Goal: Complete application form

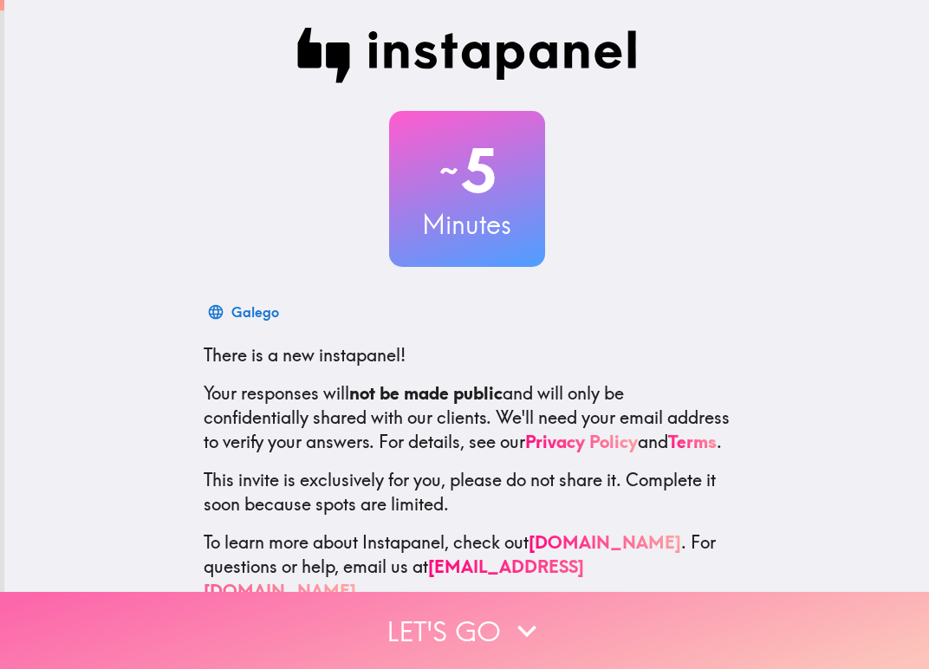
click at [490, 620] on button "Let's go" at bounding box center [464, 630] width 929 height 77
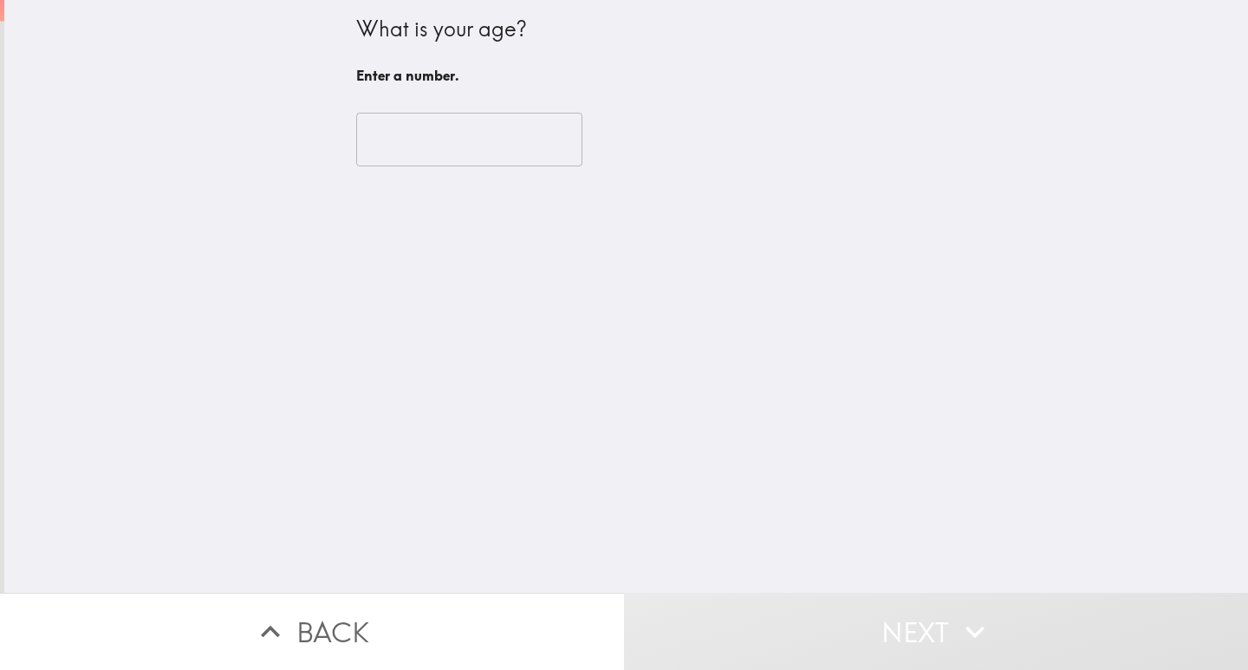
click at [466, 135] on input "number" at bounding box center [469, 140] width 226 height 54
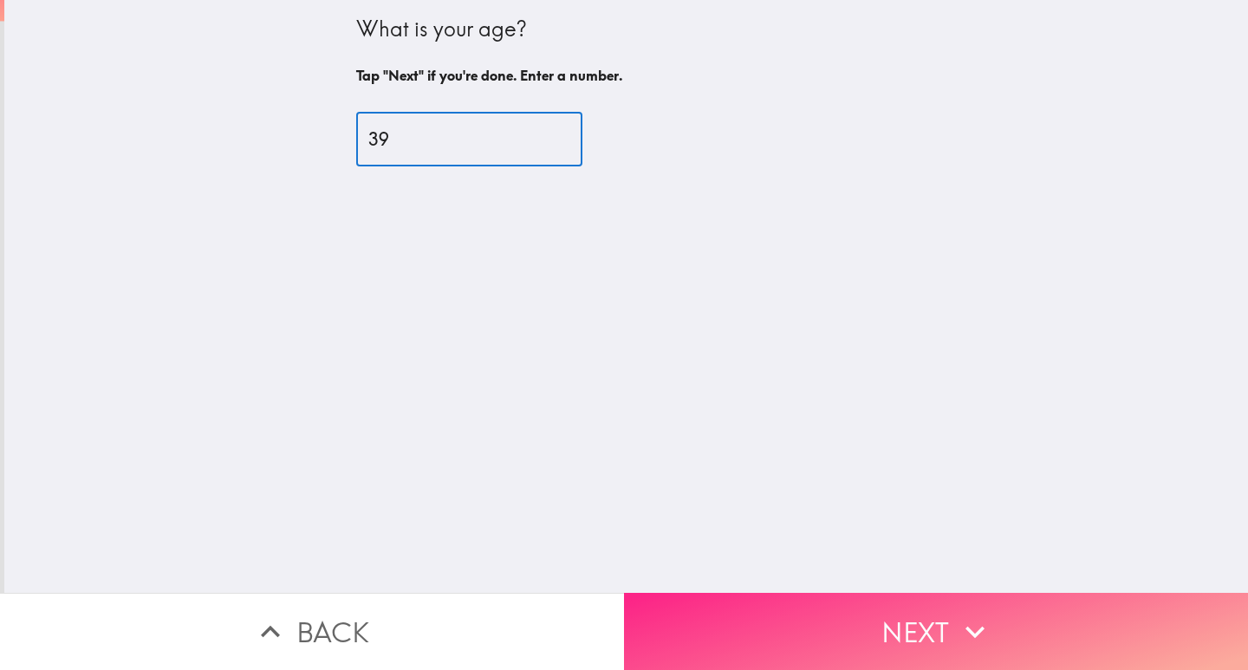
type input "39"
click at [794, 608] on button "Next" at bounding box center [936, 631] width 624 height 77
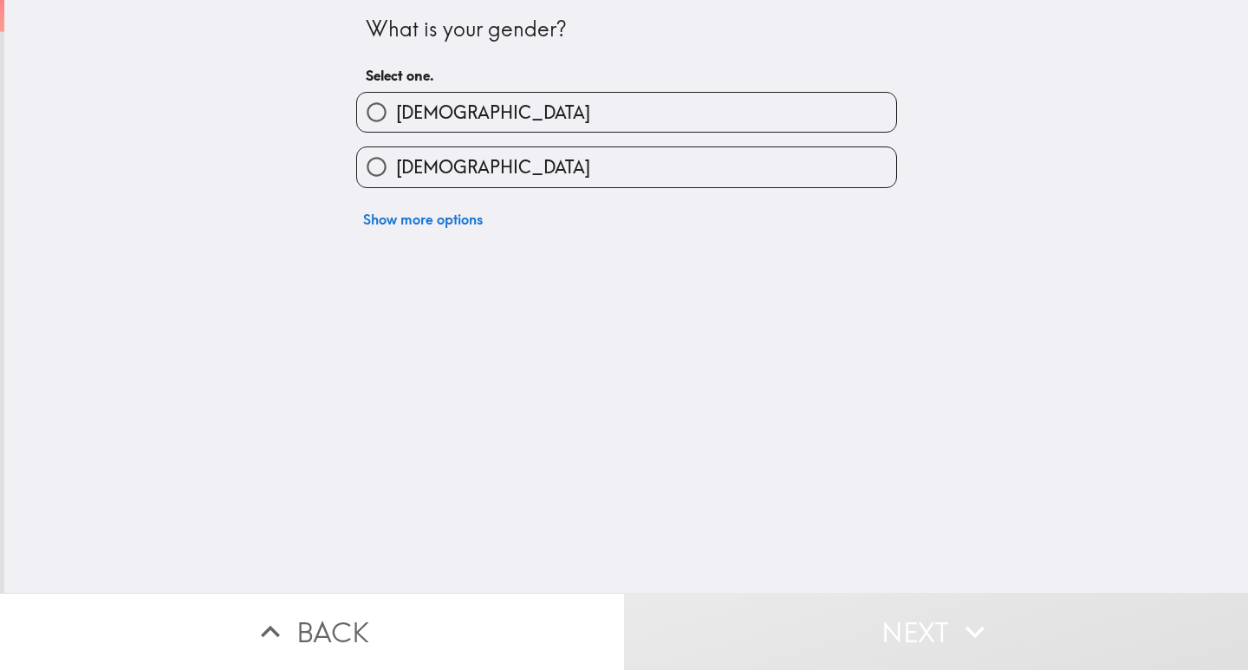
drag, startPoint x: 410, startPoint y: 241, endPoint x: 477, endPoint y: 307, distance: 94.4
click at [477, 307] on div "What is your gender? Select one. [DEMOGRAPHIC_DATA] [DEMOGRAPHIC_DATA] Show mor…" at bounding box center [625, 296] width 1243 height 593
click at [428, 118] on label "[DEMOGRAPHIC_DATA]" at bounding box center [626, 112] width 539 height 39
click at [396, 118] on input "[DEMOGRAPHIC_DATA]" at bounding box center [376, 112] width 39 height 39
radio input "true"
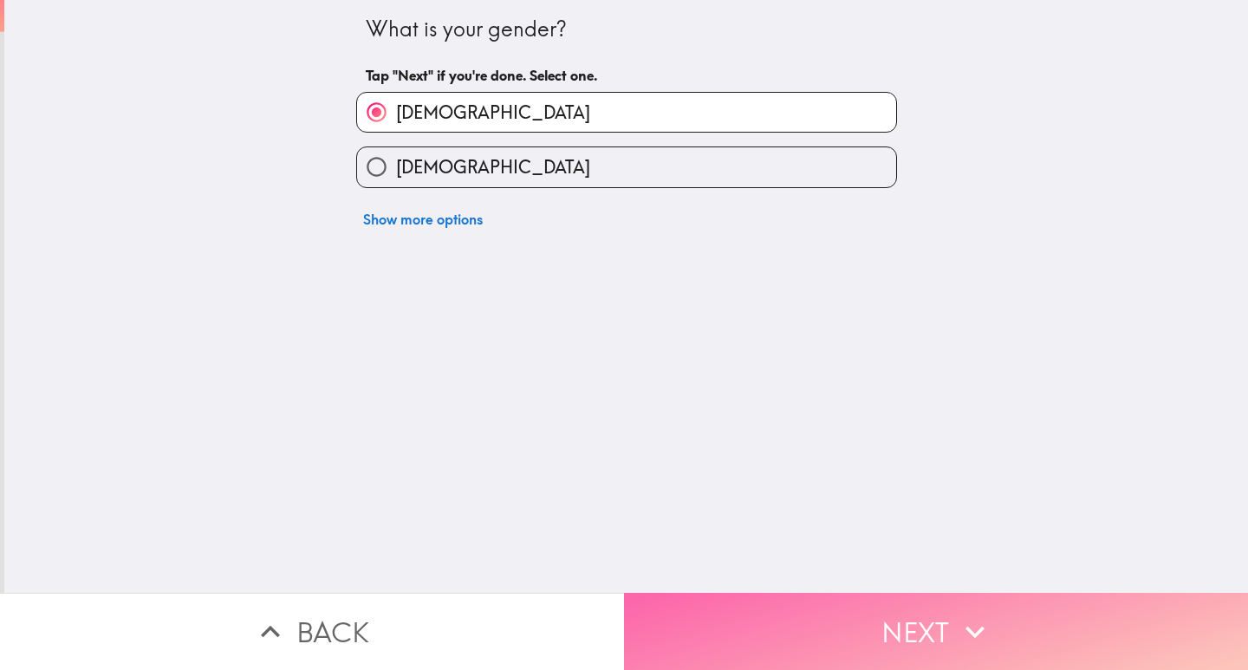
click at [867, 612] on button "Next" at bounding box center [936, 631] width 624 height 77
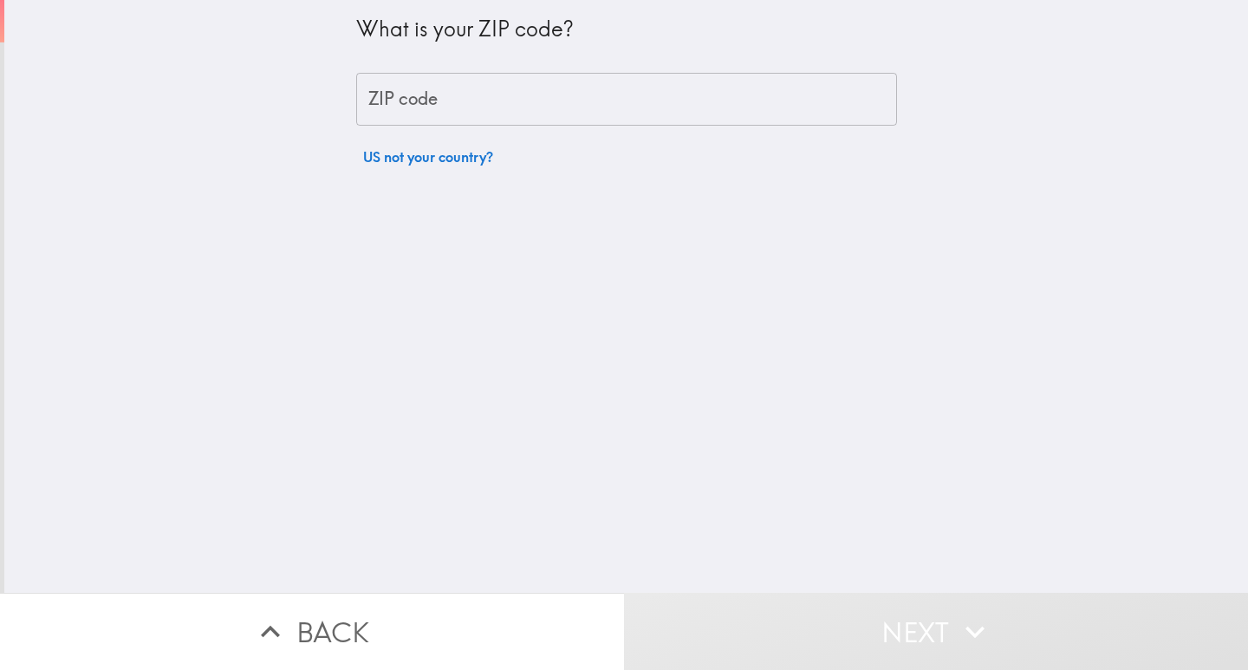
click at [497, 99] on input "ZIP code" at bounding box center [626, 100] width 541 height 54
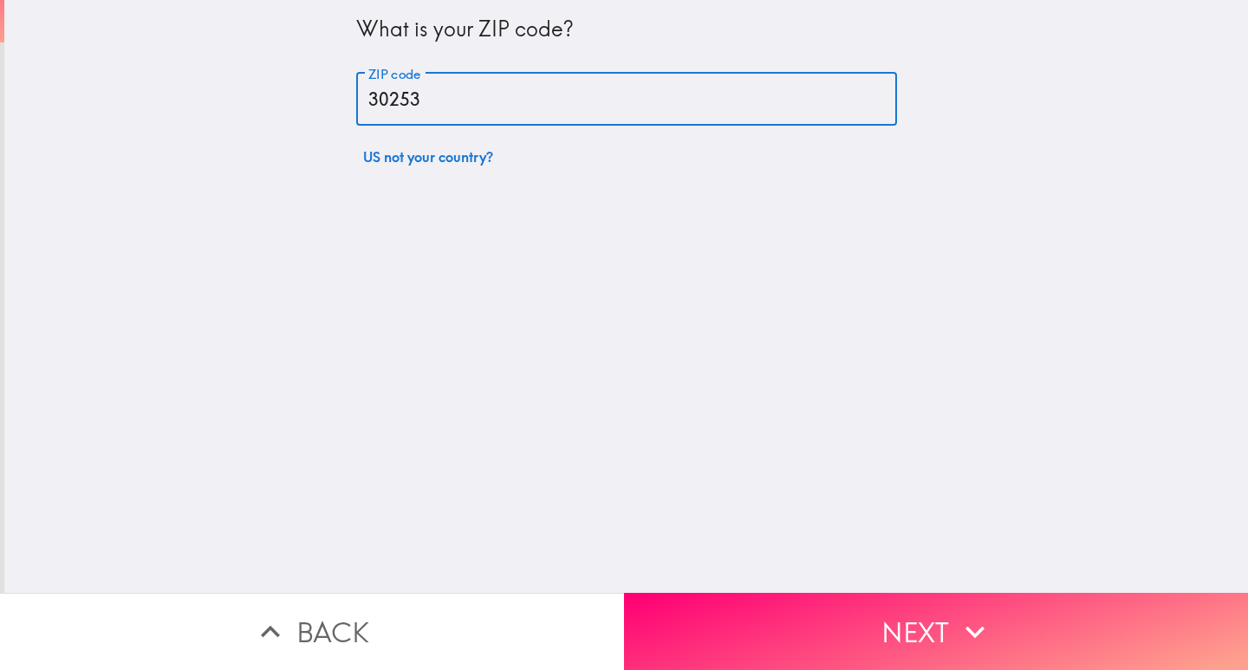
type input "30253"
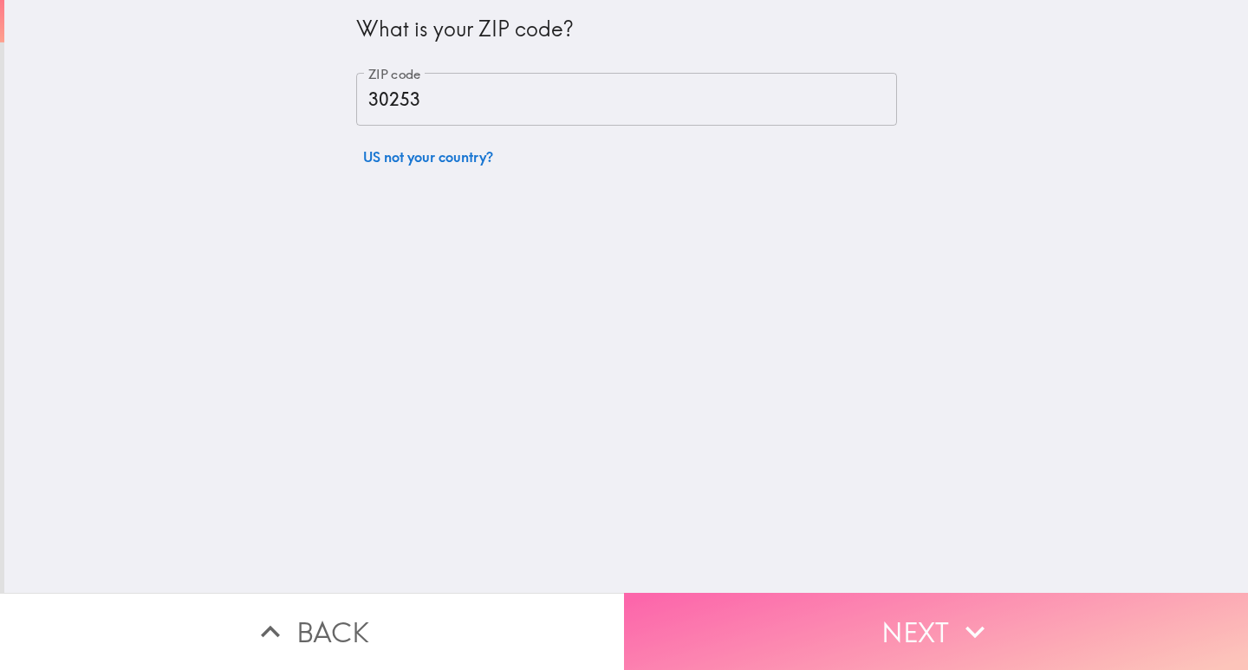
click at [765, 626] on button "Next" at bounding box center [936, 631] width 624 height 77
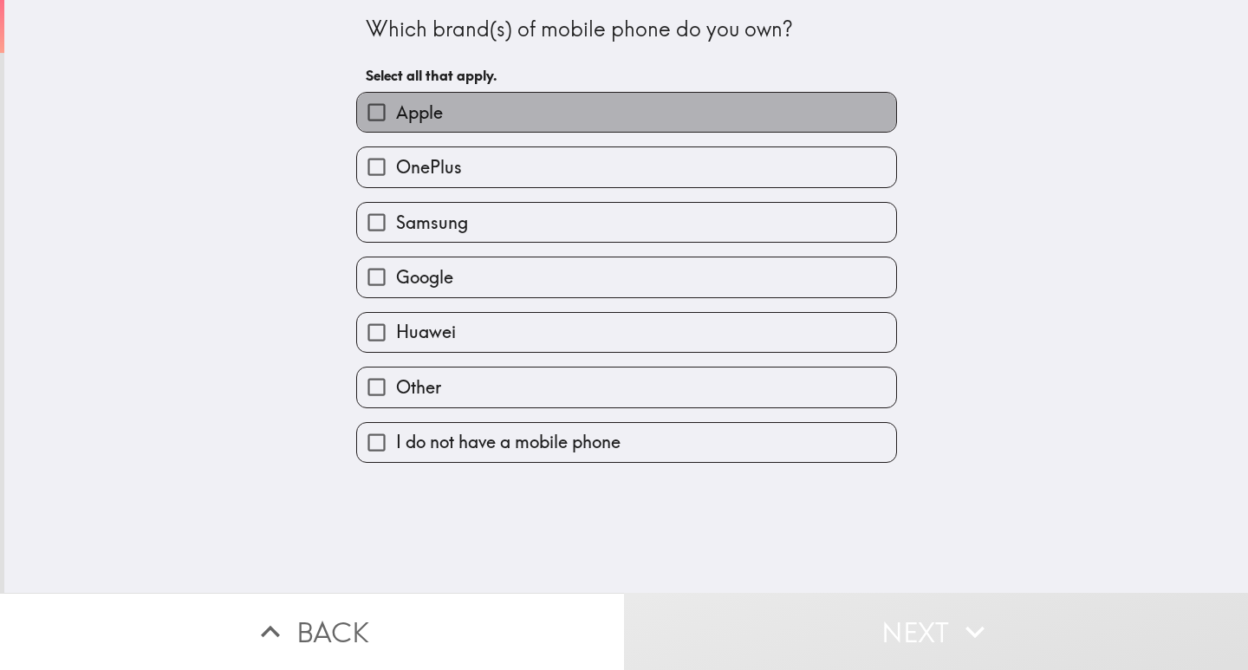
click at [397, 118] on span "Apple" at bounding box center [419, 113] width 47 height 24
click at [396, 118] on input "Apple" at bounding box center [376, 112] width 39 height 39
checkbox input "true"
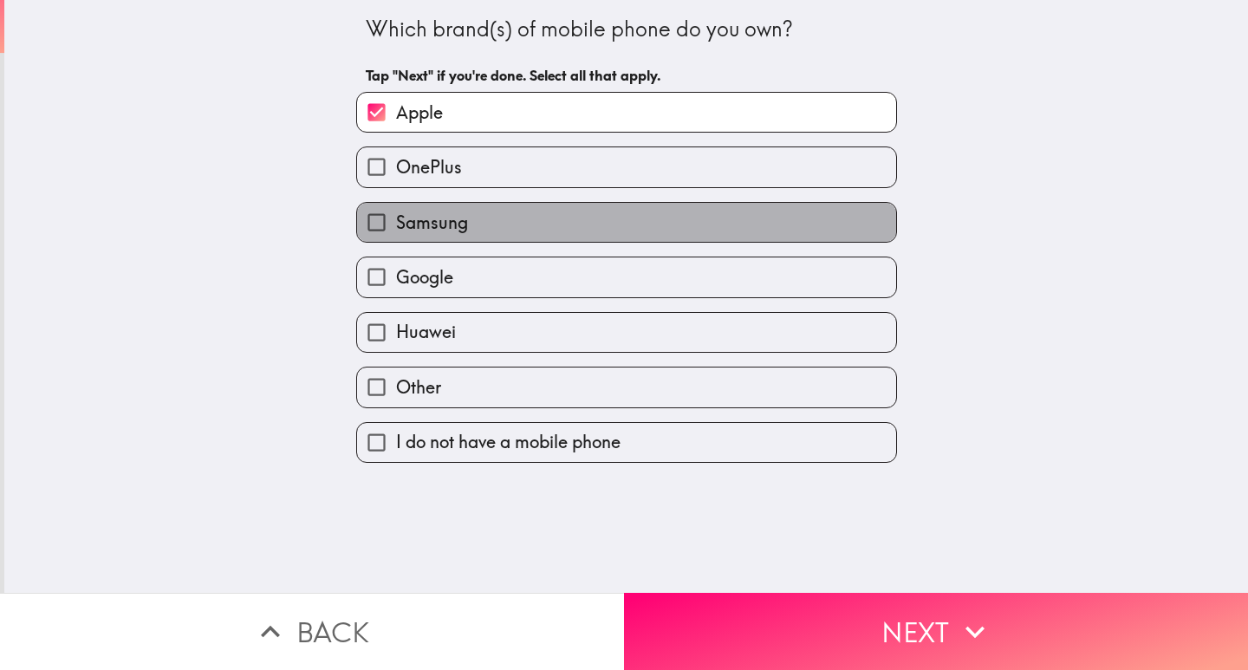
click at [437, 222] on span "Samsung" at bounding box center [432, 223] width 72 height 24
click at [396, 222] on input "Samsung" at bounding box center [376, 222] width 39 height 39
checkbox input "true"
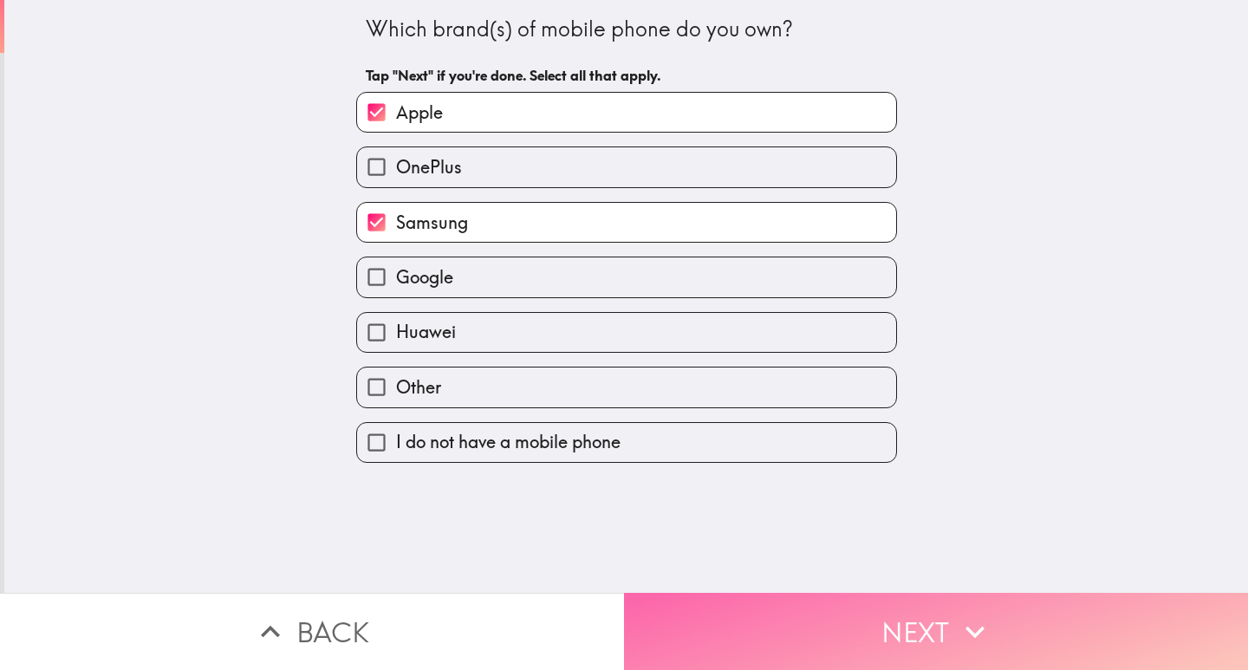
click at [786, 618] on button "Next" at bounding box center [936, 631] width 624 height 77
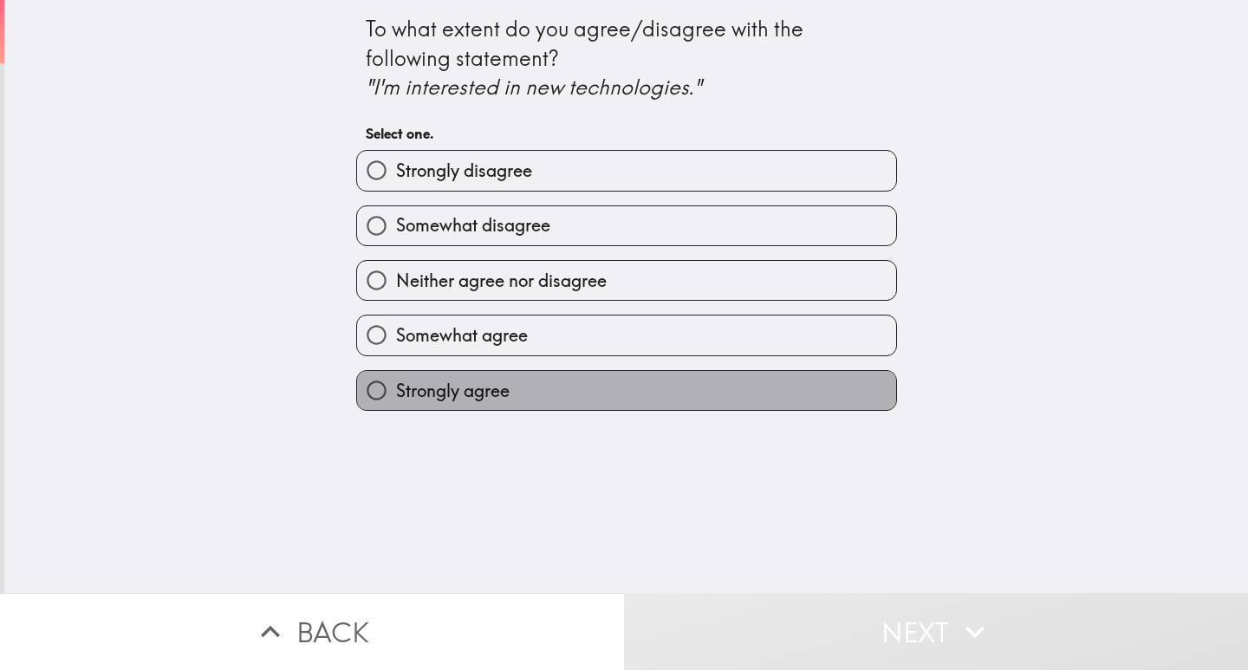
click at [471, 395] on span "Strongly agree" at bounding box center [453, 391] width 114 height 24
click at [396, 395] on input "Strongly agree" at bounding box center [376, 390] width 39 height 39
radio input "true"
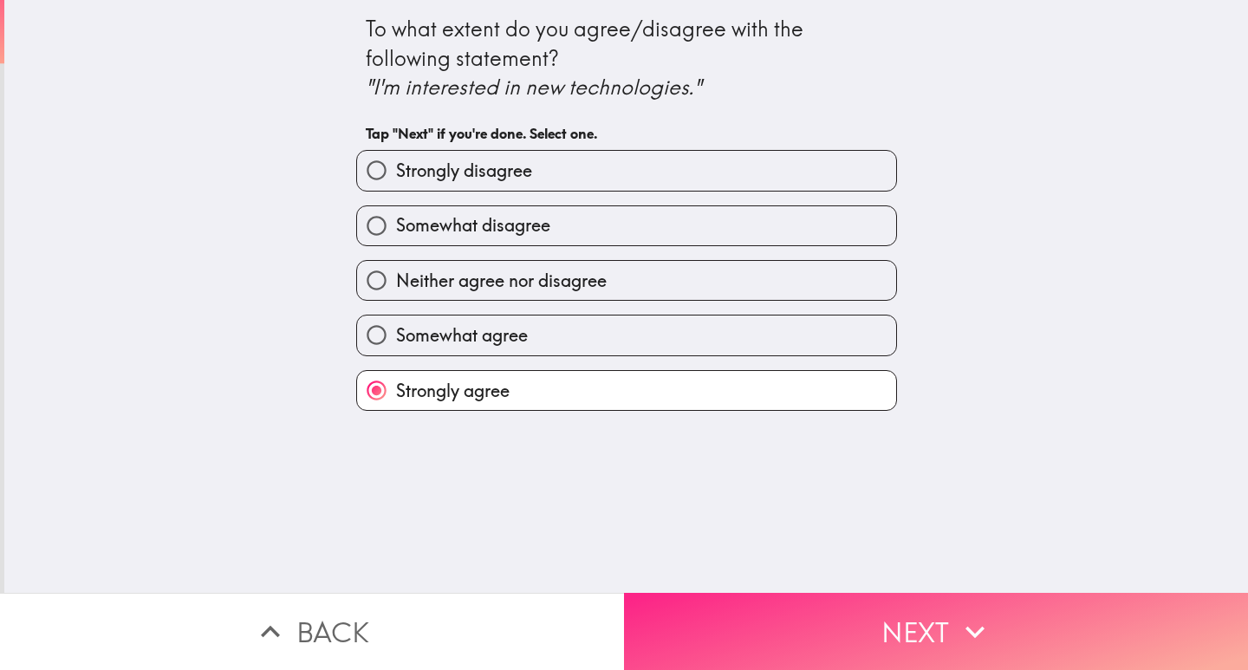
click at [880, 617] on button "Next" at bounding box center [936, 631] width 624 height 77
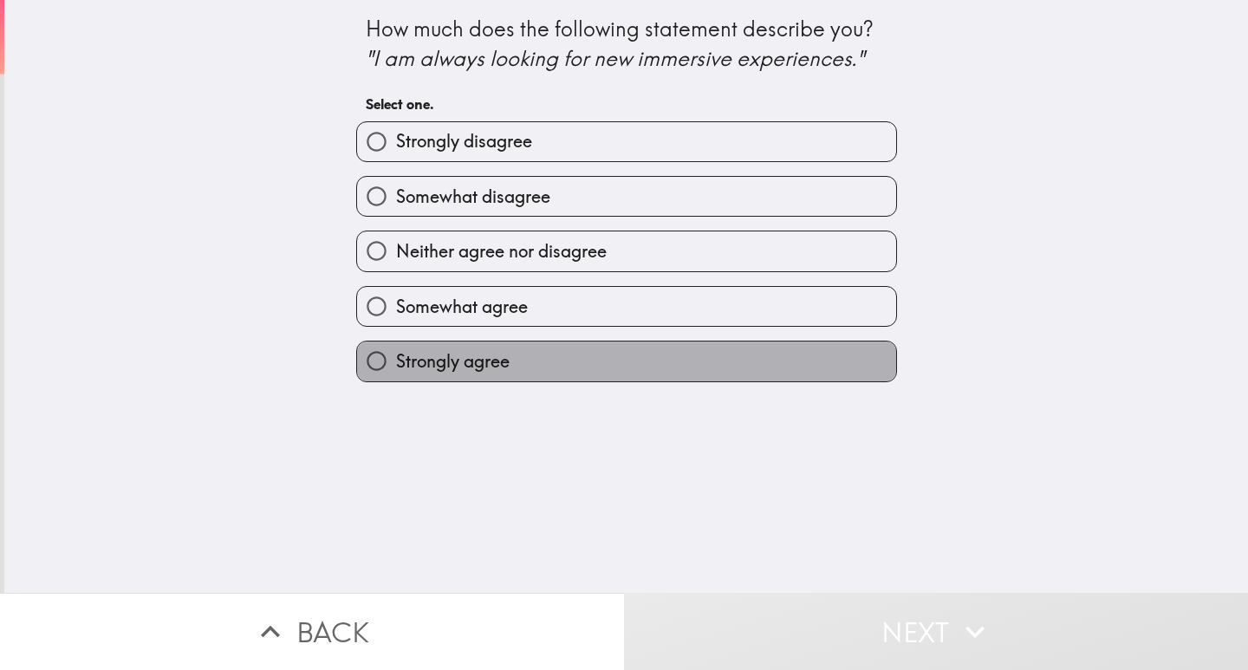
click at [587, 364] on label "Strongly agree" at bounding box center [626, 360] width 539 height 39
click at [396, 364] on input "Strongly agree" at bounding box center [376, 360] width 39 height 39
radio input "true"
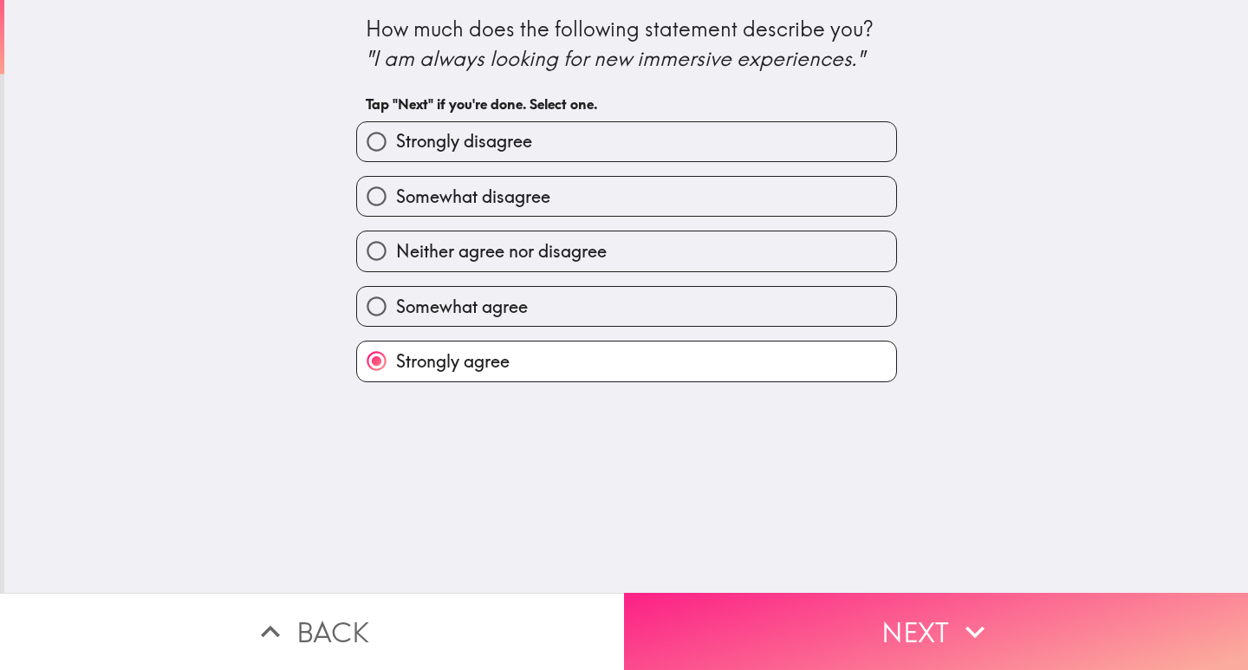
click at [794, 620] on button "Next" at bounding box center [936, 631] width 624 height 77
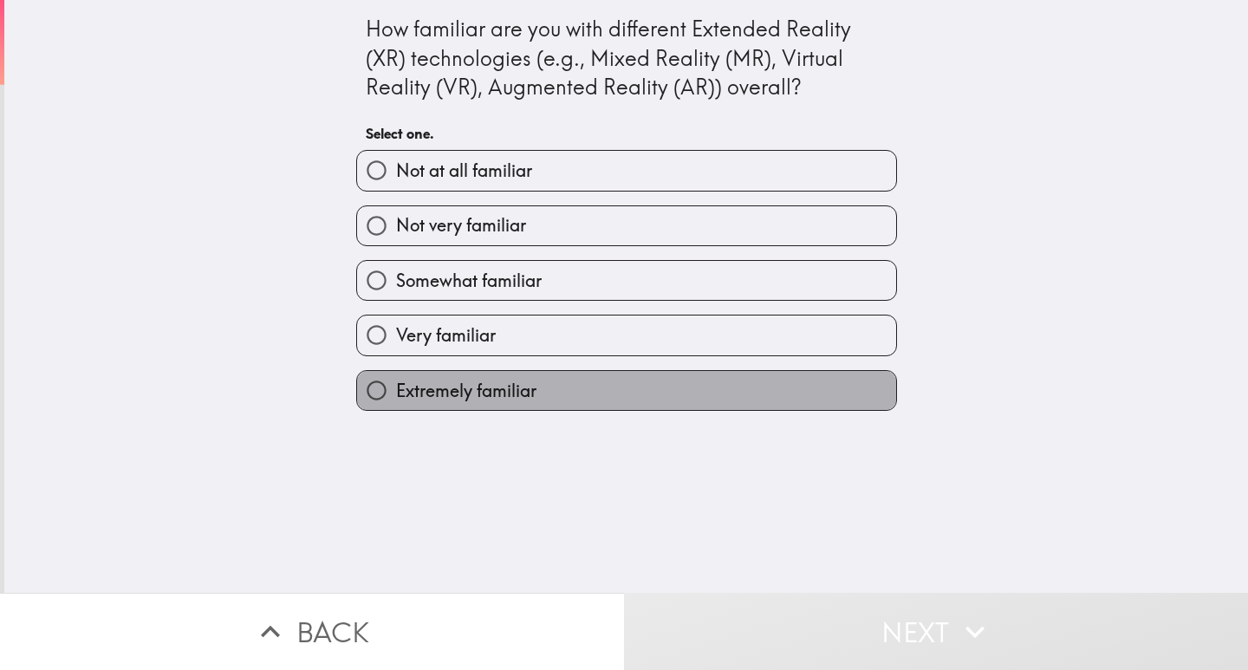
click at [573, 395] on label "Extremely familiar" at bounding box center [626, 390] width 539 height 39
click at [396, 395] on input "Extremely familiar" at bounding box center [376, 390] width 39 height 39
radio input "true"
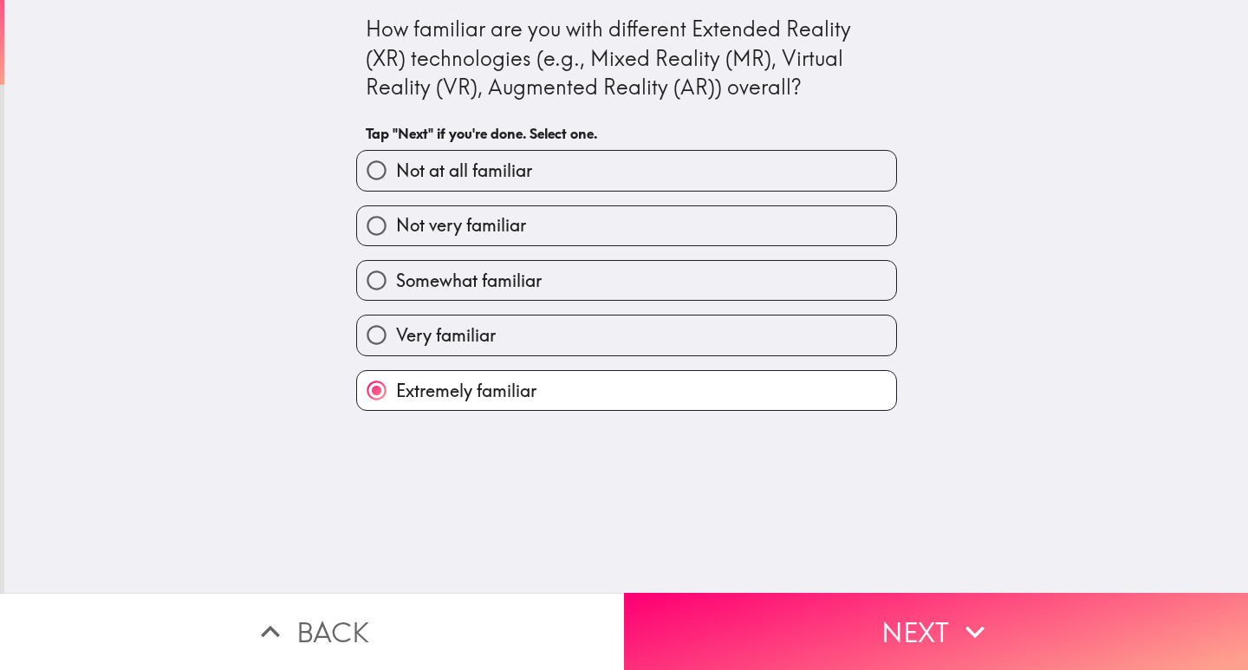
click at [497, 323] on label "Very familiar" at bounding box center [626, 334] width 539 height 39
click at [396, 323] on input "Very familiar" at bounding box center [376, 334] width 39 height 39
radio input "true"
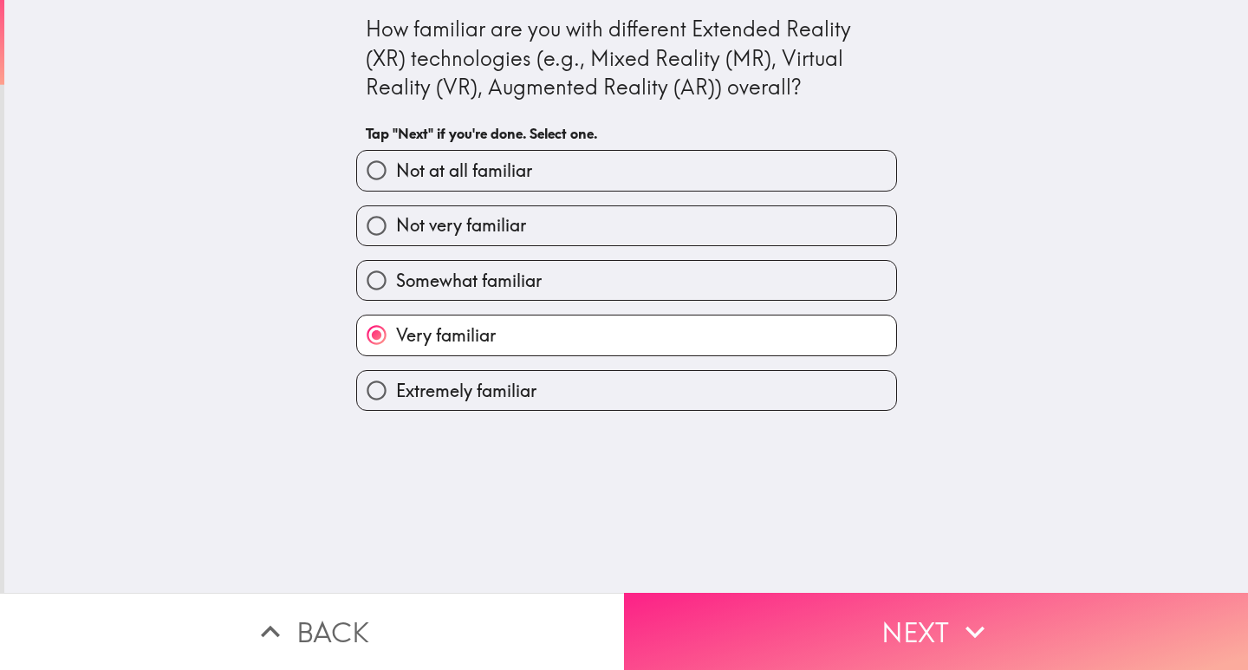
click at [922, 605] on button "Next" at bounding box center [936, 631] width 624 height 77
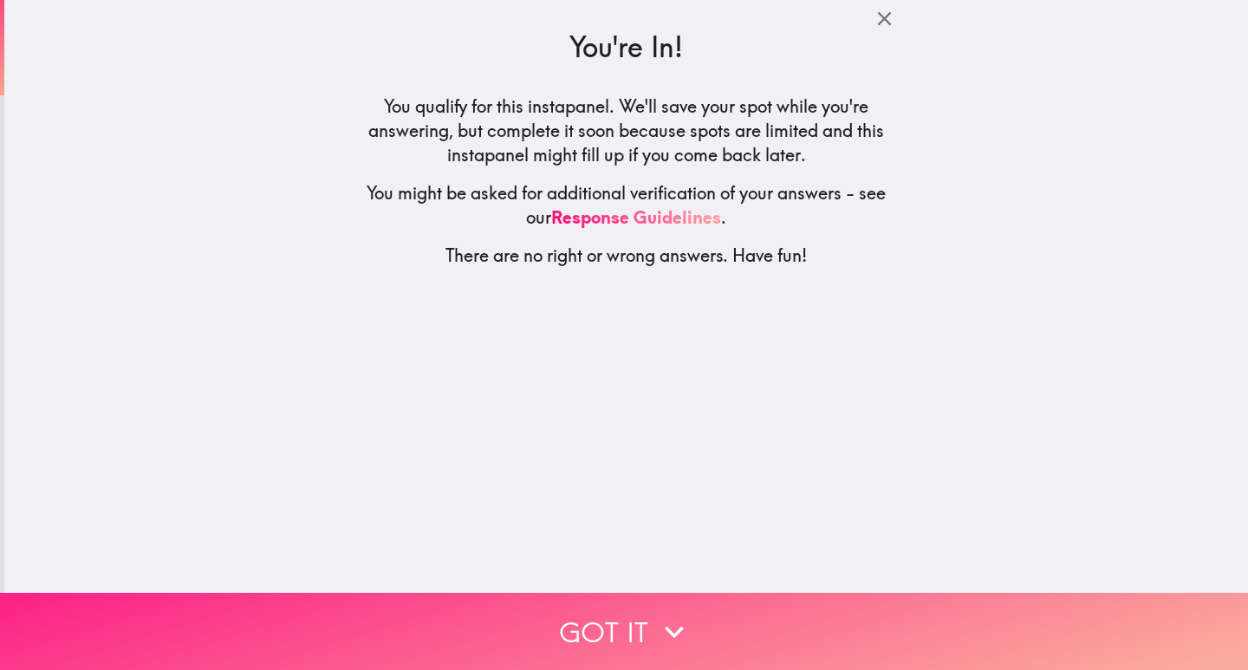
click at [605, 617] on button "Got it" at bounding box center [624, 631] width 1248 height 77
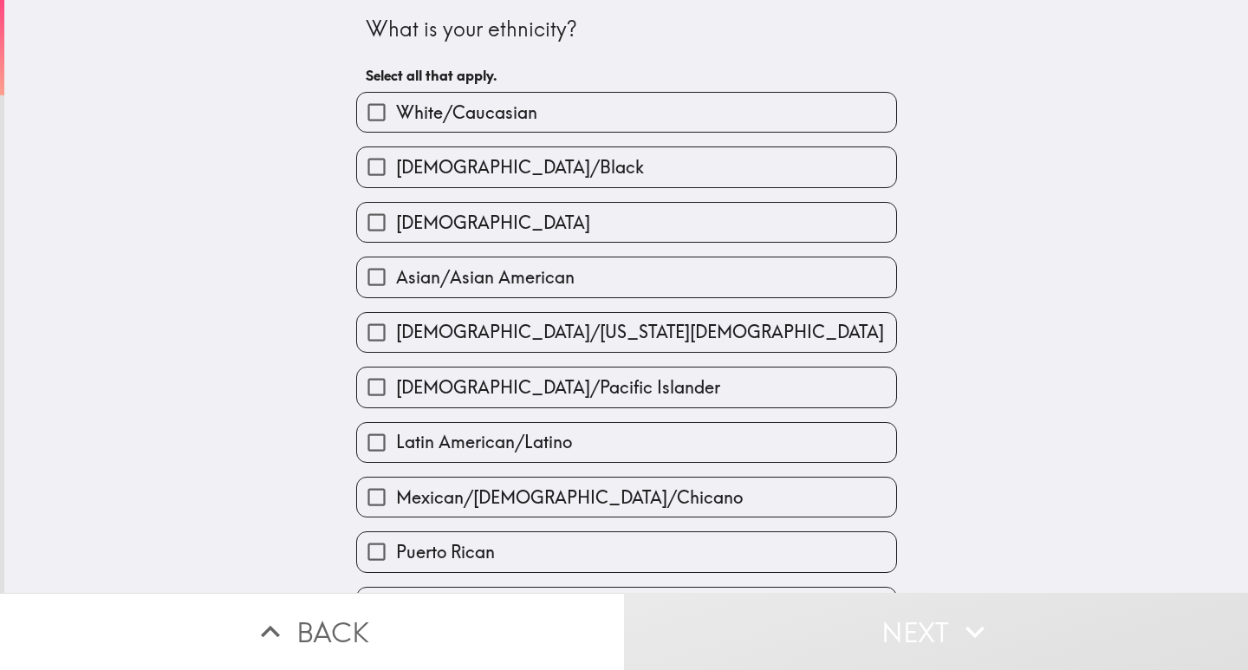
click at [471, 109] on span "White/Caucasian" at bounding box center [466, 113] width 141 height 24
click at [396, 109] on input "White/Caucasian" at bounding box center [376, 112] width 39 height 39
checkbox input "true"
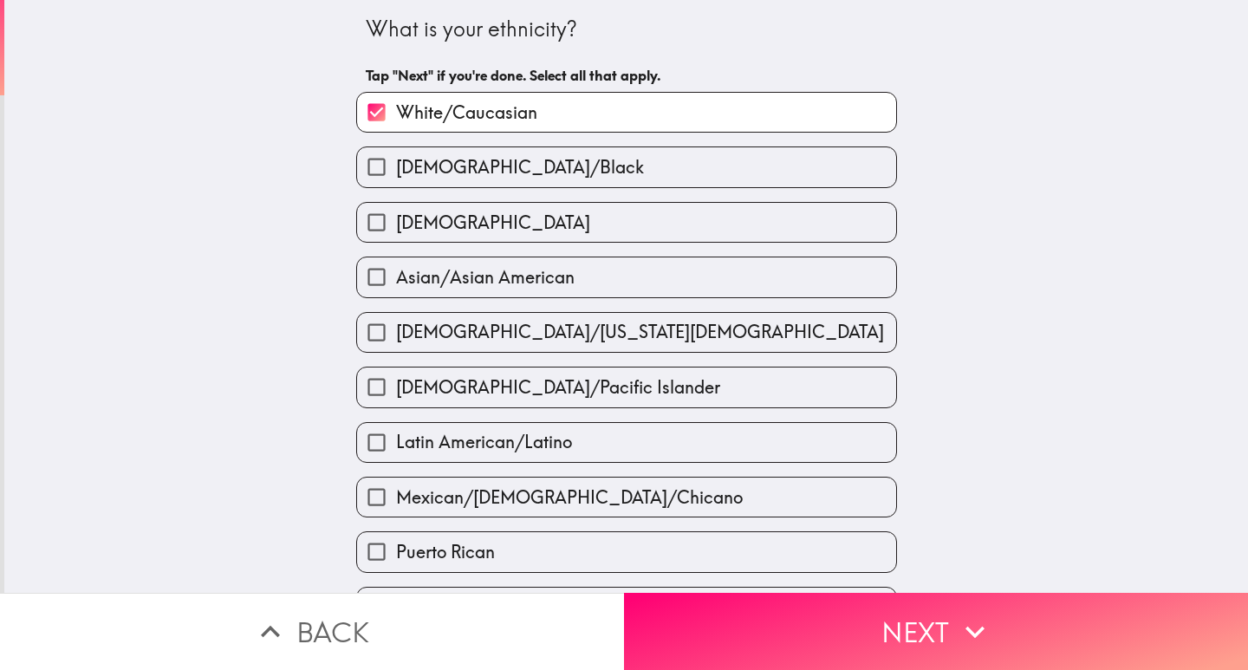
click at [464, 217] on label "[DEMOGRAPHIC_DATA]" at bounding box center [626, 222] width 539 height 39
click at [396, 217] on input "[DEMOGRAPHIC_DATA]" at bounding box center [376, 222] width 39 height 39
checkbox input "true"
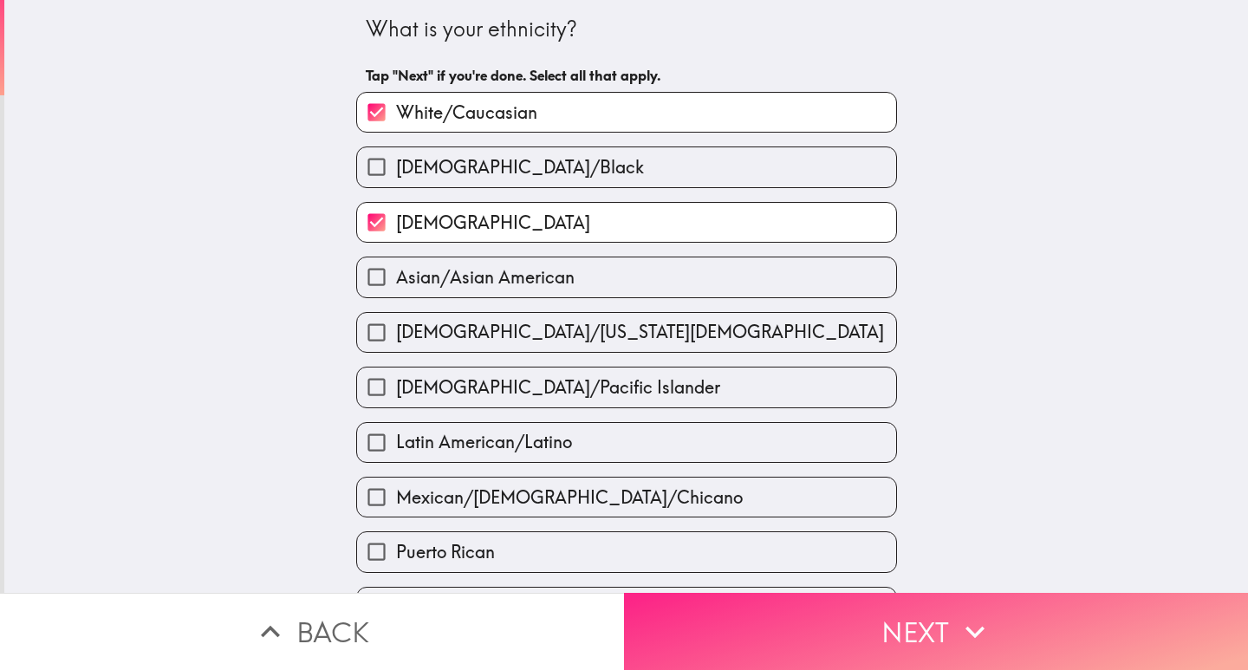
click at [831, 620] on button "Next" at bounding box center [936, 631] width 624 height 77
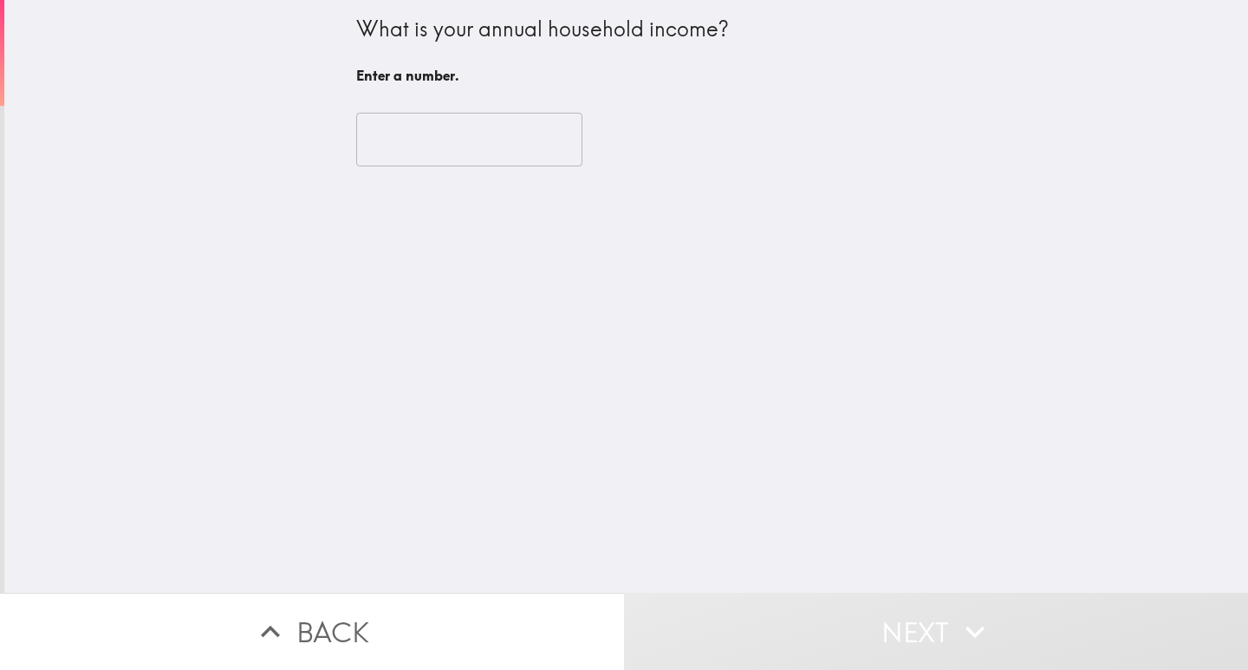
click at [452, 143] on input "number" at bounding box center [469, 140] width 226 height 54
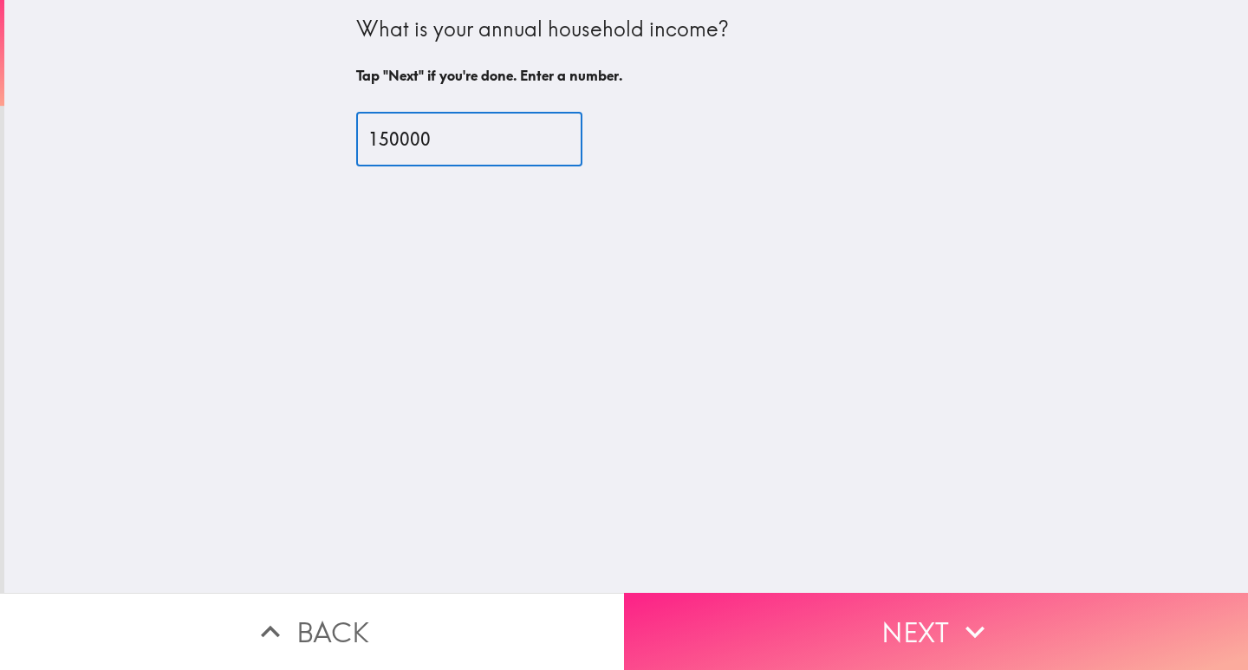
type input "150000"
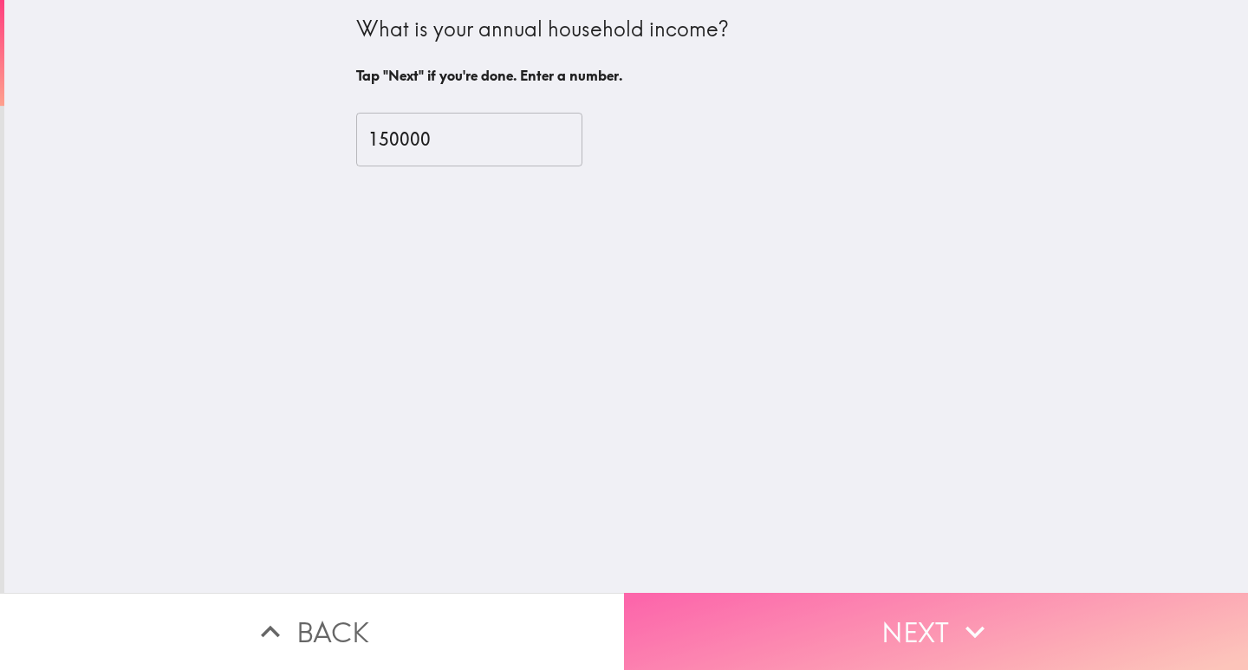
click at [792, 607] on button "Next" at bounding box center [936, 631] width 624 height 77
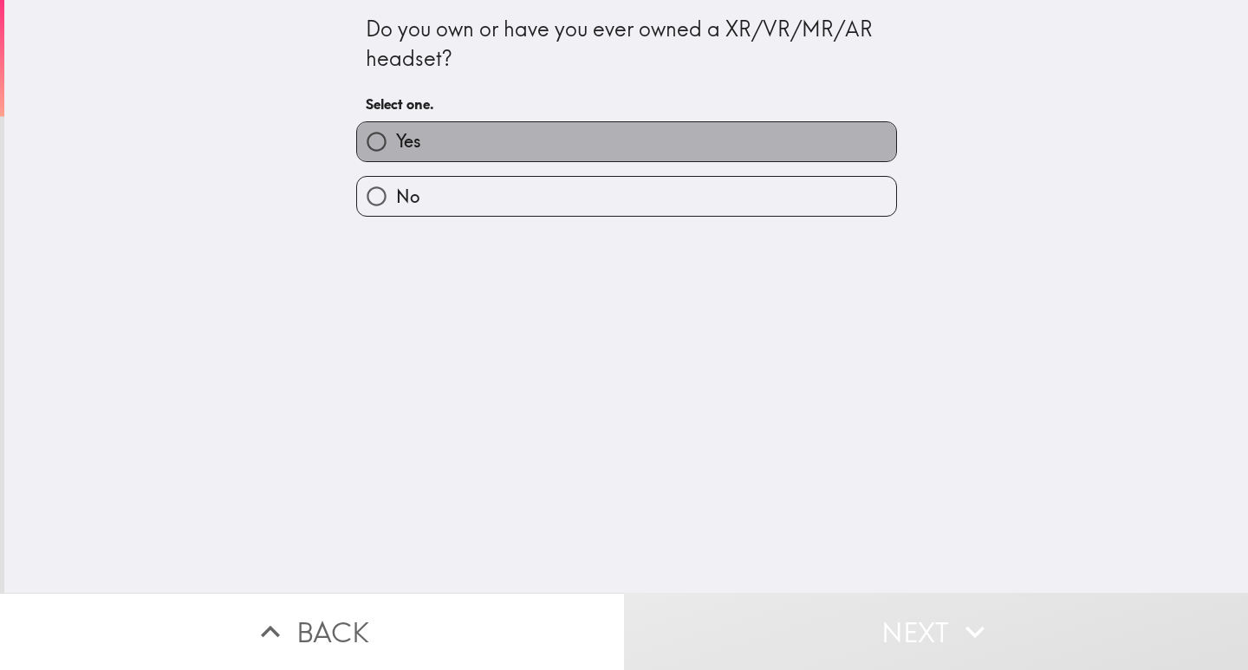
click at [402, 146] on span "Yes" at bounding box center [408, 141] width 25 height 24
click at [396, 146] on input "Yes" at bounding box center [376, 141] width 39 height 39
radio input "true"
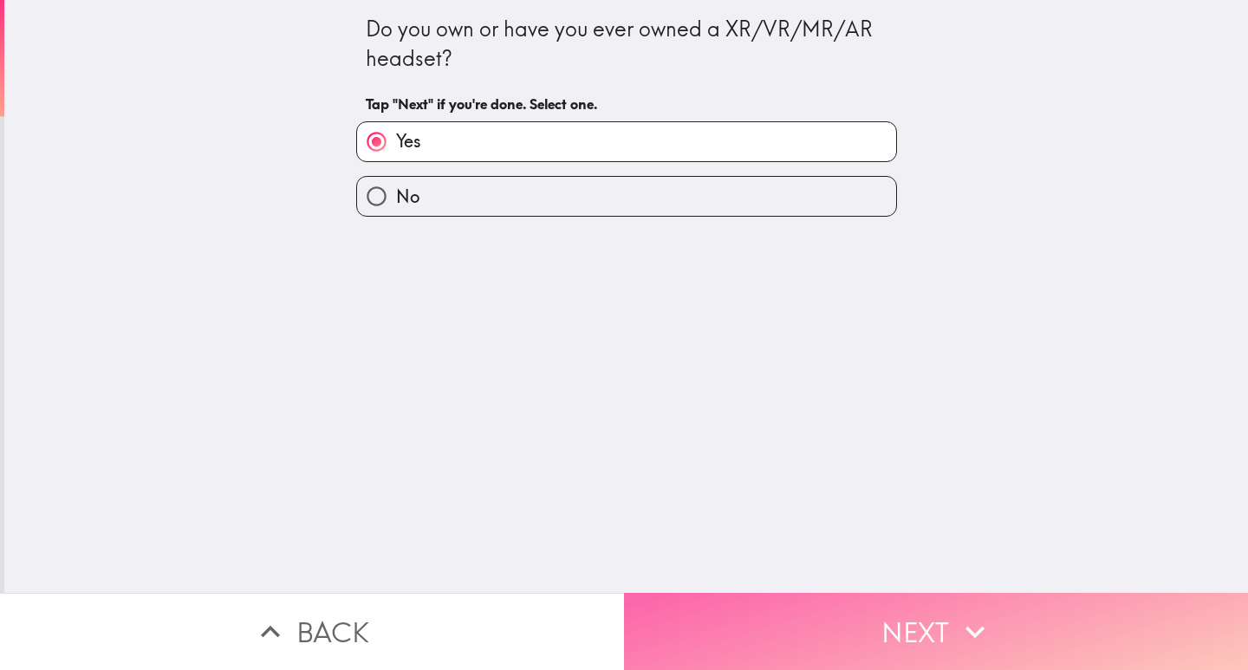
click at [787, 622] on button "Next" at bounding box center [936, 631] width 624 height 77
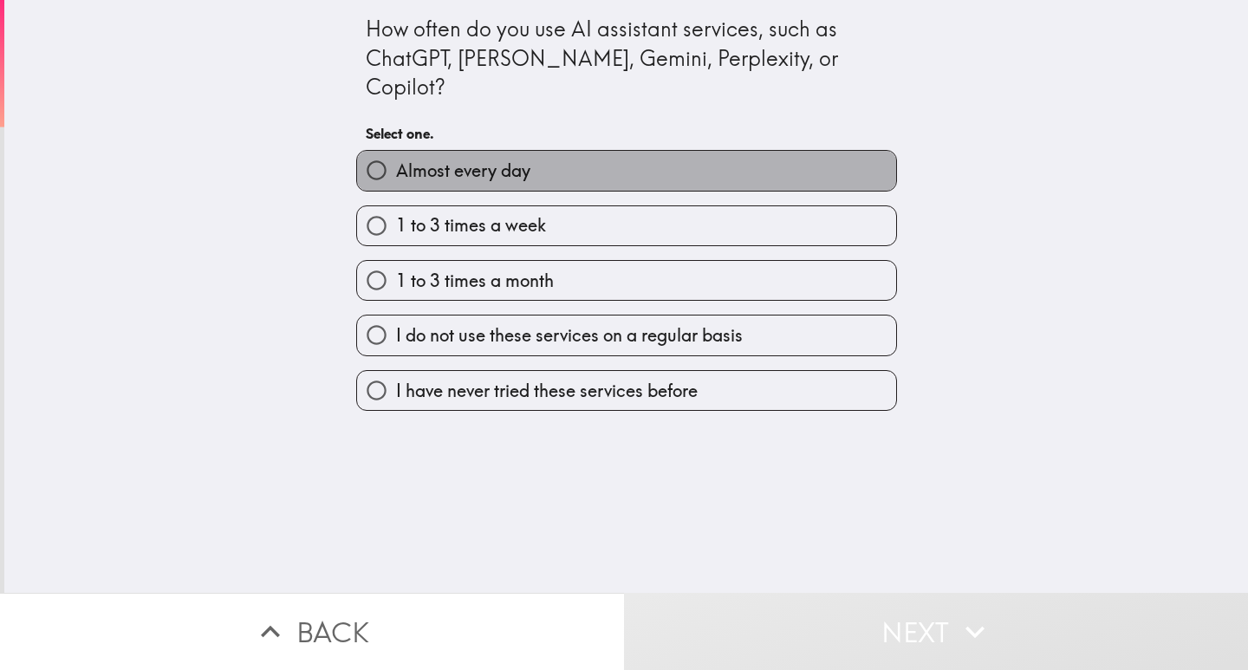
click at [438, 159] on span "Almost every day" at bounding box center [463, 171] width 134 height 24
click at [396, 151] on input "Almost every day" at bounding box center [376, 170] width 39 height 39
radio input "true"
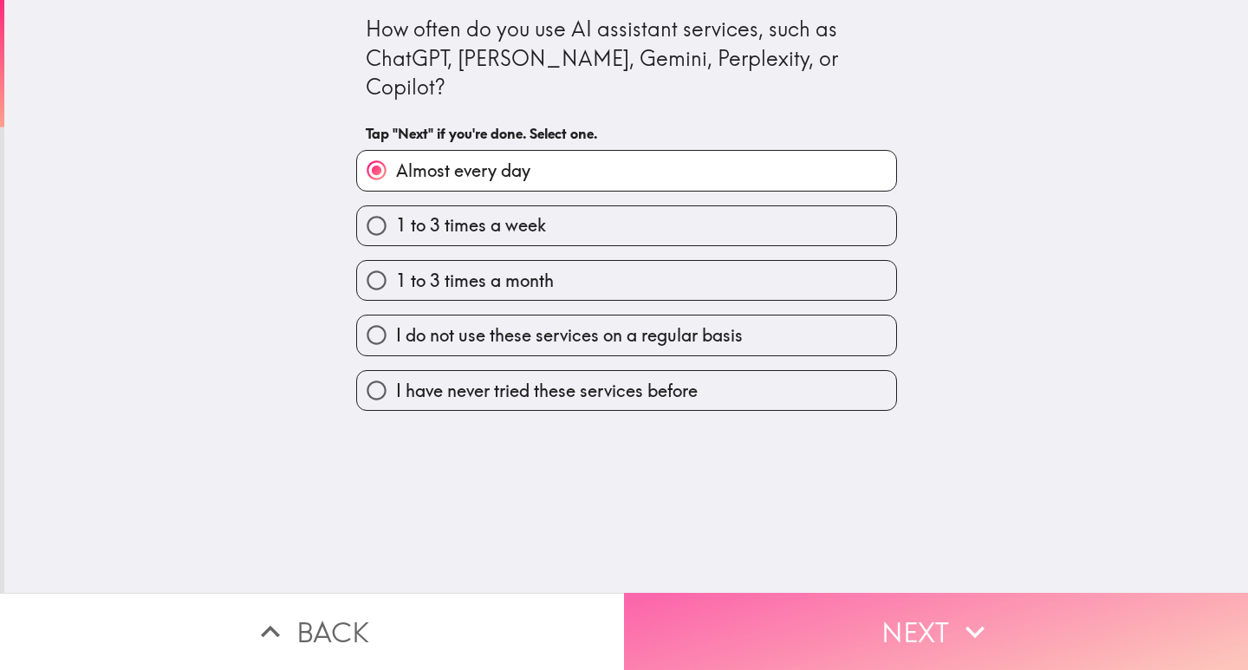
click at [742, 610] on button "Next" at bounding box center [936, 631] width 624 height 77
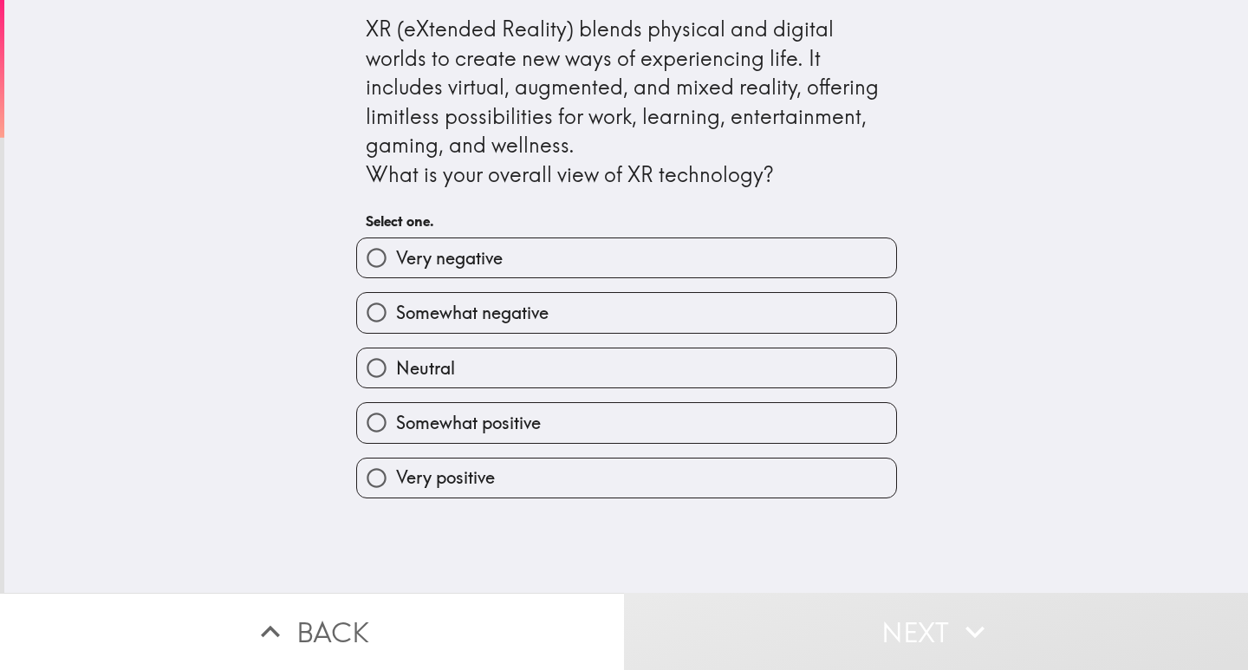
click at [497, 477] on label "Very positive" at bounding box center [626, 477] width 539 height 39
click at [396, 477] on input "Very positive" at bounding box center [376, 477] width 39 height 39
radio input "true"
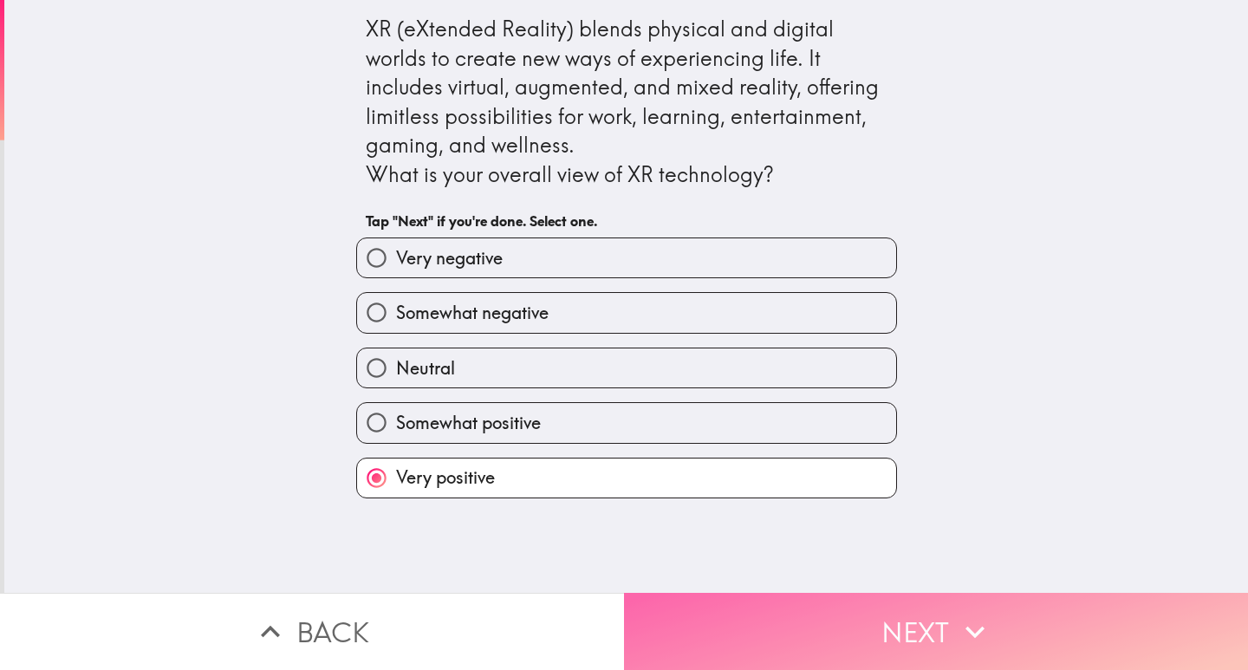
click at [730, 595] on button "Next" at bounding box center [936, 631] width 624 height 77
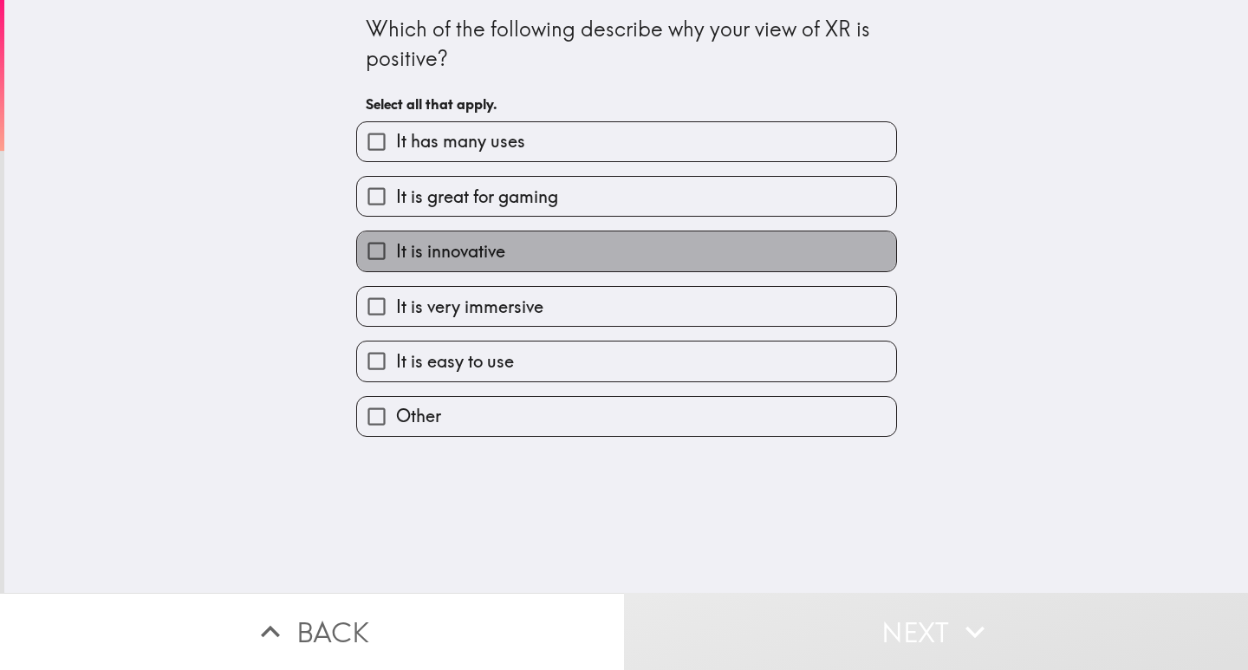
click at [458, 256] on span "It is innovative" at bounding box center [450, 251] width 109 height 24
click at [396, 256] on input "It is innovative" at bounding box center [376, 250] width 39 height 39
checkbox input "true"
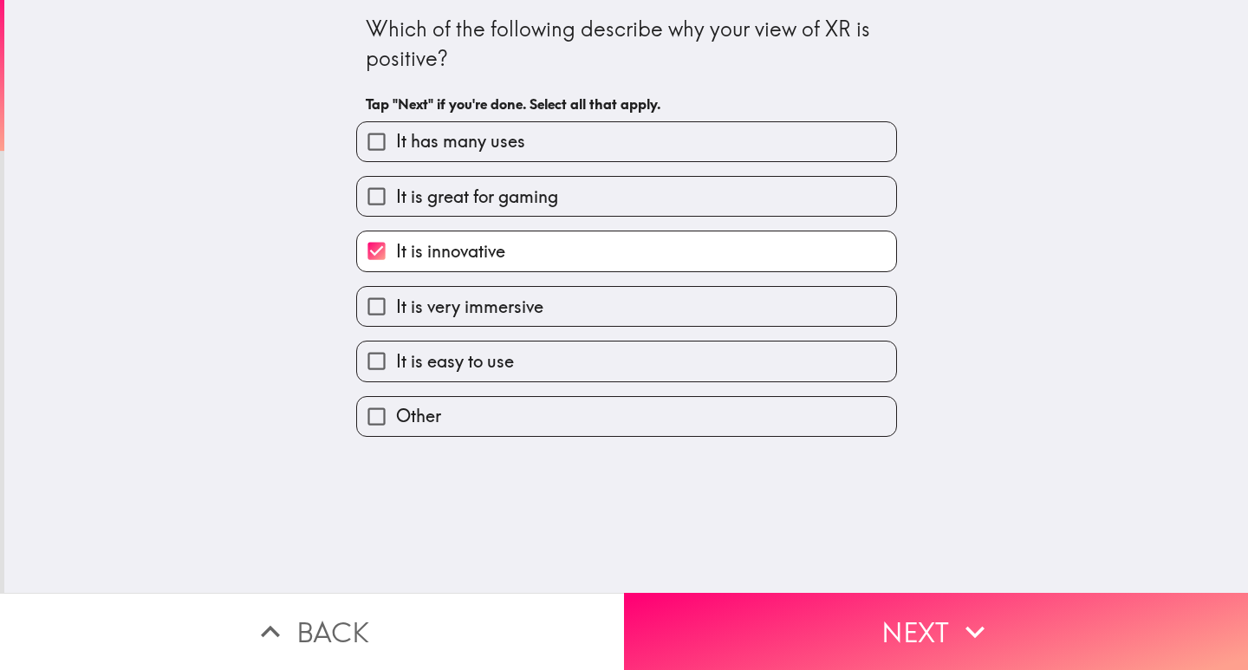
click at [483, 358] on span "It is easy to use" at bounding box center [455, 361] width 118 height 24
click at [396, 358] on input "It is easy to use" at bounding box center [376, 360] width 39 height 39
checkbox input "true"
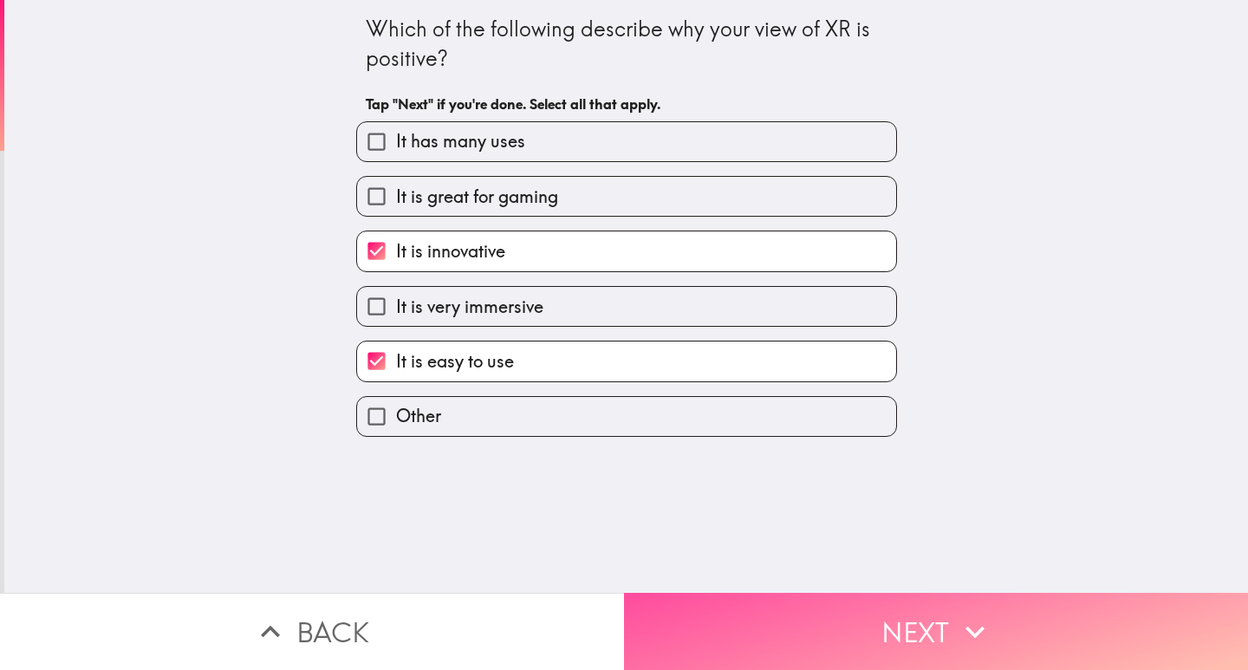
drag, startPoint x: 805, startPoint y: 605, endPoint x: 745, endPoint y: 575, distance: 67.0
click at [805, 604] on button "Next" at bounding box center [936, 631] width 624 height 77
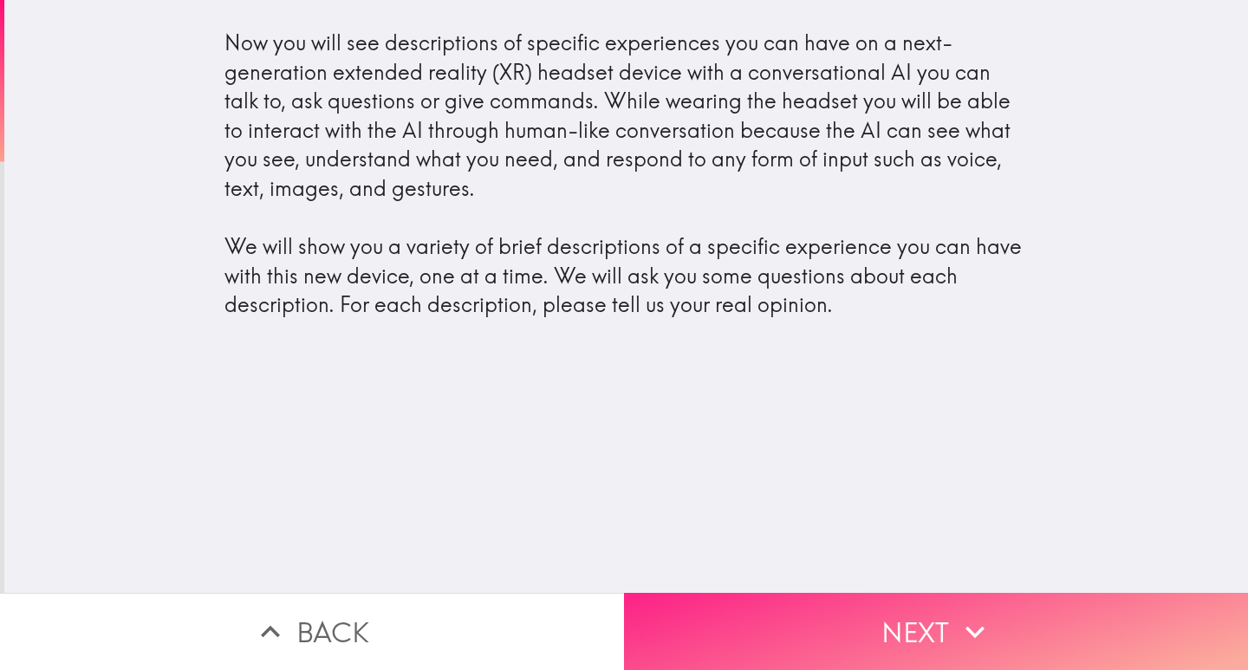
click at [799, 619] on button "Next" at bounding box center [936, 631] width 624 height 77
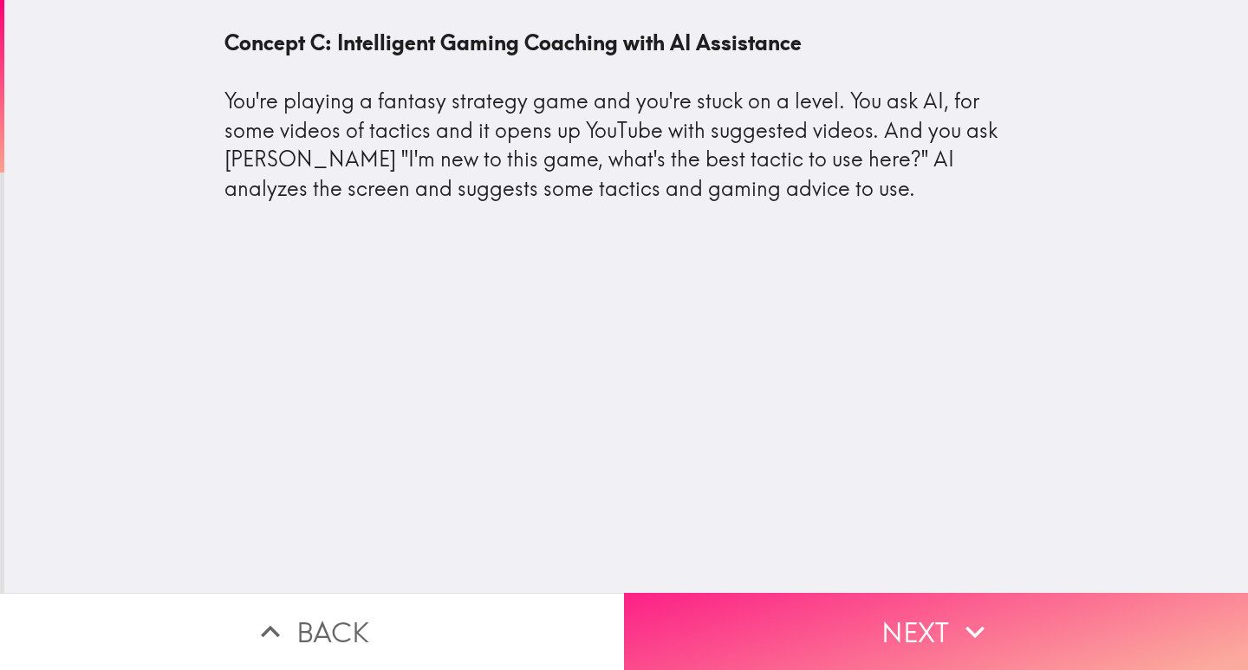
click at [823, 617] on button "Next" at bounding box center [936, 631] width 624 height 77
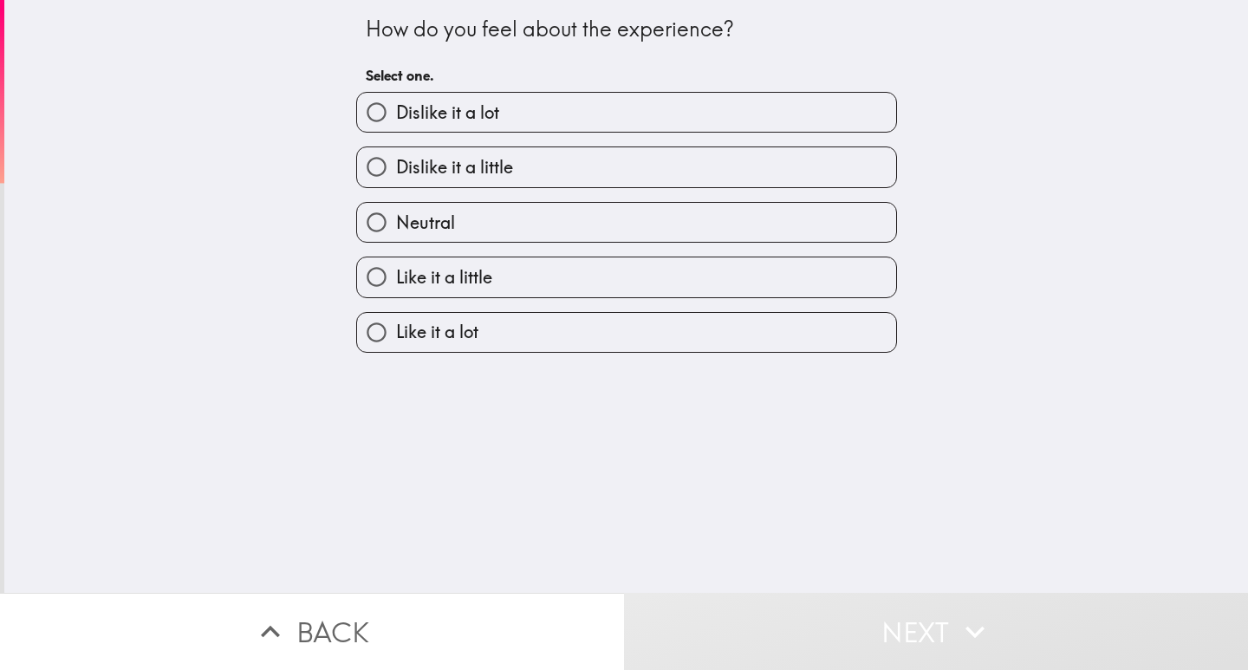
click at [542, 319] on label "Like it a lot" at bounding box center [626, 332] width 539 height 39
click at [396, 319] on input "Like it a lot" at bounding box center [376, 332] width 39 height 39
radio input "true"
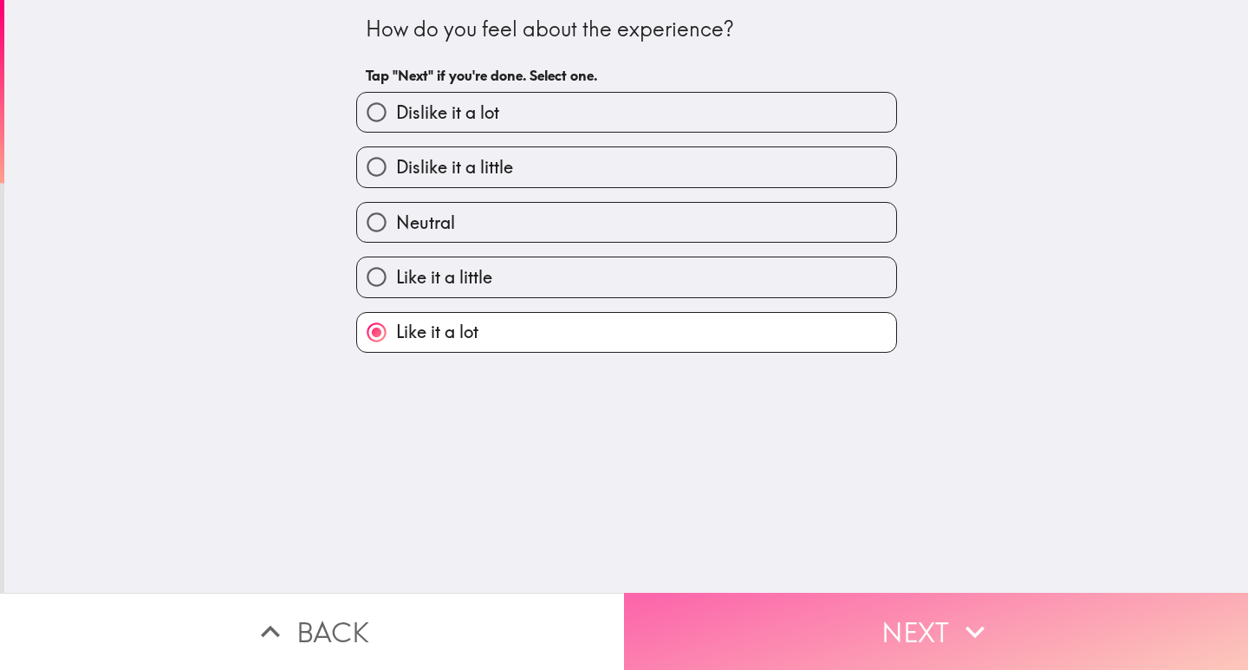
click at [826, 612] on button "Next" at bounding box center [936, 631] width 624 height 77
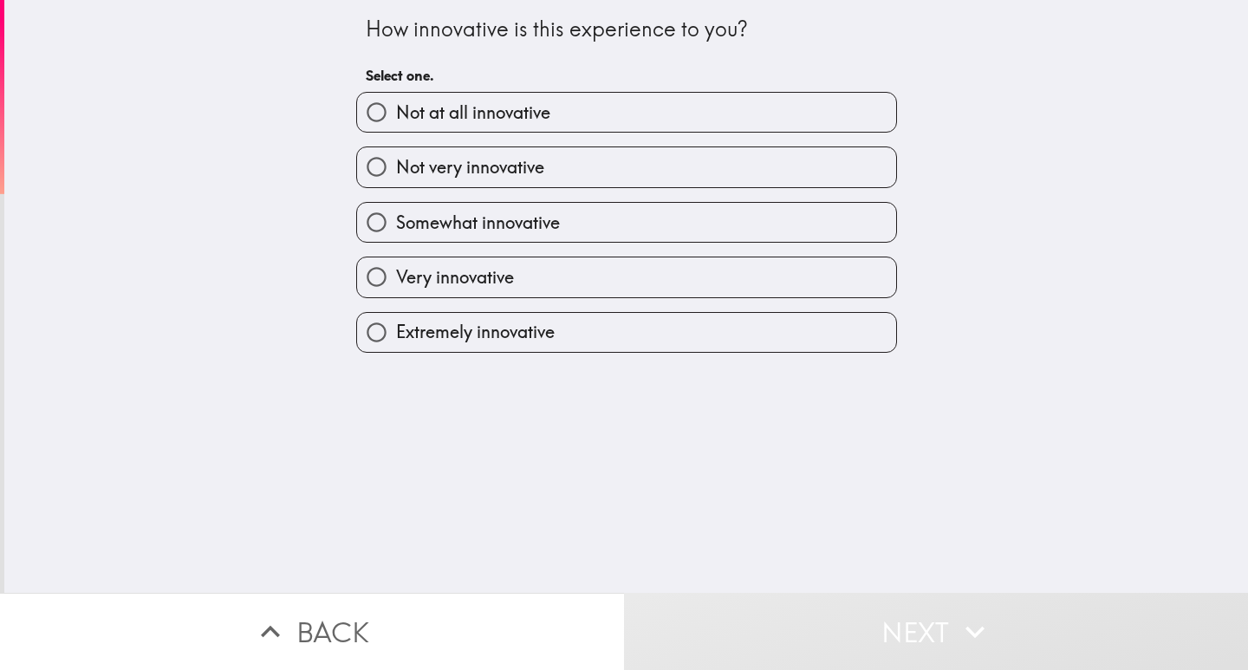
click at [486, 332] on span "Extremely innovative" at bounding box center [475, 332] width 159 height 24
click at [396, 332] on input "Extremely innovative" at bounding box center [376, 332] width 39 height 39
radio input "true"
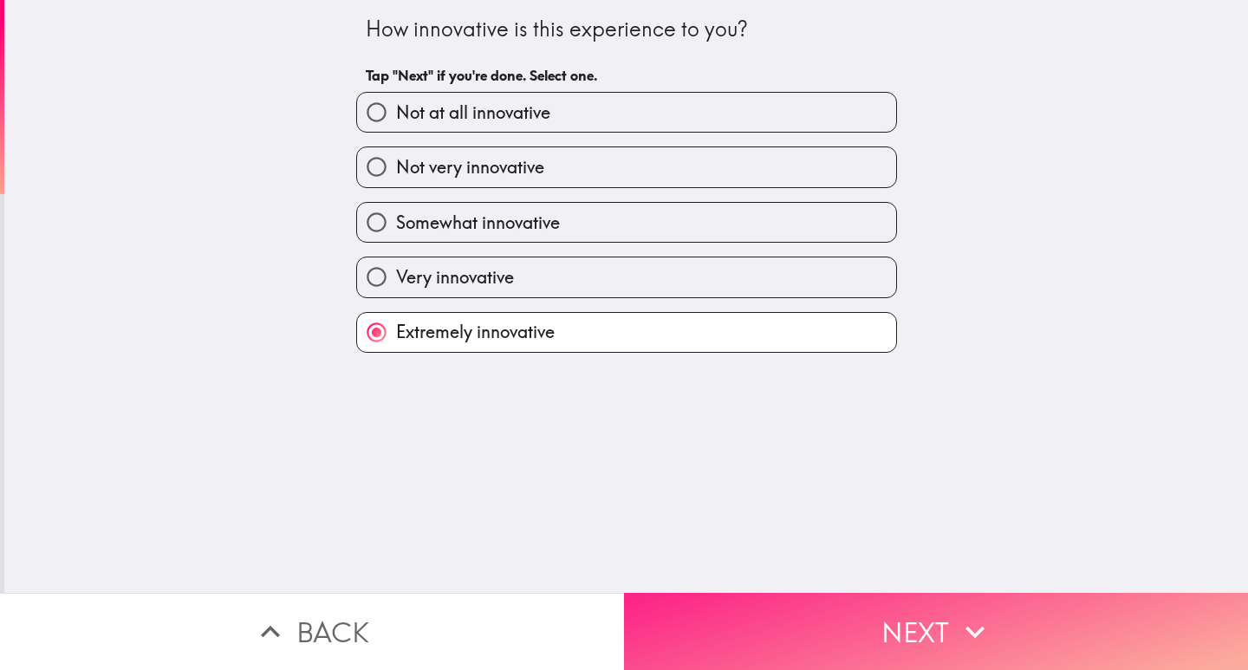
click at [765, 626] on button "Next" at bounding box center [936, 631] width 624 height 77
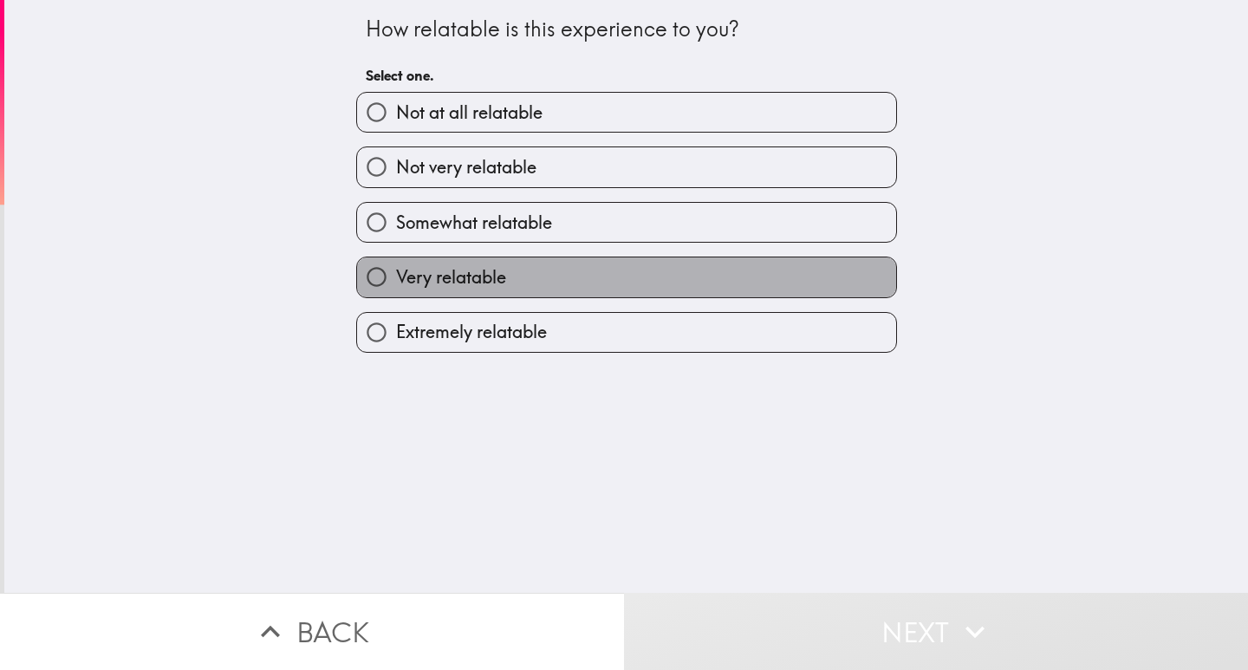
click at [537, 277] on label "Very relatable" at bounding box center [626, 276] width 539 height 39
click at [396, 277] on input "Very relatable" at bounding box center [376, 276] width 39 height 39
radio input "true"
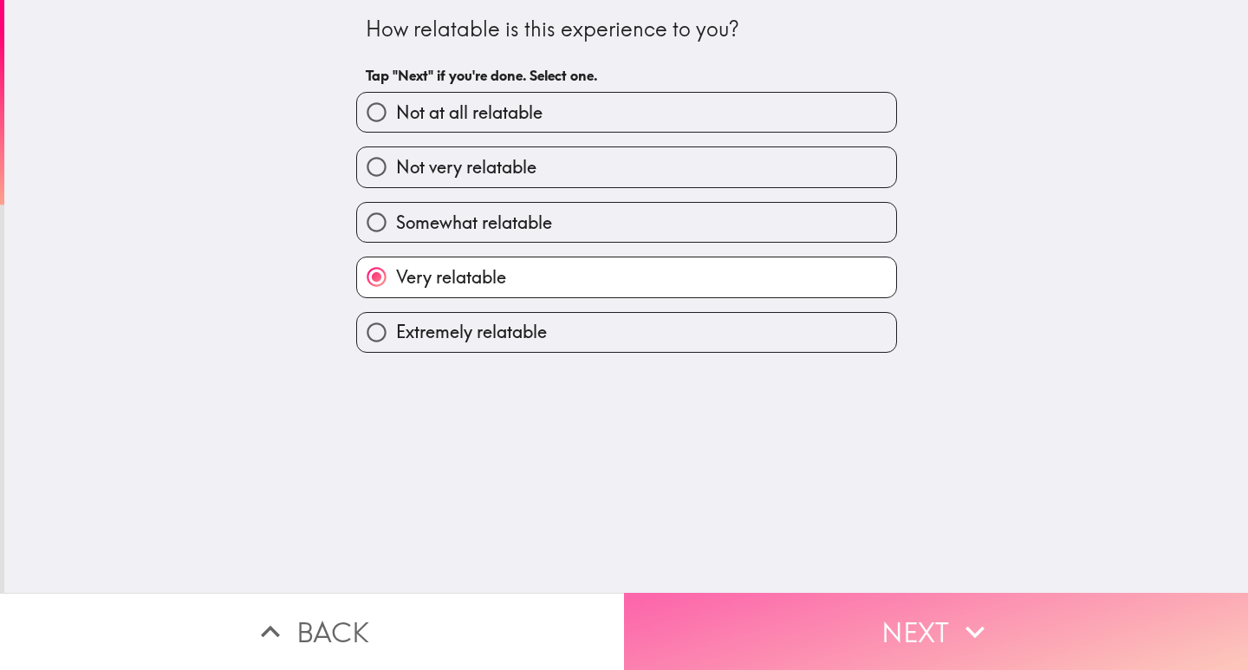
click at [834, 598] on button "Next" at bounding box center [936, 631] width 624 height 77
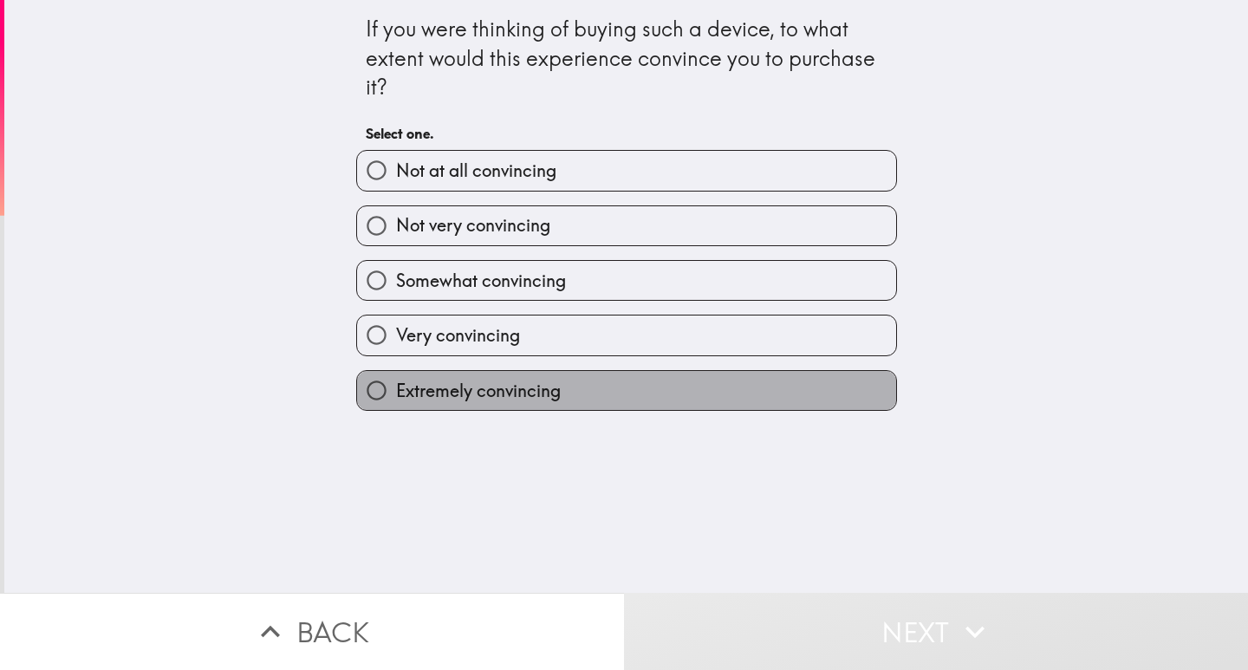
click at [503, 404] on label "Extremely convincing" at bounding box center [626, 390] width 539 height 39
click at [396, 404] on input "Extremely convincing" at bounding box center [376, 390] width 39 height 39
radio input "true"
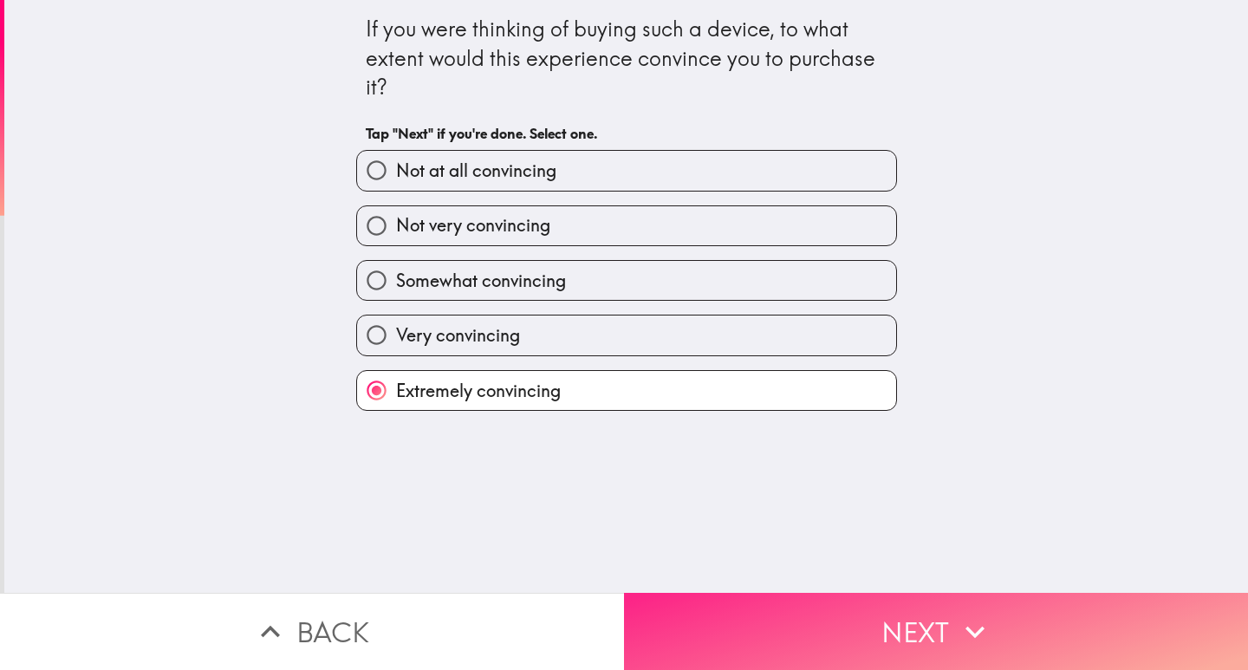
click at [845, 622] on button "Next" at bounding box center [936, 631] width 624 height 77
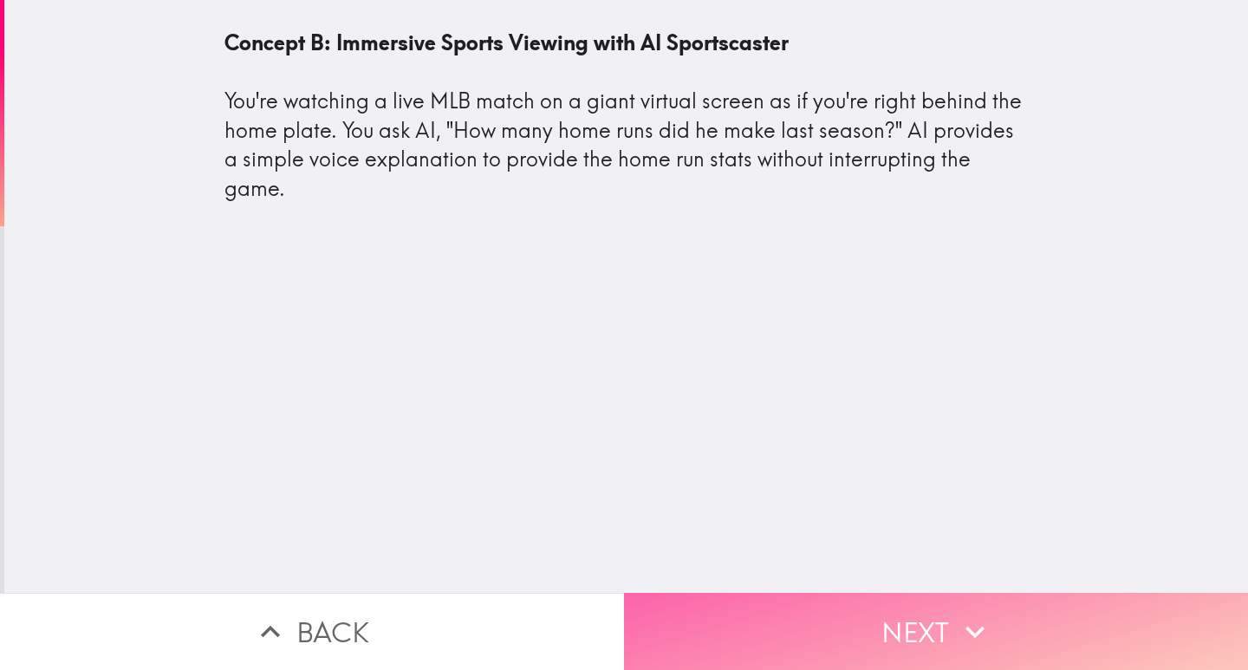
click at [863, 609] on button "Next" at bounding box center [936, 631] width 624 height 77
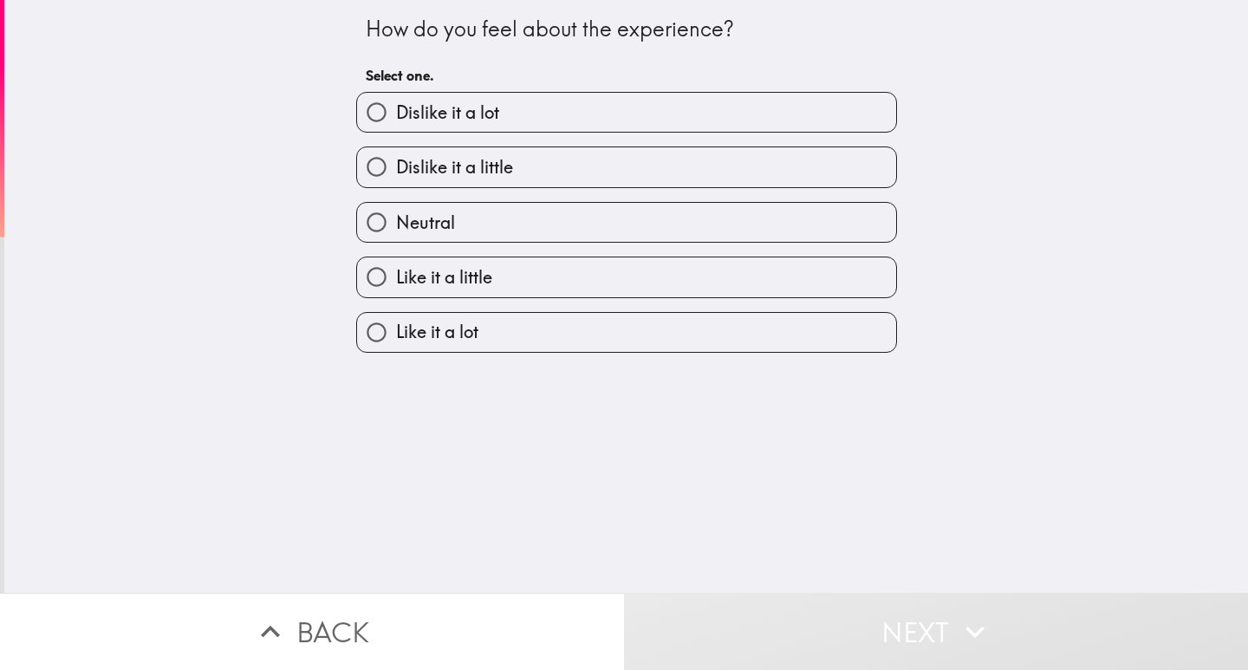
click at [457, 329] on span "Like it a lot" at bounding box center [437, 332] width 82 height 24
click at [396, 329] on input "Like it a lot" at bounding box center [376, 332] width 39 height 39
radio input "true"
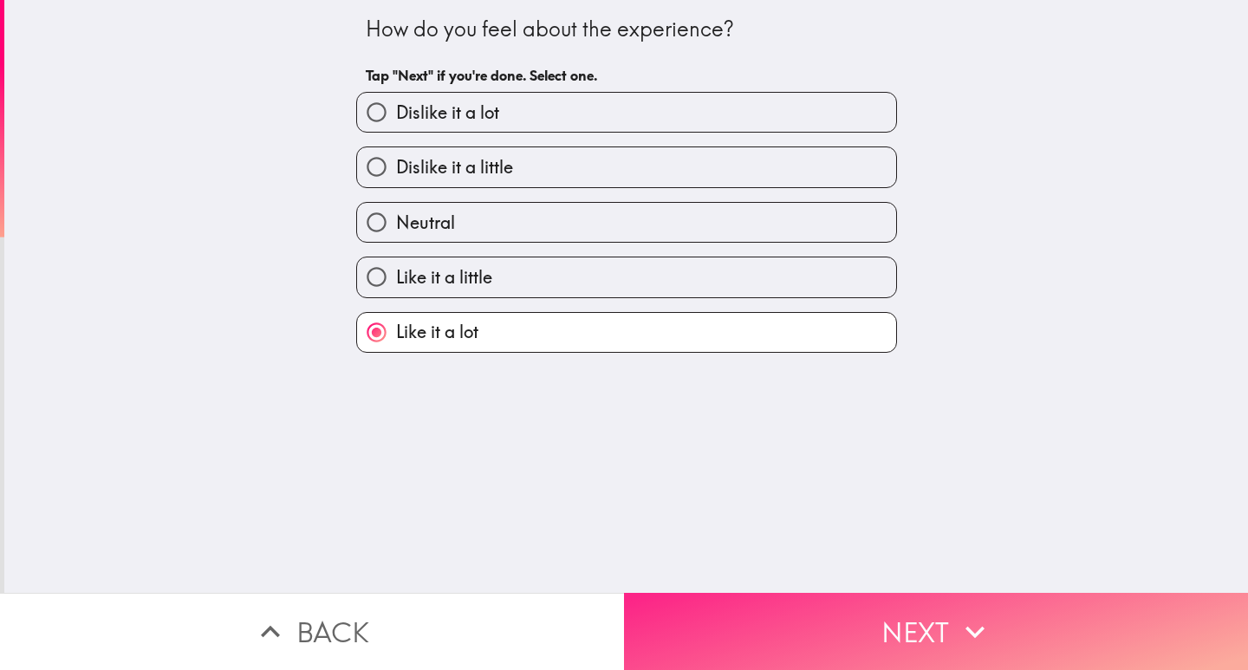
click at [779, 601] on button "Next" at bounding box center [936, 631] width 624 height 77
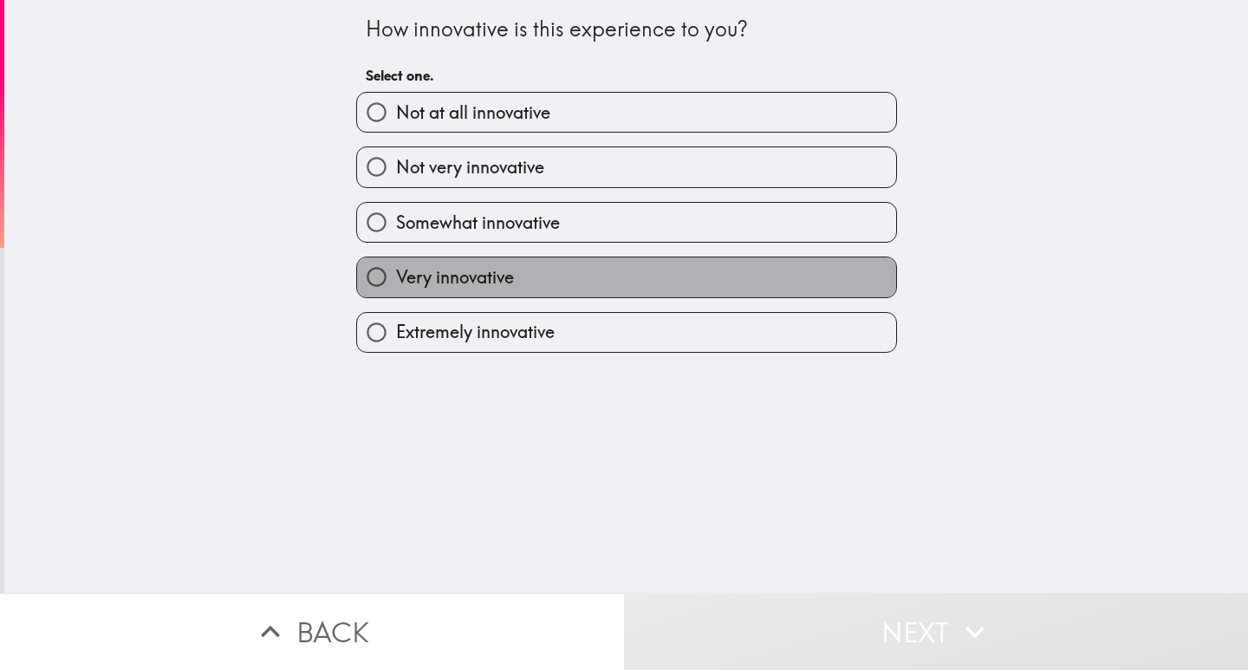
click at [510, 287] on label "Very innovative" at bounding box center [626, 276] width 539 height 39
click at [396, 287] on input "Very innovative" at bounding box center [376, 276] width 39 height 39
radio input "true"
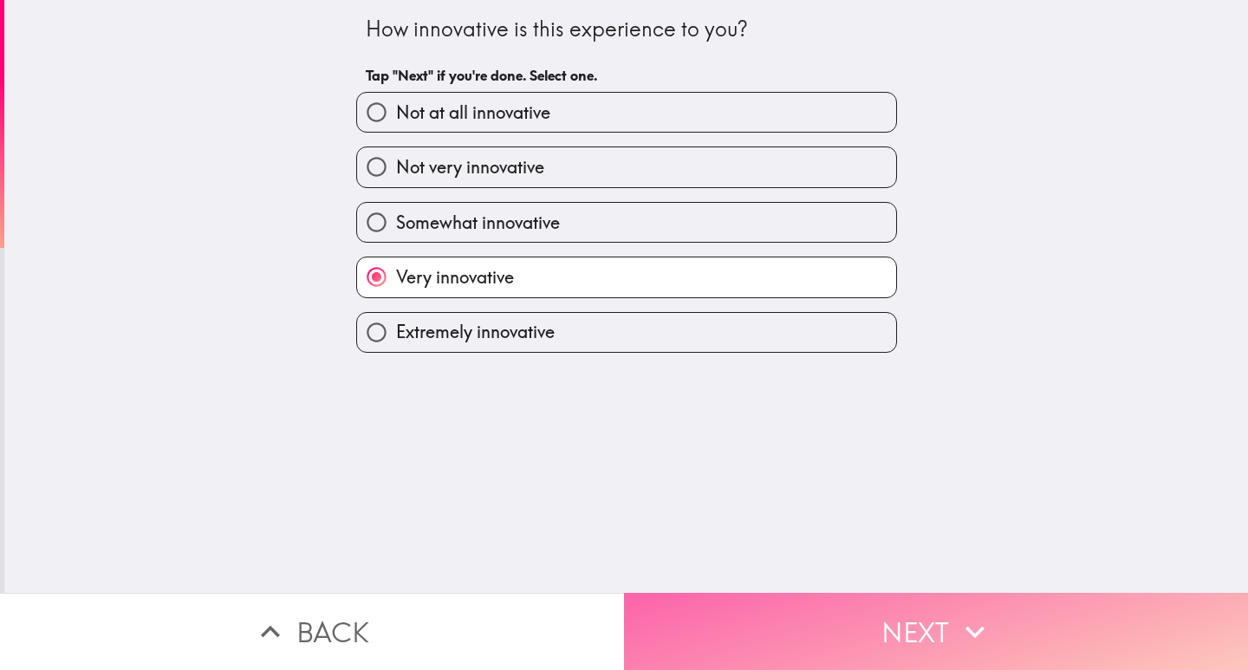
click at [770, 606] on button "Next" at bounding box center [936, 631] width 624 height 77
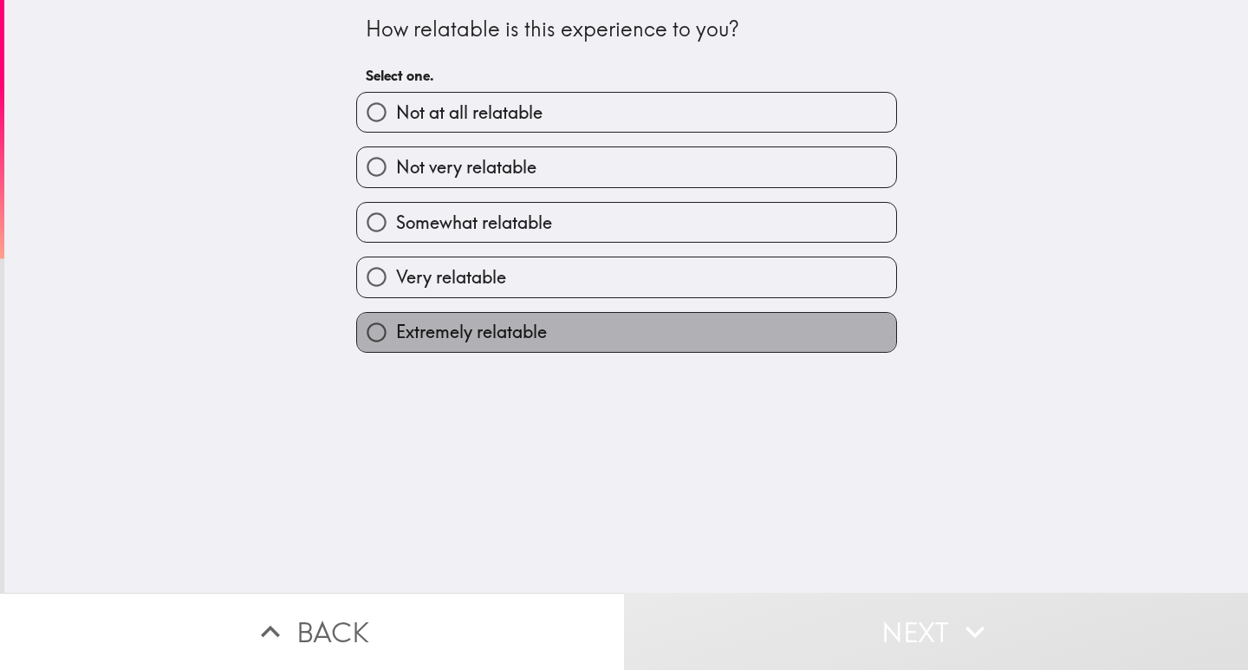
click at [527, 336] on span "Extremely relatable" at bounding box center [471, 332] width 151 height 24
click at [396, 336] on input "Extremely relatable" at bounding box center [376, 332] width 39 height 39
radio input "true"
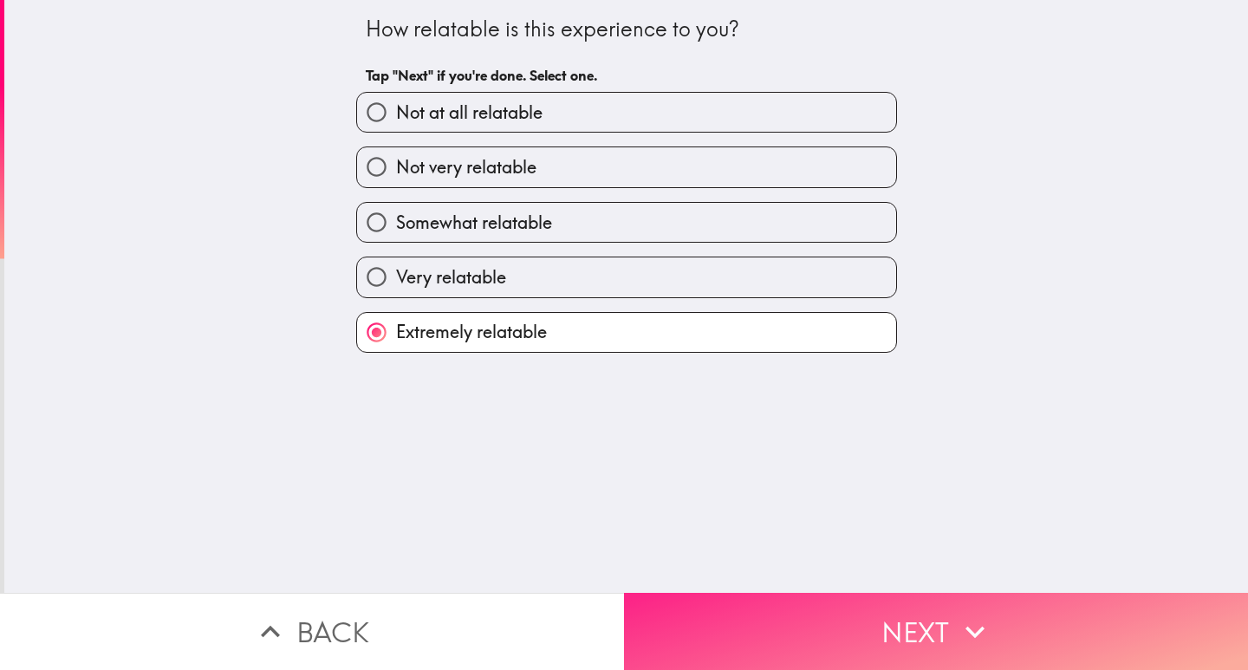
click at [789, 618] on button "Next" at bounding box center [936, 631] width 624 height 77
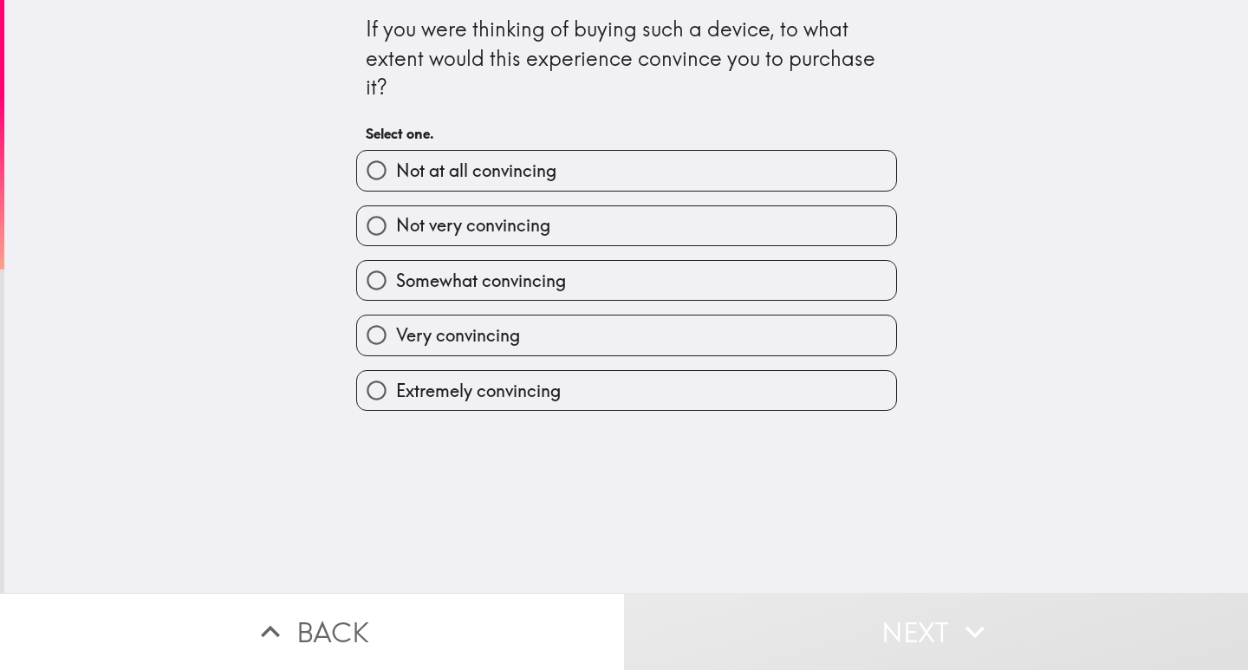
click at [515, 342] on label "Very convincing" at bounding box center [626, 334] width 539 height 39
click at [396, 342] on input "Very convincing" at bounding box center [376, 334] width 39 height 39
radio input "true"
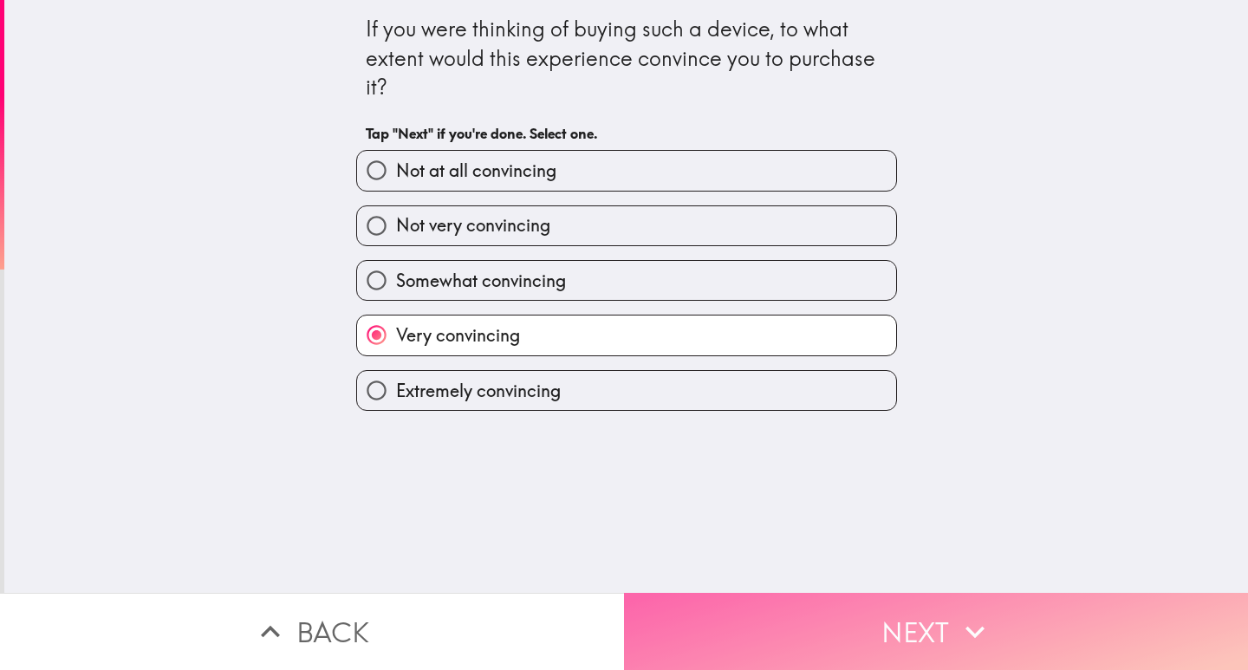
click at [917, 626] on button "Next" at bounding box center [936, 631] width 624 height 77
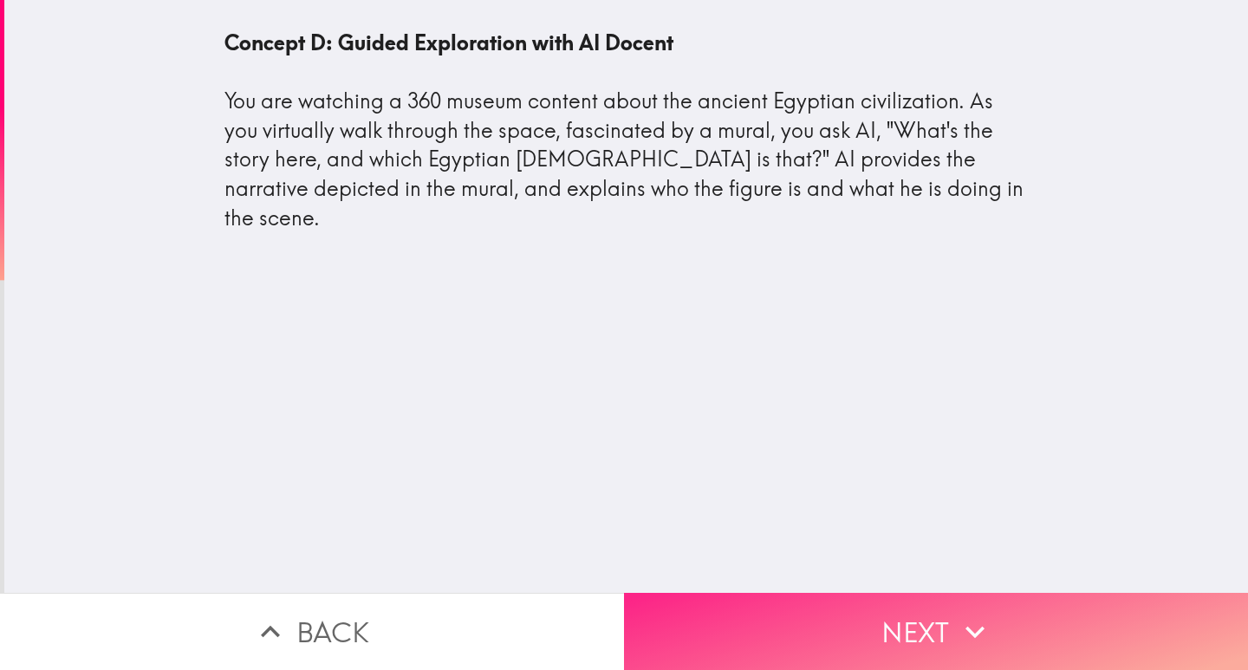
click at [778, 620] on button "Next" at bounding box center [936, 631] width 624 height 77
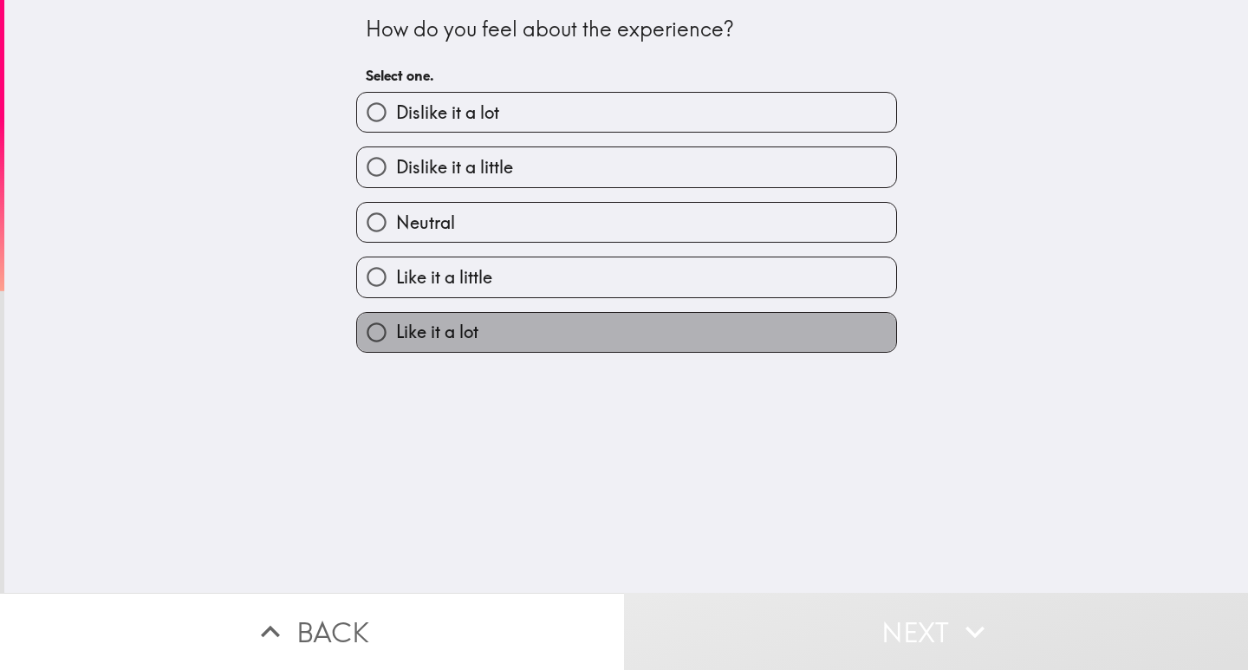
click at [473, 334] on label "Like it a lot" at bounding box center [626, 332] width 539 height 39
click at [396, 334] on input "Like it a lot" at bounding box center [376, 332] width 39 height 39
radio input "true"
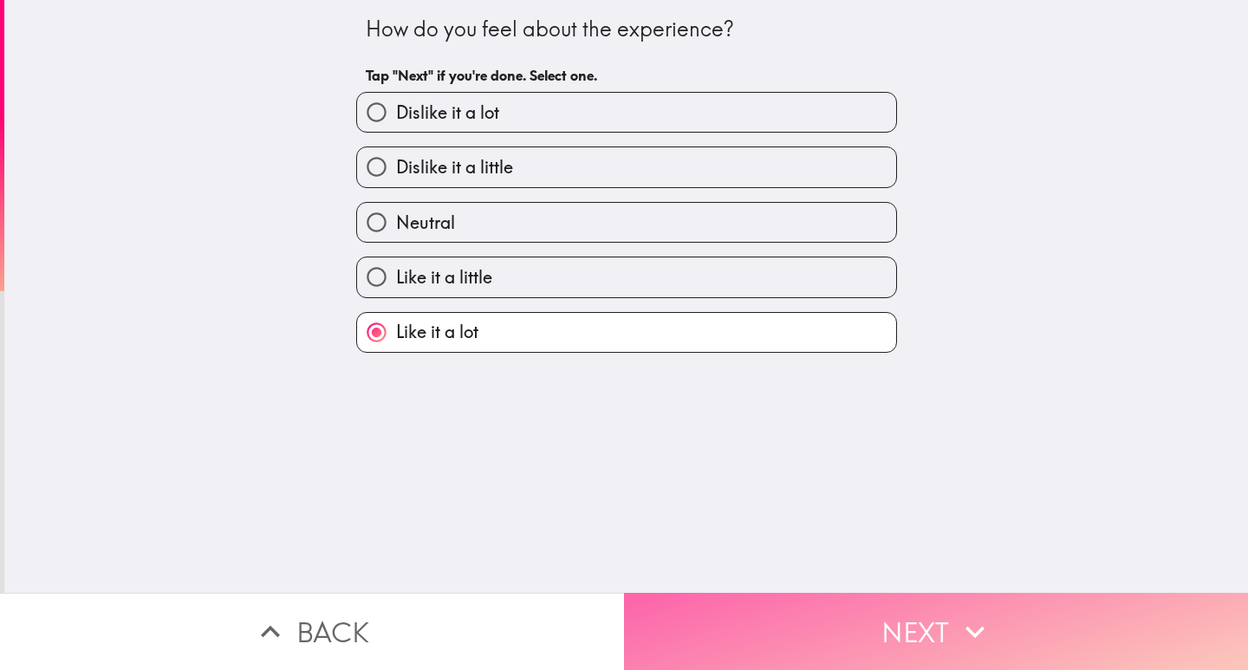
click at [810, 619] on button "Next" at bounding box center [936, 631] width 624 height 77
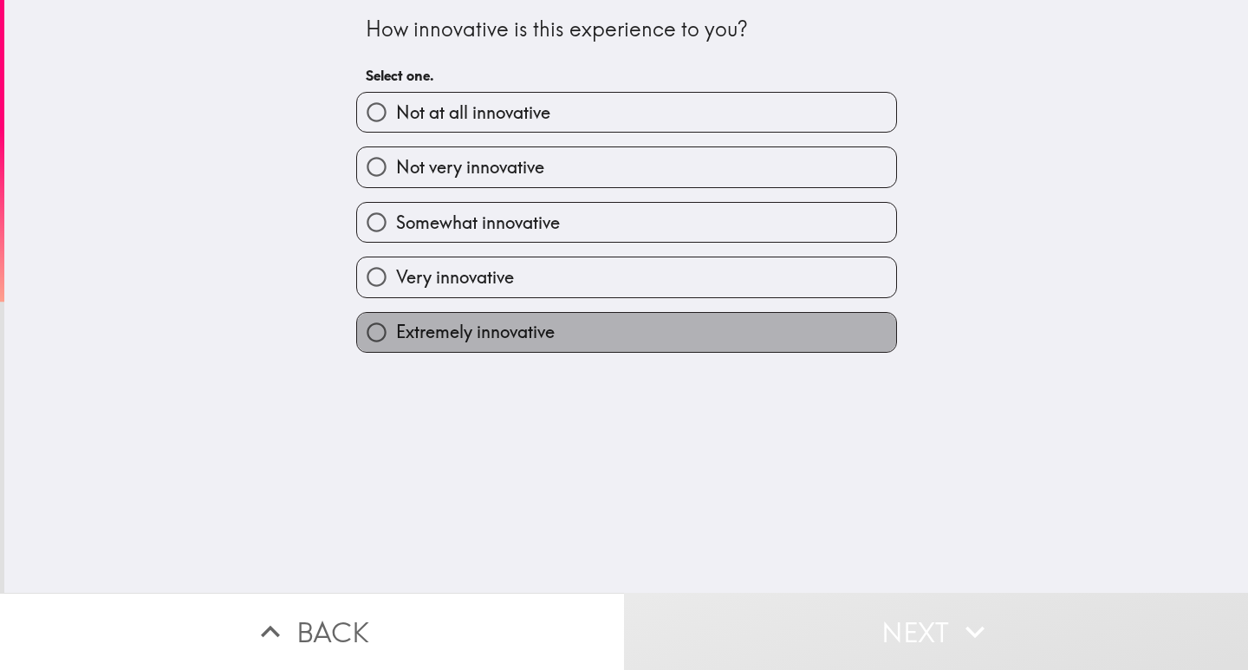
click at [441, 332] on span "Extremely innovative" at bounding box center [475, 332] width 159 height 24
click at [396, 332] on input "Extremely innovative" at bounding box center [376, 332] width 39 height 39
radio input "true"
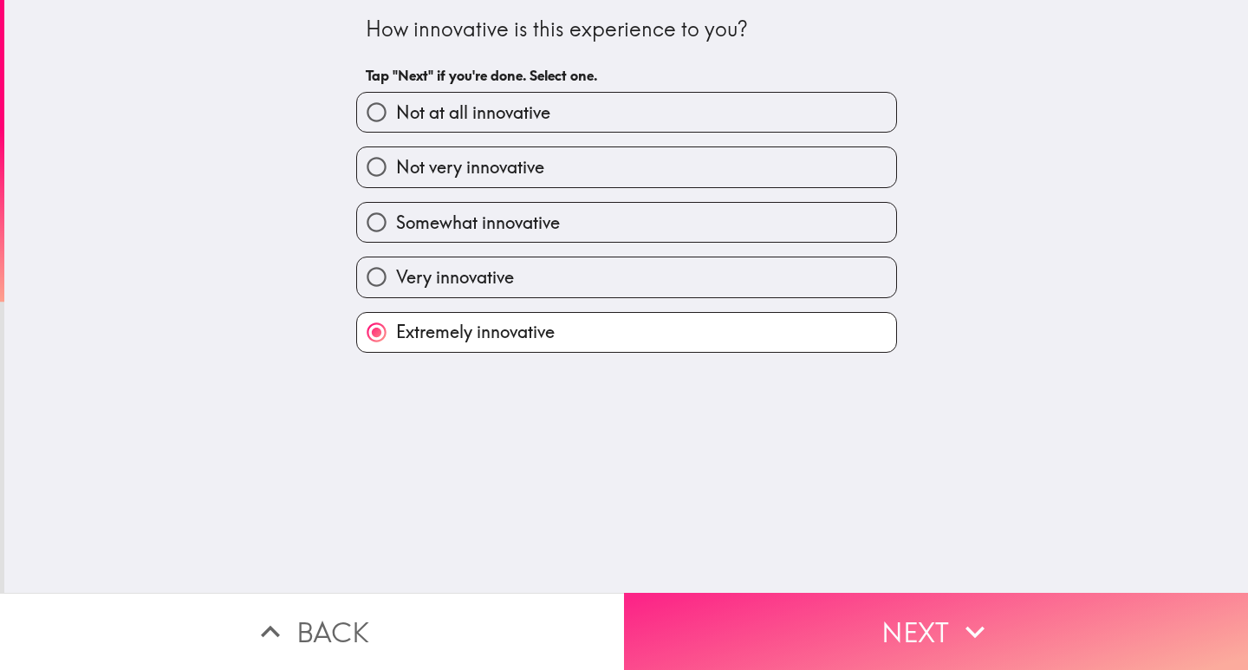
click at [812, 615] on button "Next" at bounding box center [936, 631] width 624 height 77
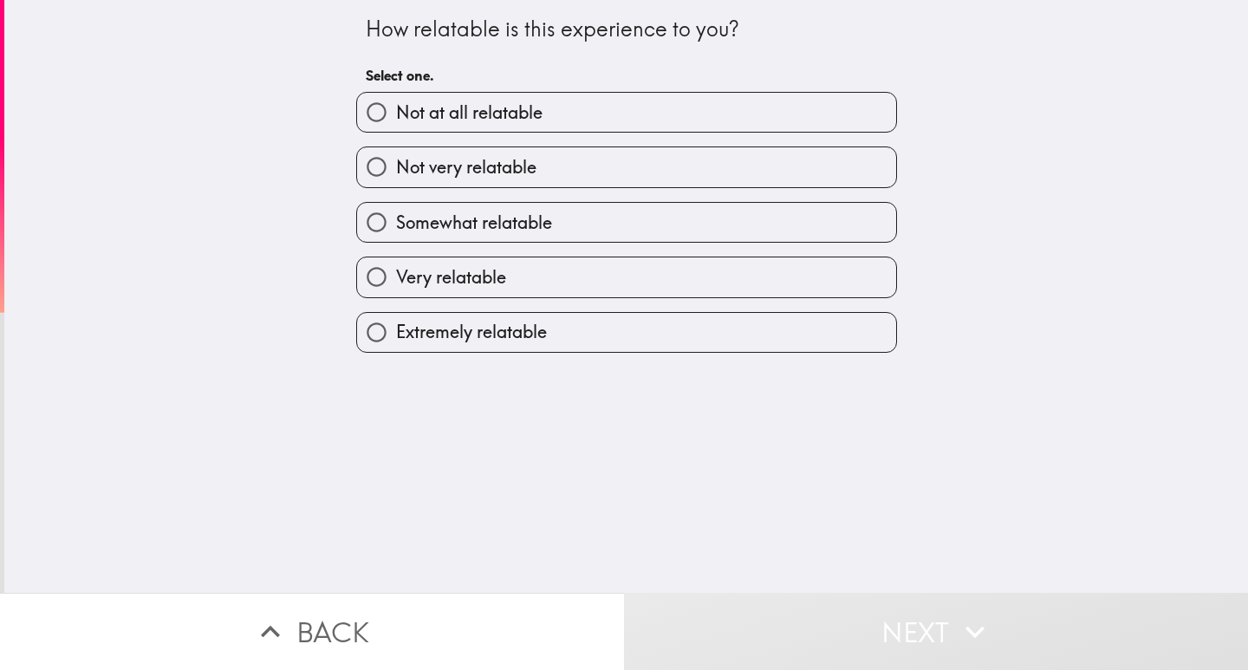
click at [457, 286] on span "Very relatable" at bounding box center [451, 277] width 110 height 24
click at [396, 286] on input "Very relatable" at bounding box center [376, 276] width 39 height 39
radio input "true"
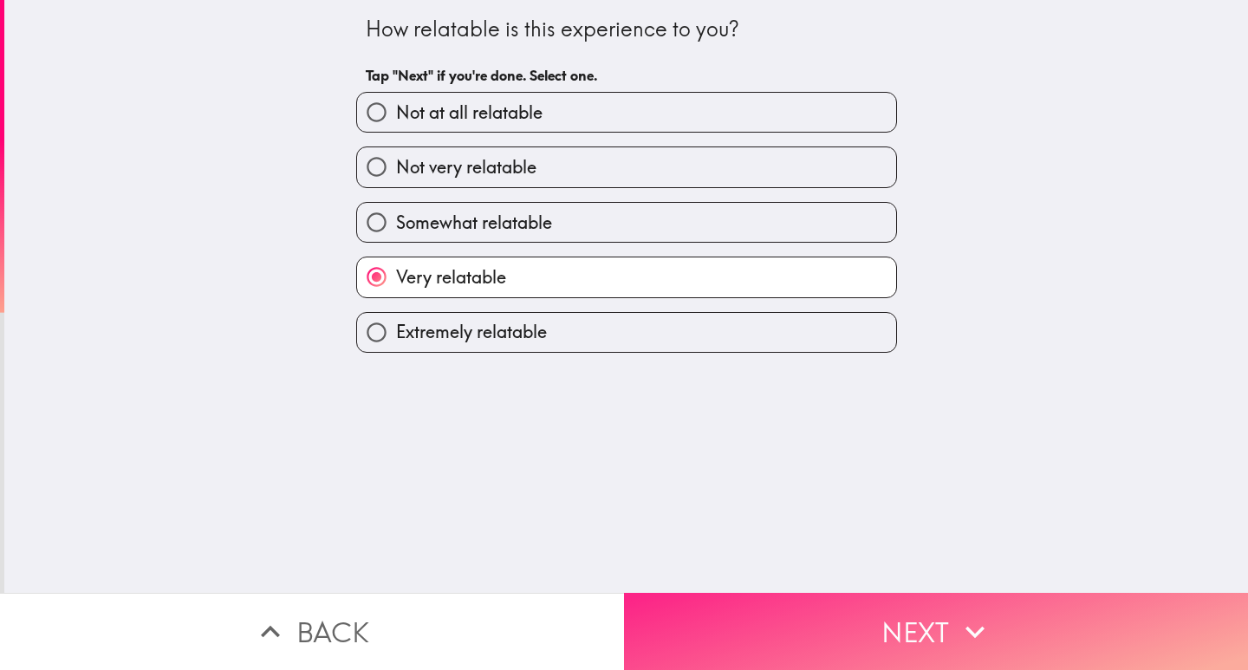
click at [808, 612] on button "Next" at bounding box center [936, 631] width 624 height 77
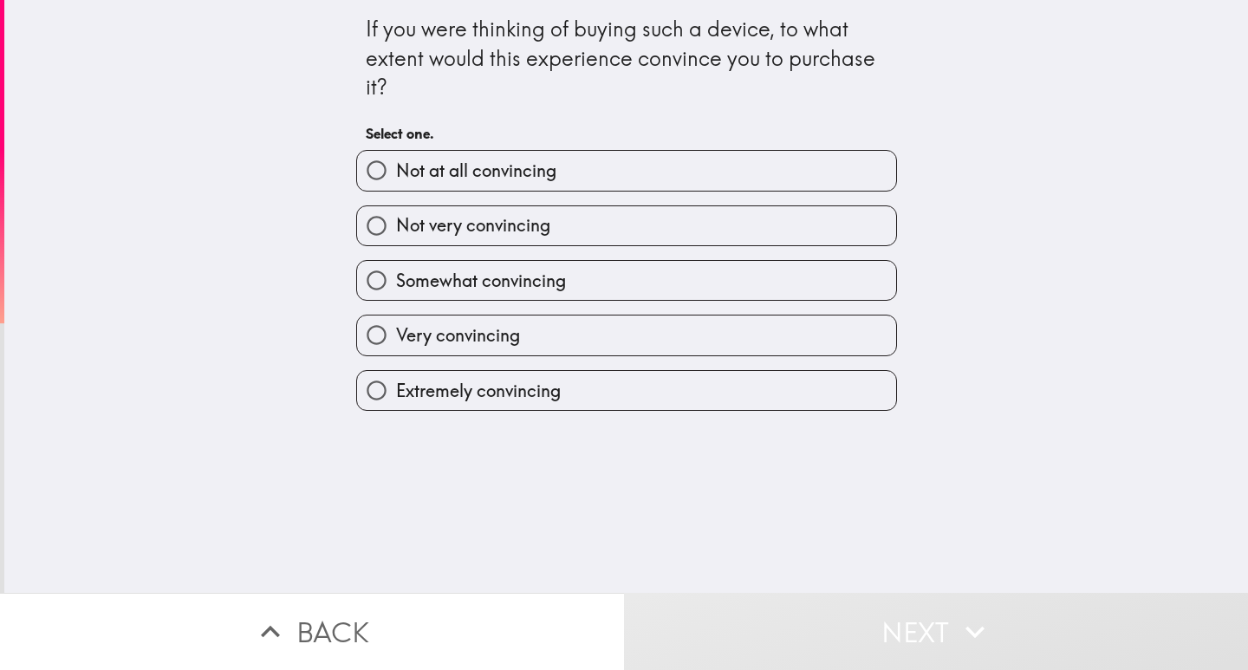
click at [516, 384] on span "Extremely convincing" at bounding box center [478, 391] width 165 height 24
click at [396, 384] on input "Extremely convincing" at bounding box center [376, 390] width 39 height 39
radio input "true"
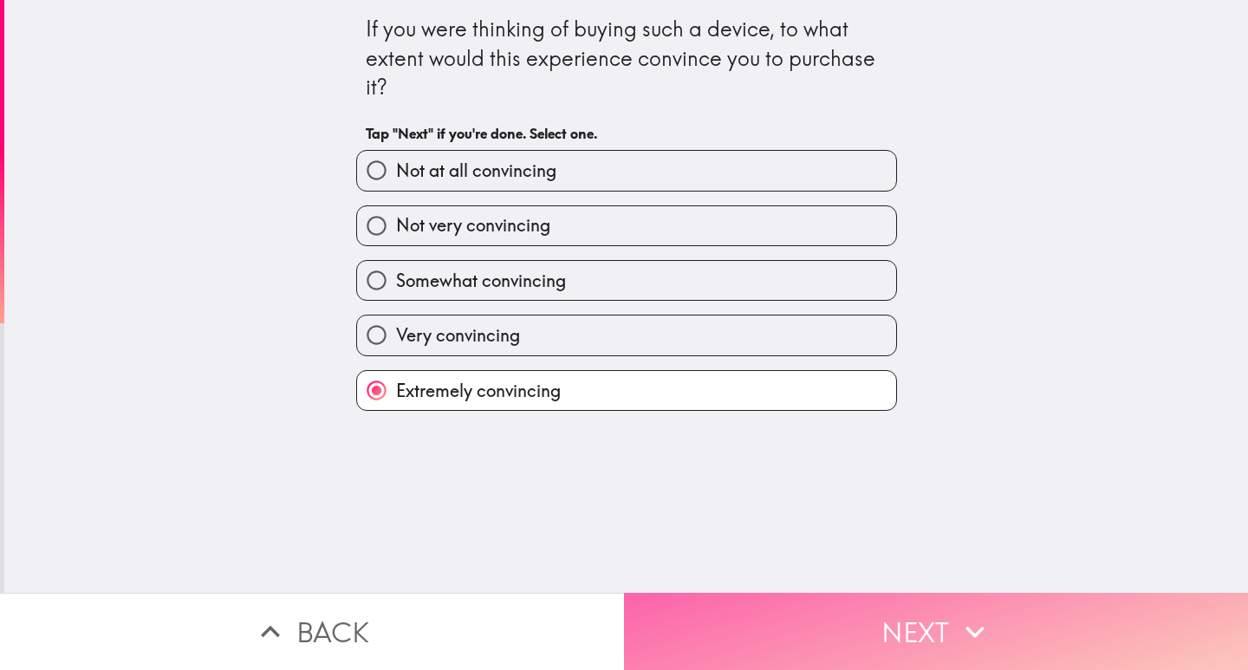
click at [833, 613] on button "Next" at bounding box center [936, 631] width 624 height 77
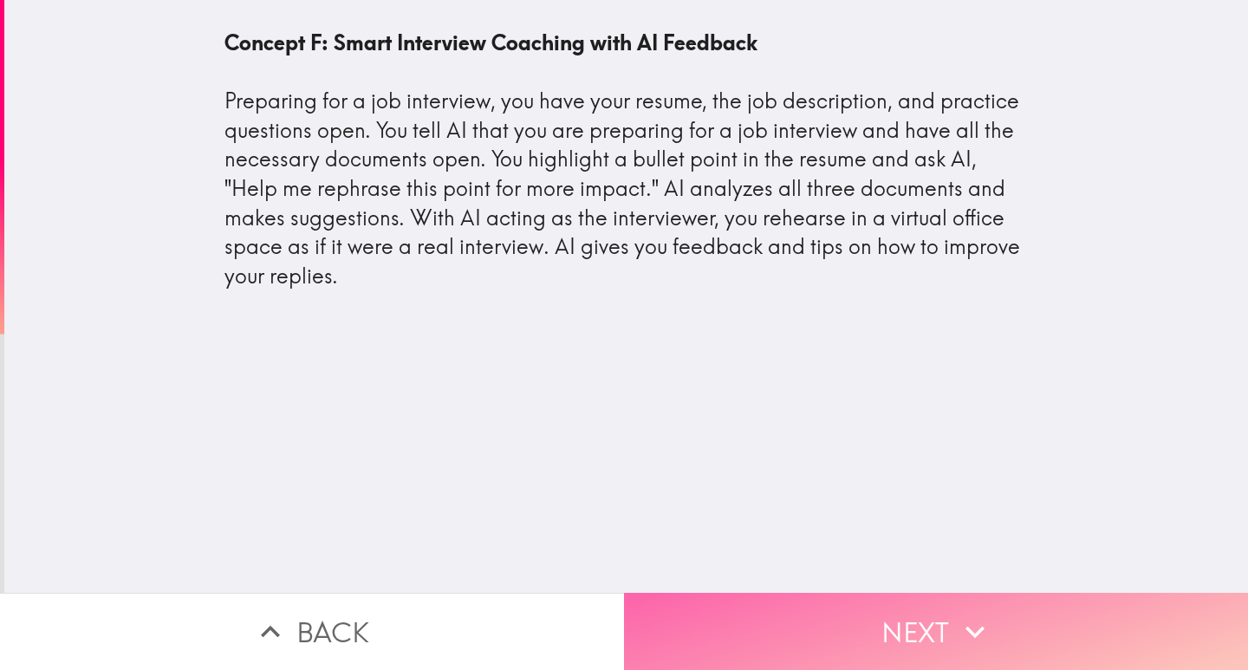
click at [853, 621] on button "Next" at bounding box center [936, 631] width 624 height 77
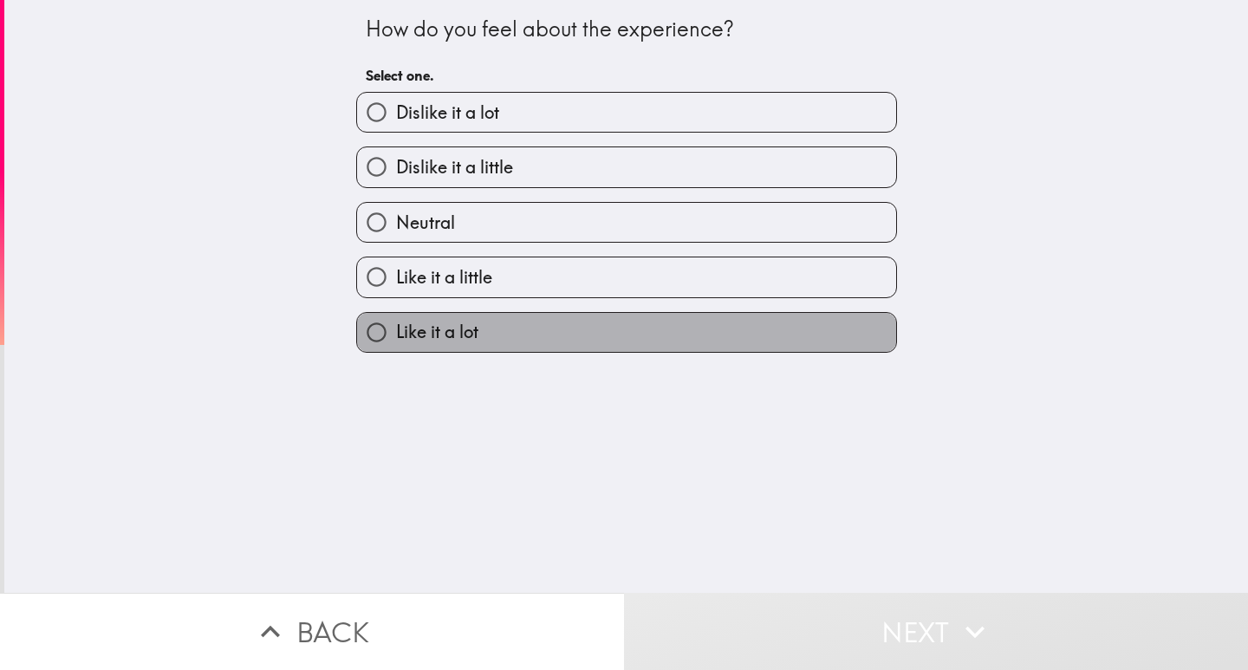
click at [500, 328] on label "Like it a lot" at bounding box center [626, 332] width 539 height 39
click at [396, 328] on input "Like it a lot" at bounding box center [376, 332] width 39 height 39
radio input "true"
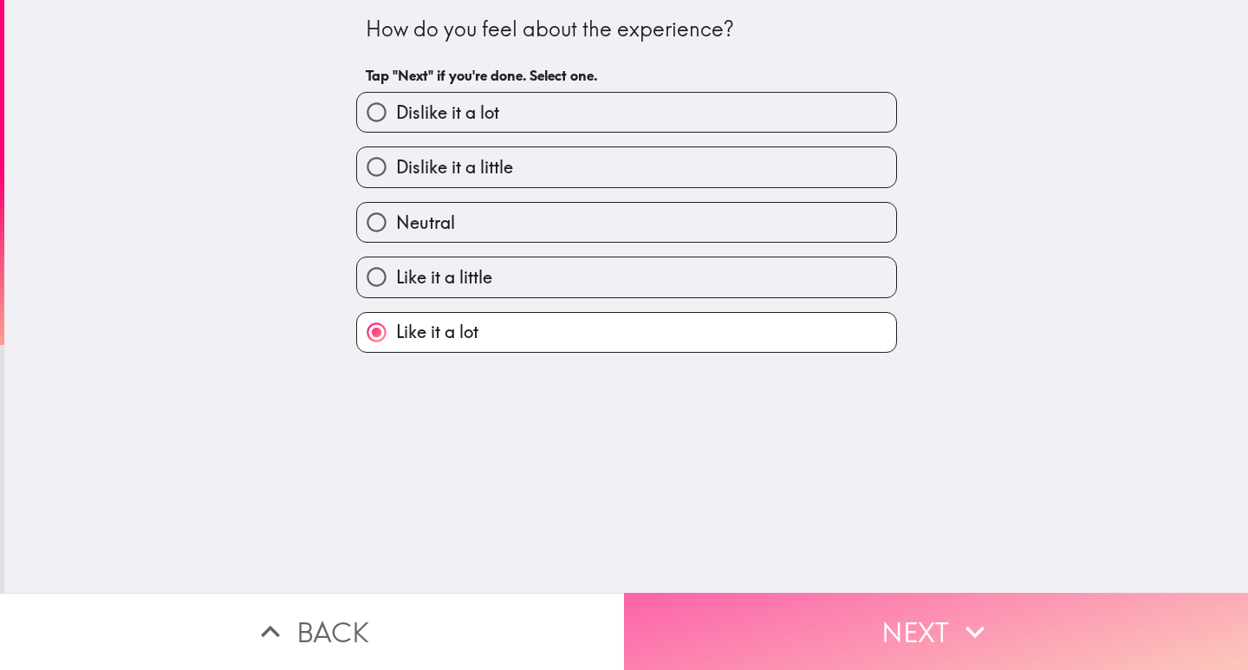
click at [855, 620] on button "Next" at bounding box center [936, 631] width 624 height 77
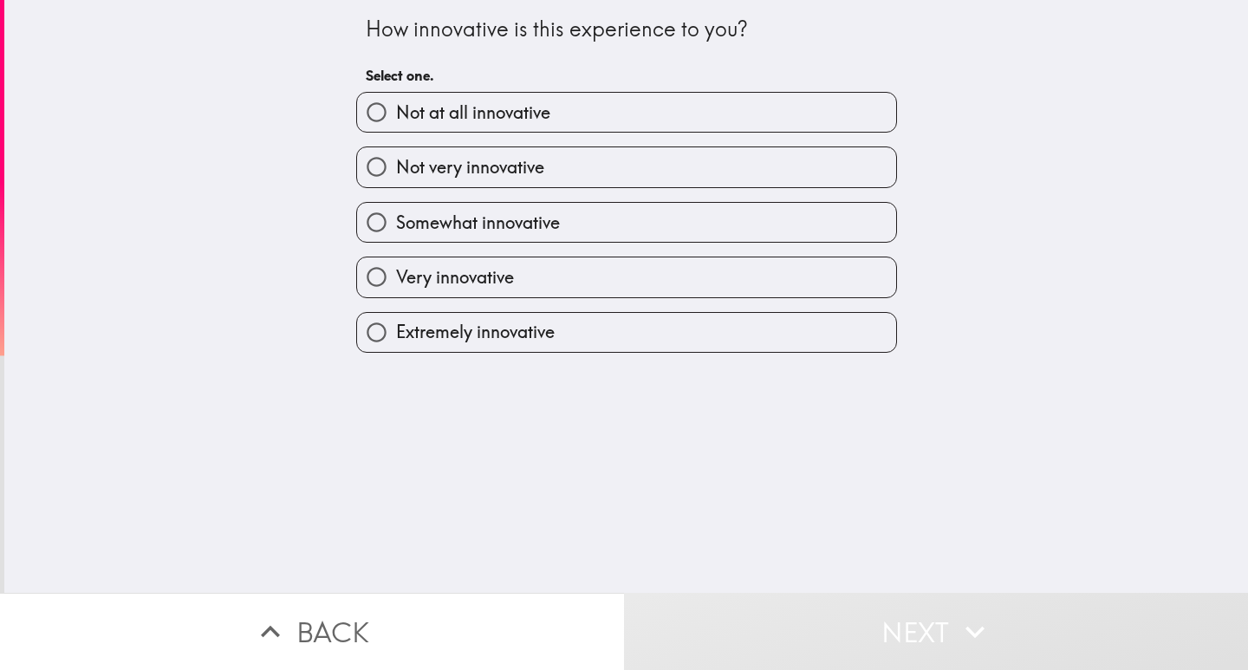
click at [478, 331] on span "Extremely innovative" at bounding box center [475, 332] width 159 height 24
click at [396, 331] on input "Extremely innovative" at bounding box center [376, 332] width 39 height 39
radio input "true"
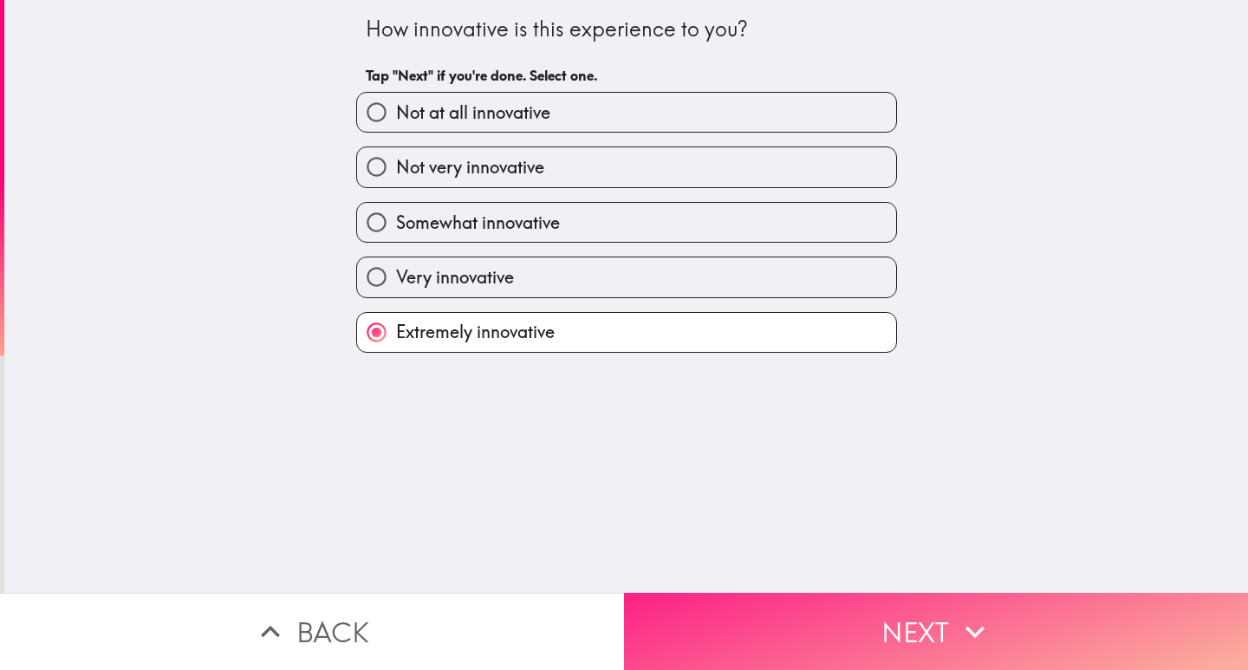
click at [857, 620] on button "Next" at bounding box center [936, 631] width 624 height 77
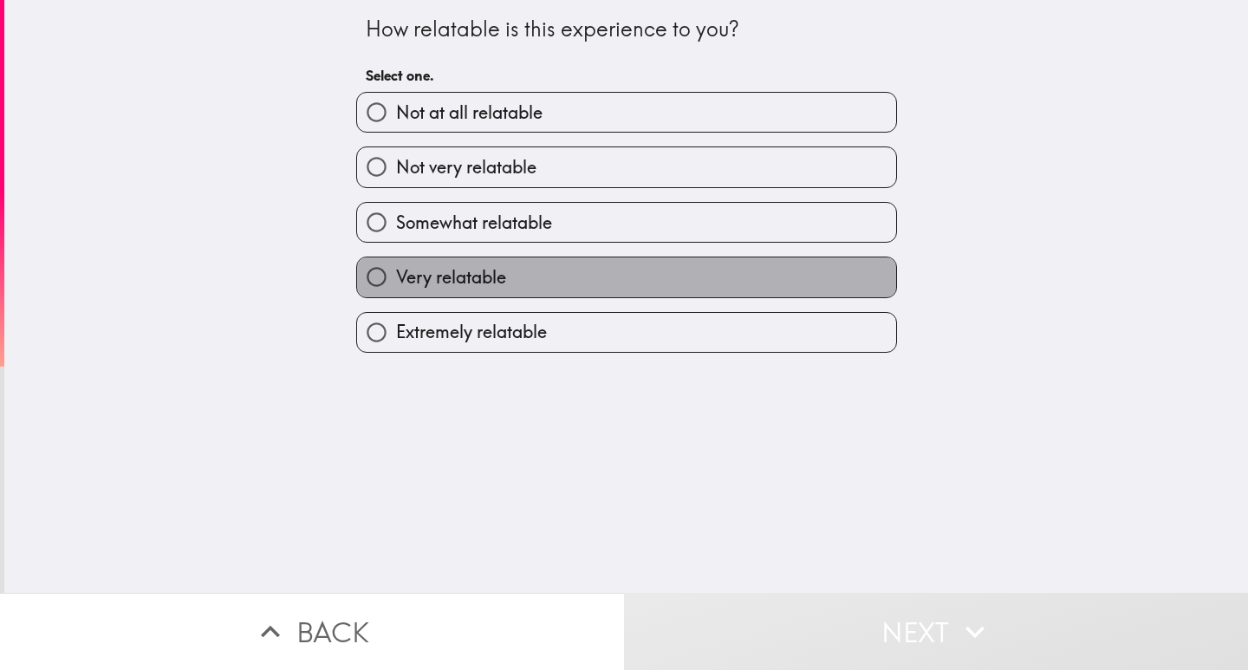
click at [513, 285] on label "Very relatable" at bounding box center [626, 276] width 539 height 39
click at [396, 285] on input "Very relatable" at bounding box center [376, 276] width 39 height 39
radio input "true"
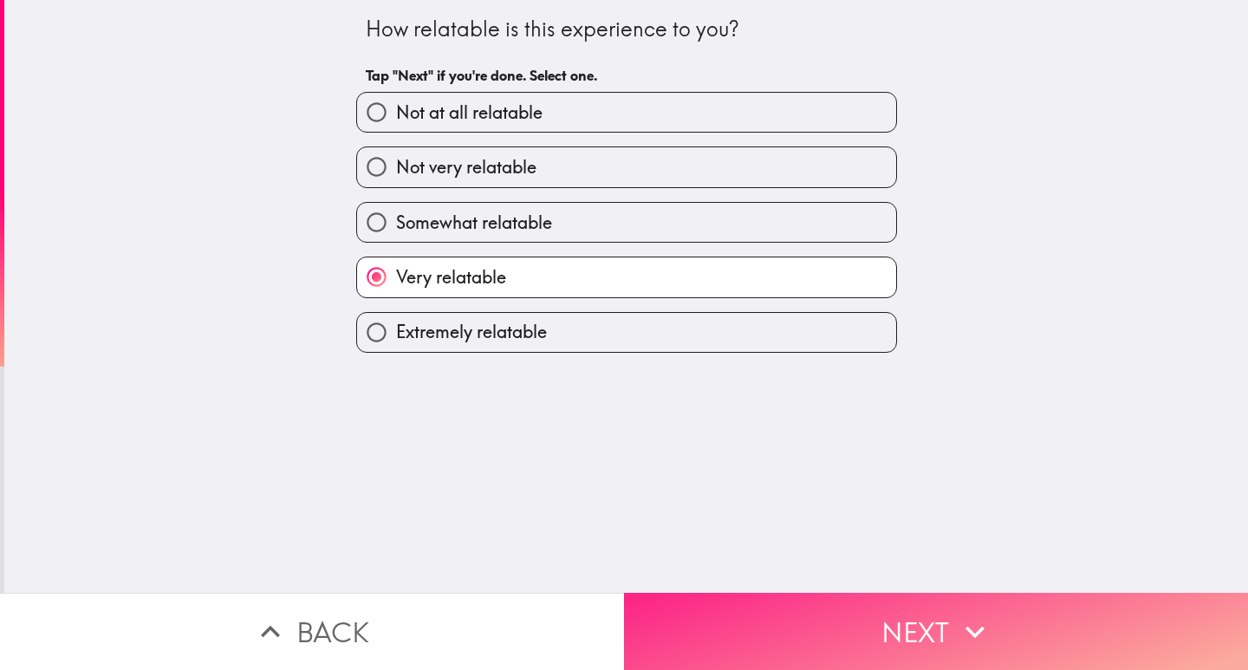
click at [816, 616] on button "Next" at bounding box center [936, 631] width 624 height 77
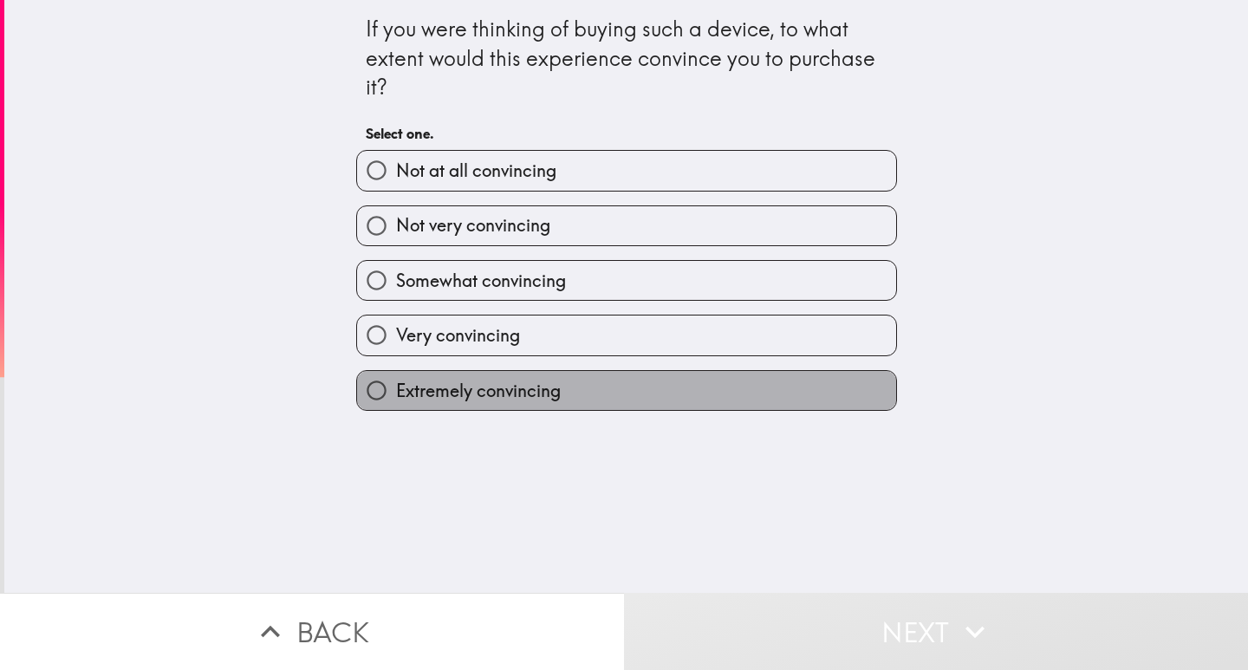
click at [482, 386] on span "Extremely convincing" at bounding box center [478, 391] width 165 height 24
click at [396, 386] on input "Extremely convincing" at bounding box center [376, 390] width 39 height 39
radio input "true"
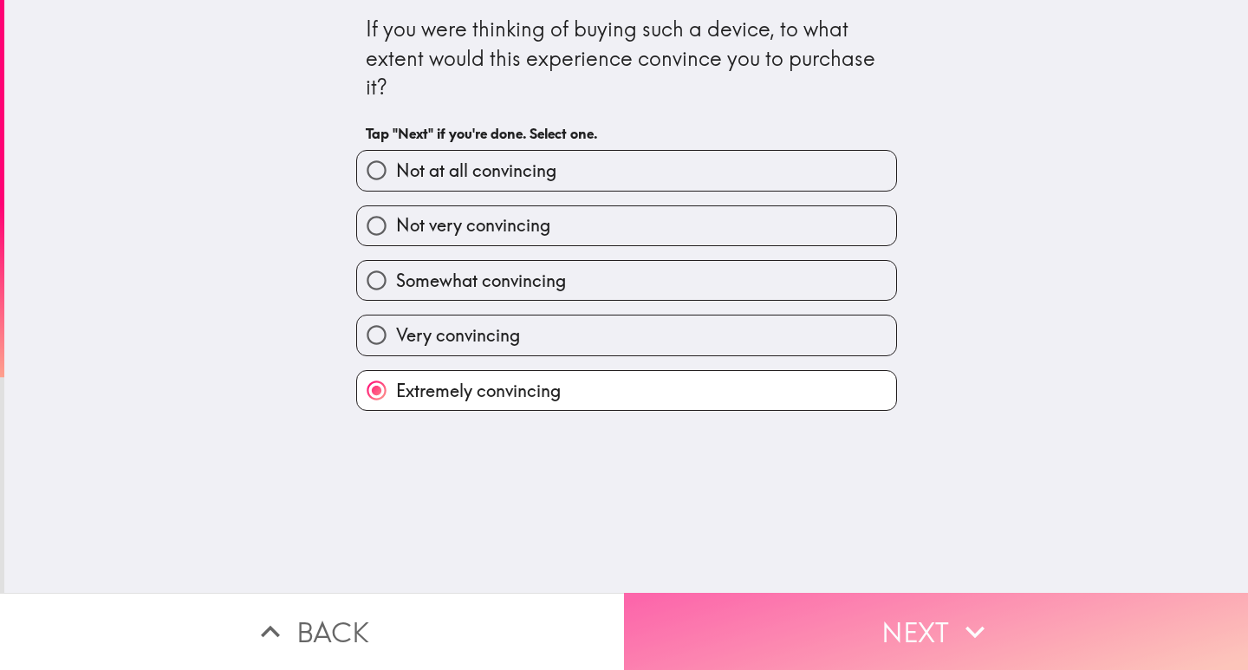
click at [776, 622] on button "Next" at bounding box center [936, 631] width 624 height 77
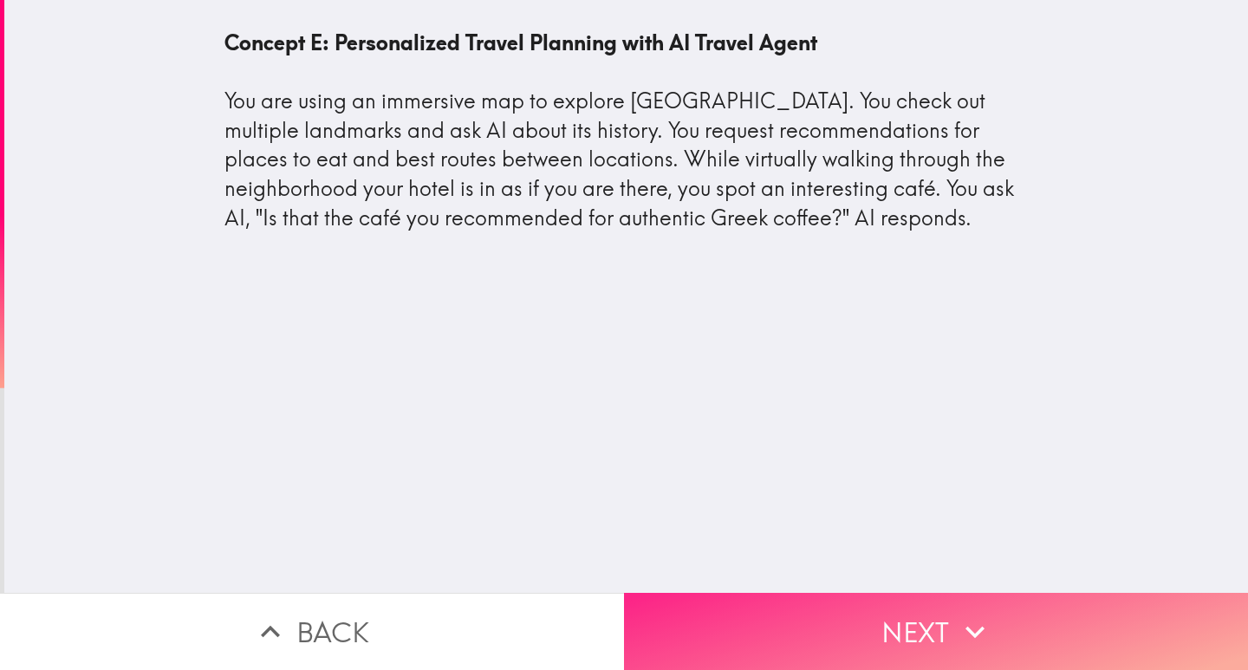
click at [747, 612] on button "Next" at bounding box center [936, 631] width 624 height 77
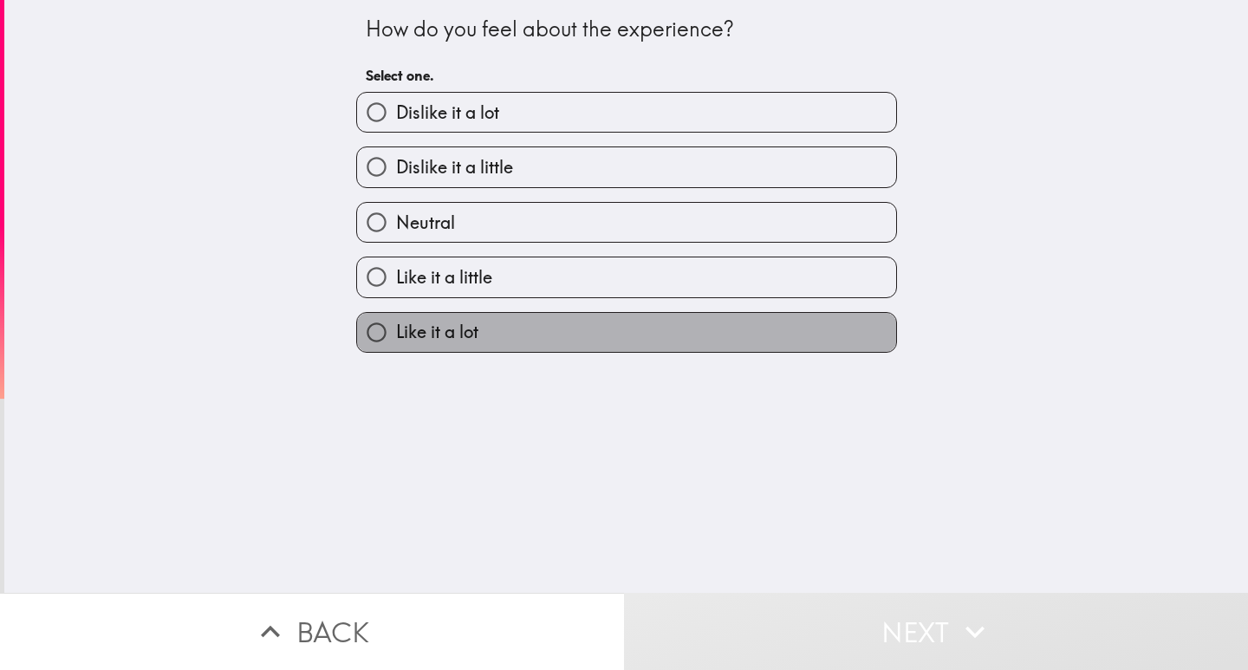
click at [477, 328] on label "Like it a lot" at bounding box center [626, 332] width 539 height 39
click at [396, 328] on input "Like it a lot" at bounding box center [376, 332] width 39 height 39
radio input "true"
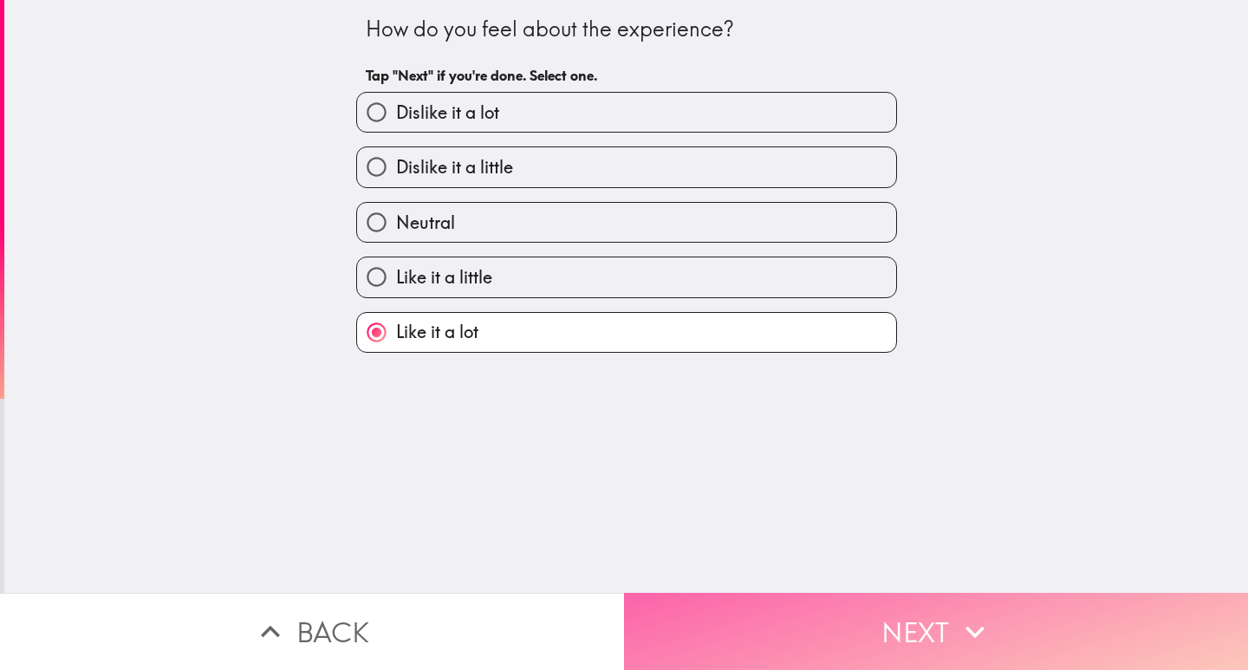
click at [798, 624] on button "Next" at bounding box center [936, 631] width 624 height 77
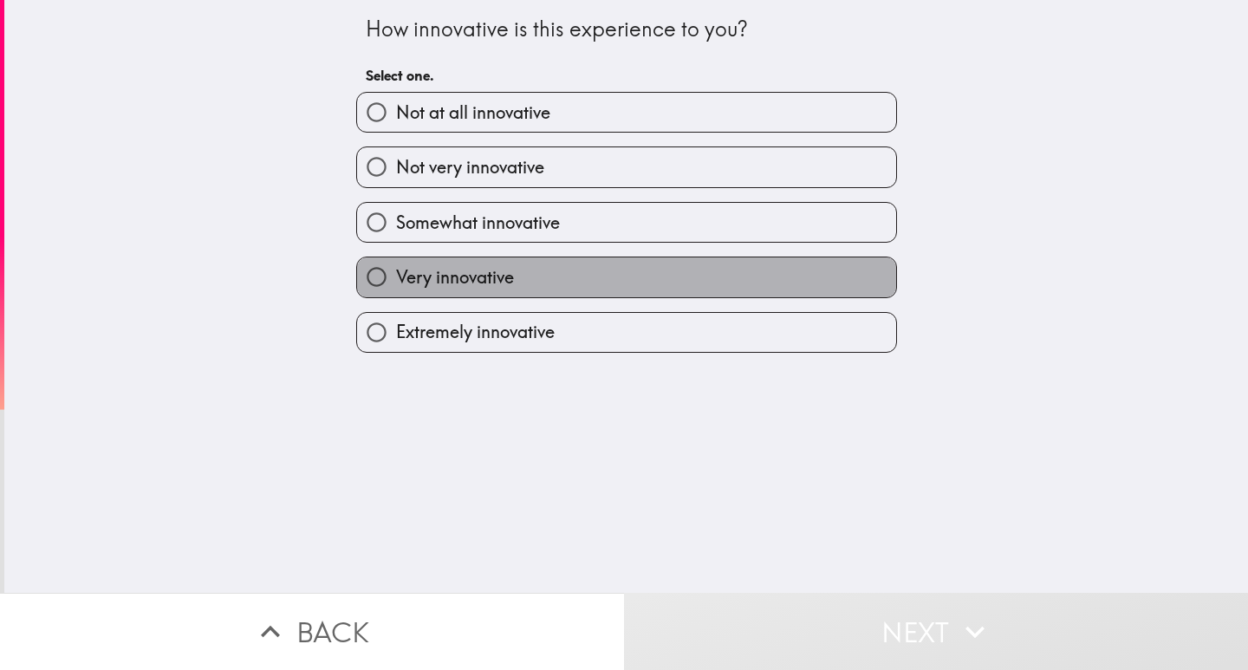
click at [421, 271] on span "Very innovative" at bounding box center [455, 277] width 118 height 24
click at [396, 271] on input "Very innovative" at bounding box center [376, 276] width 39 height 39
radio input "true"
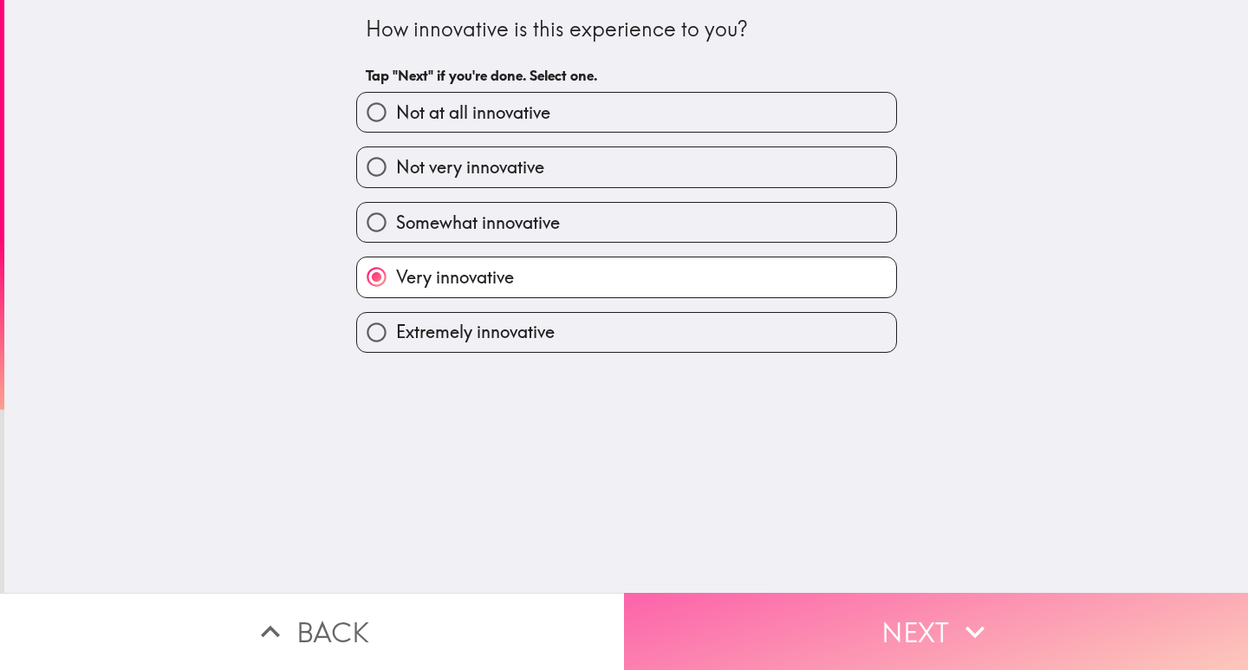
click at [877, 629] on button "Next" at bounding box center [936, 631] width 624 height 77
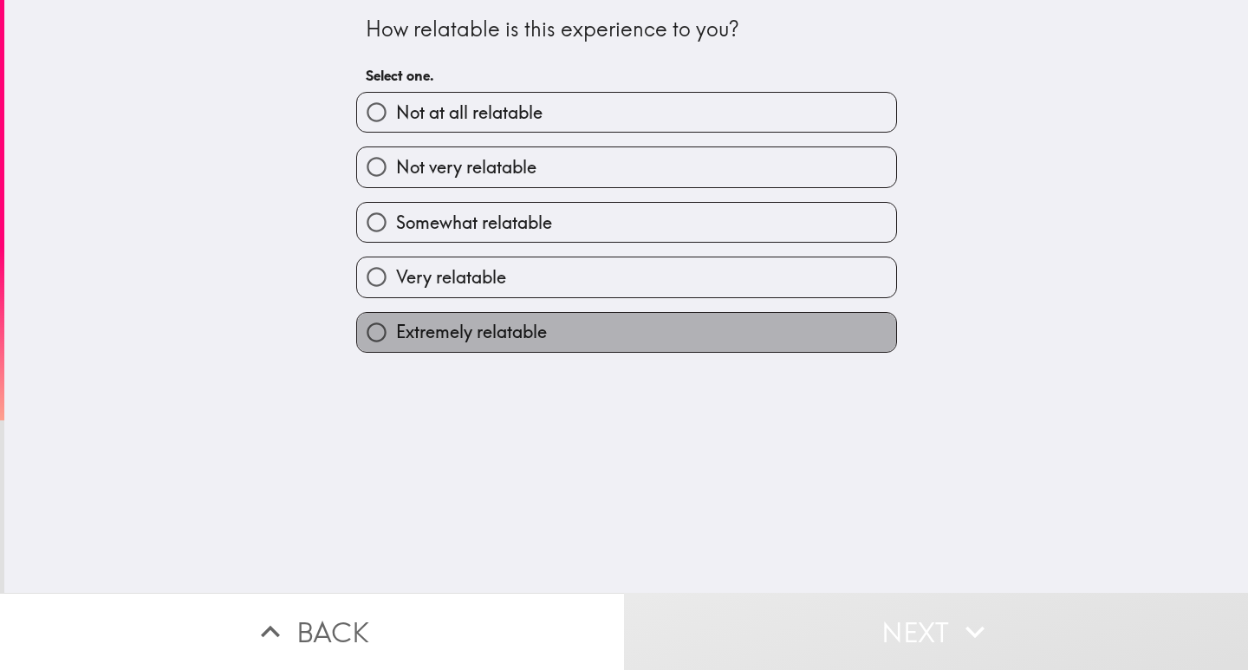
click at [499, 348] on label "Extremely relatable" at bounding box center [626, 332] width 539 height 39
click at [396, 348] on input "Extremely relatable" at bounding box center [376, 332] width 39 height 39
radio input "true"
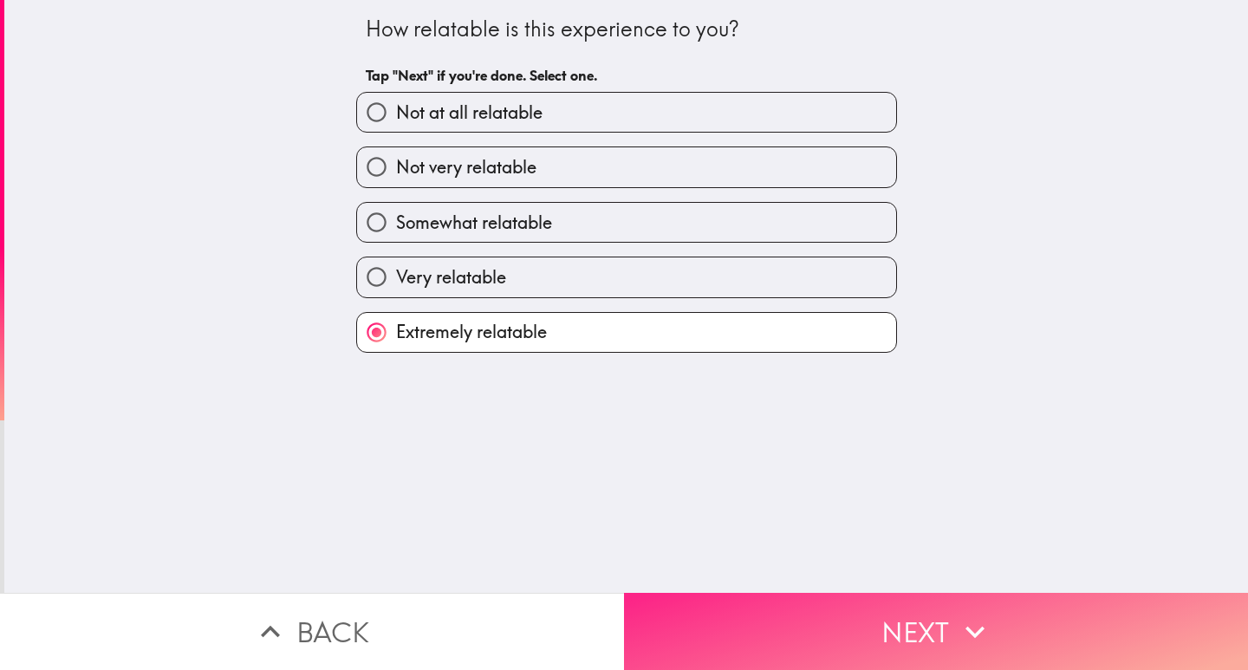
click at [798, 610] on button "Next" at bounding box center [936, 631] width 624 height 77
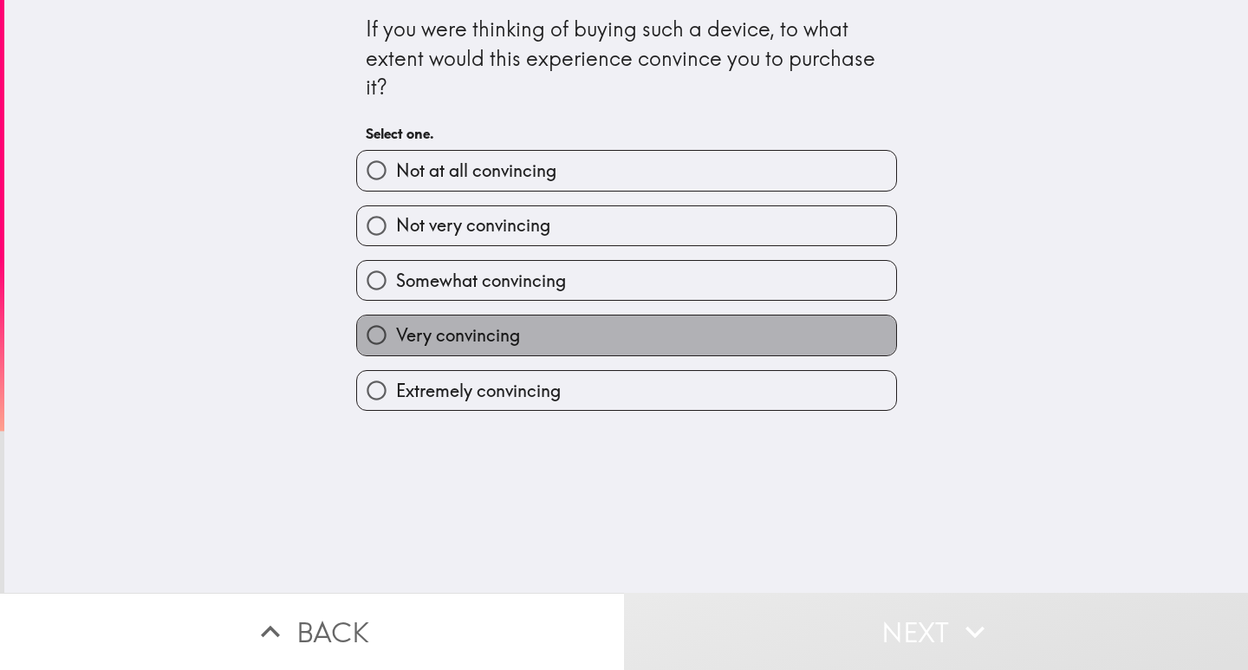
click at [483, 329] on span "Very convincing" at bounding box center [458, 335] width 124 height 24
click at [396, 329] on input "Very convincing" at bounding box center [376, 334] width 39 height 39
radio input "true"
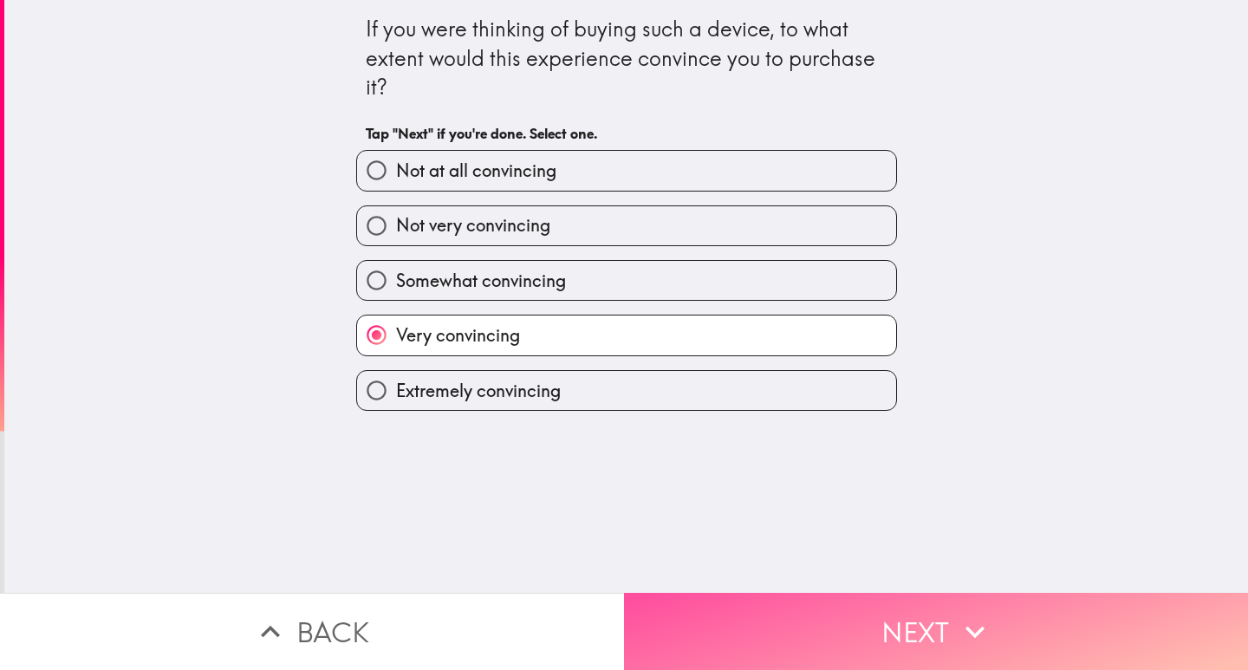
drag, startPoint x: 826, startPoint y: 612, endPoint x: 376, endPoint y: 426, distance: 486.5
click at [824, 612] on button "Next" at bounding box center [936, 631] width 624 height 77
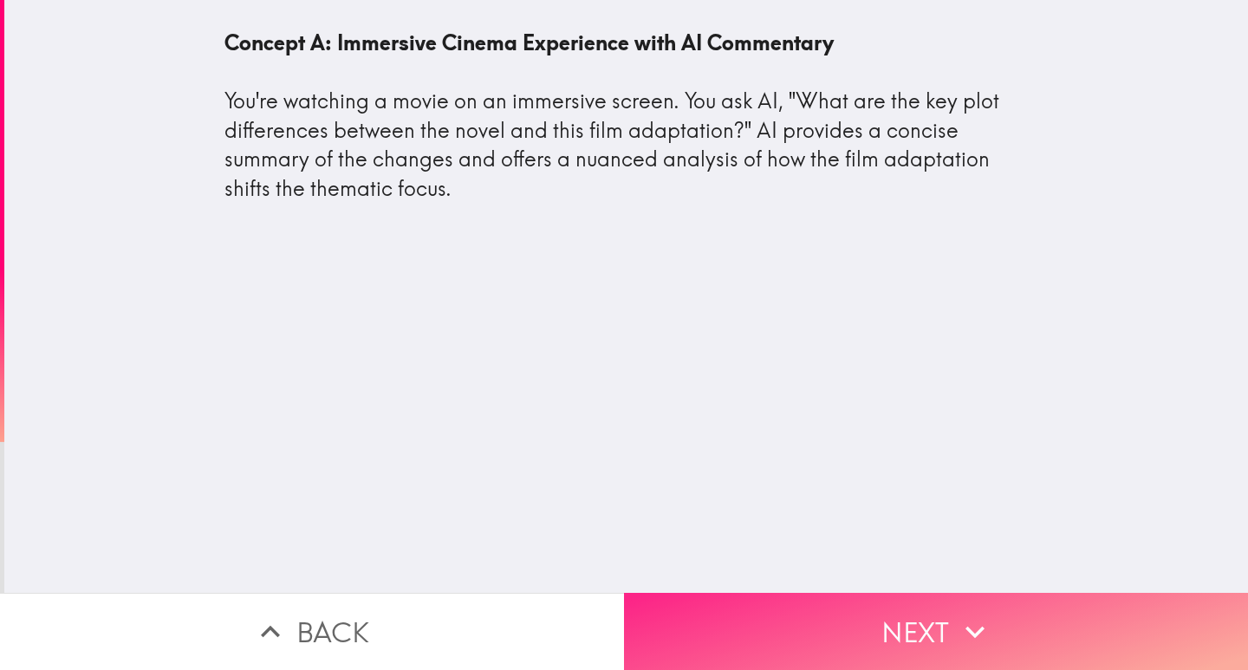
click at [713, 607] on button "Next" at bounding box center [936, 631] width 624 height 77
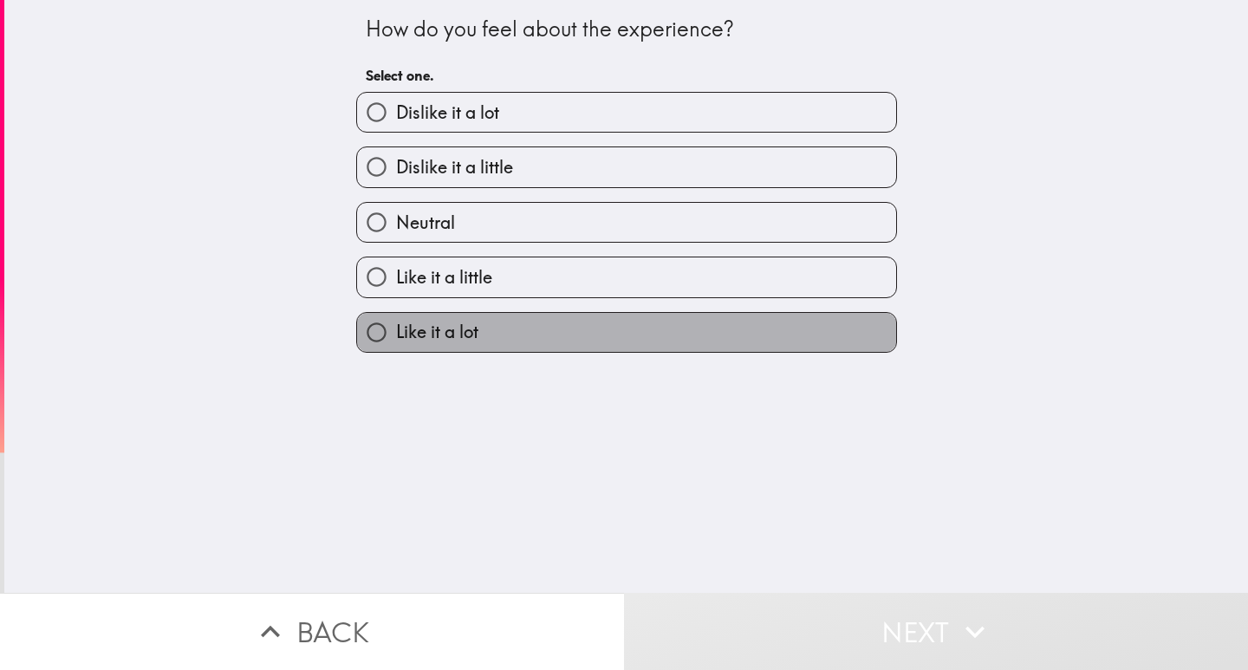
click at [484, 334] on label "Like it a lot" at bounding box center [626, 332] width 539 height 39
click at [396, 334] on input "Like it a lot" at bounding box center [376, 332] width 39 height 39
radio input "true"
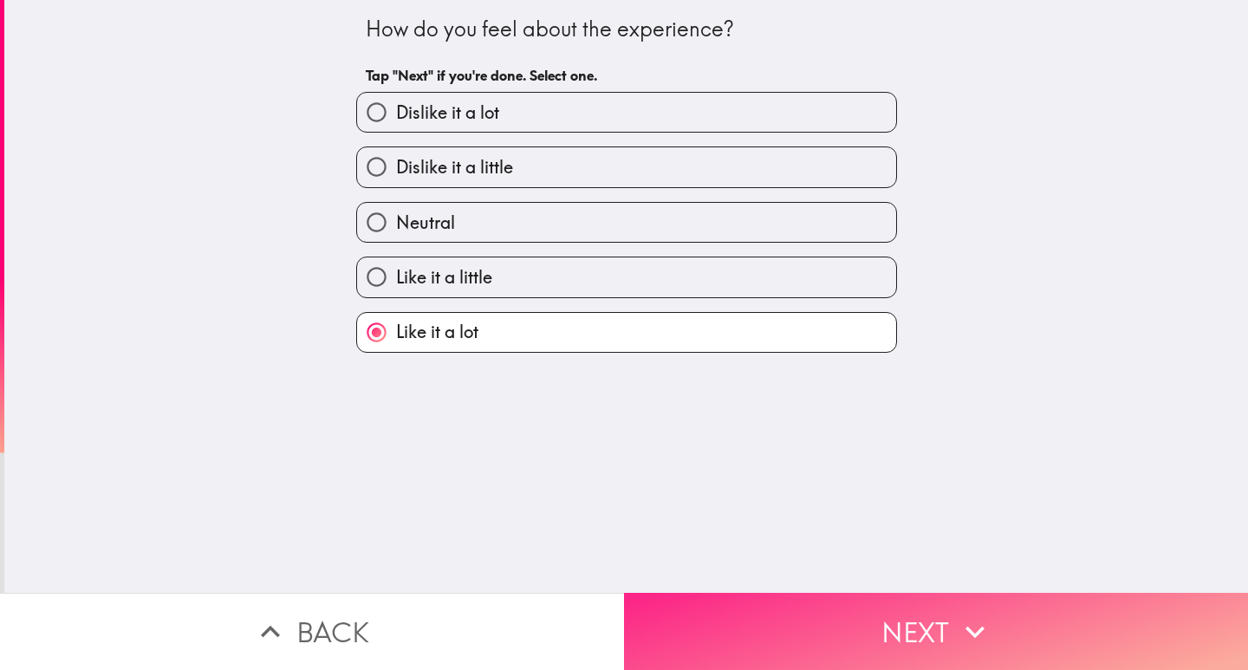
click at [808, 598] on button "Next" at bounding box center [936, 631] width 624 height 77
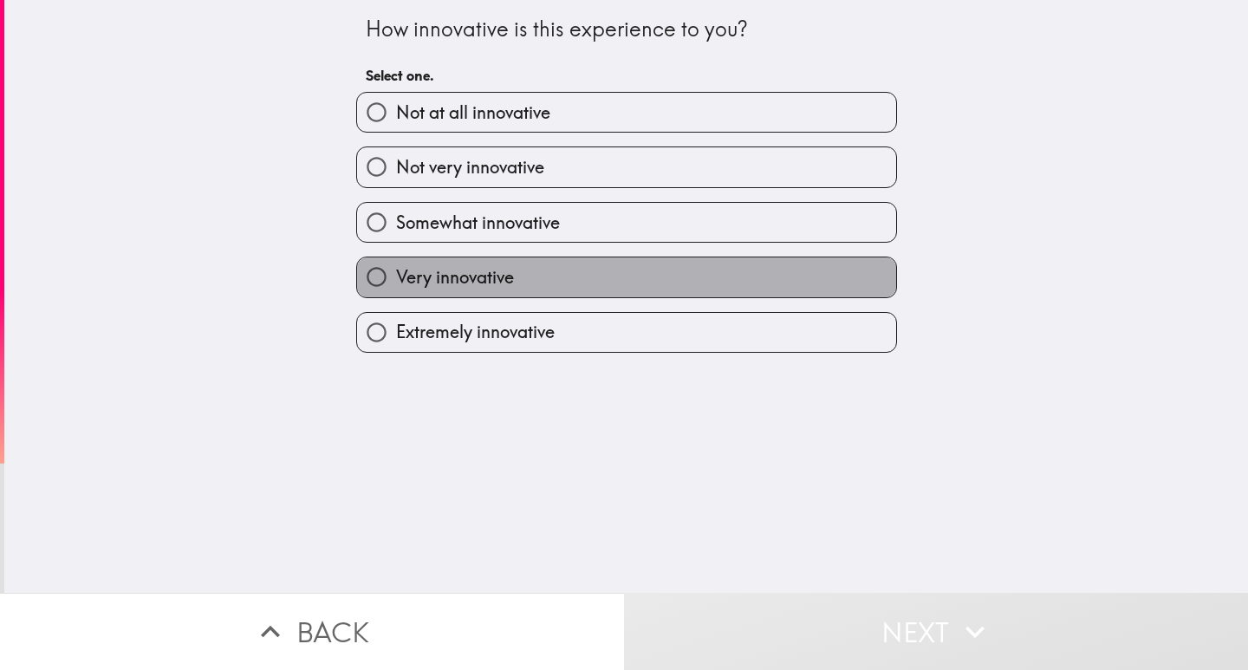
click at [424, 288] on span "Very innovative" at bounding box center [455, 277] width 118 height 24
click at [396, 288] on input "Very innovative" at bounding box center [376, 276] width 39 height 39
radio input "true"
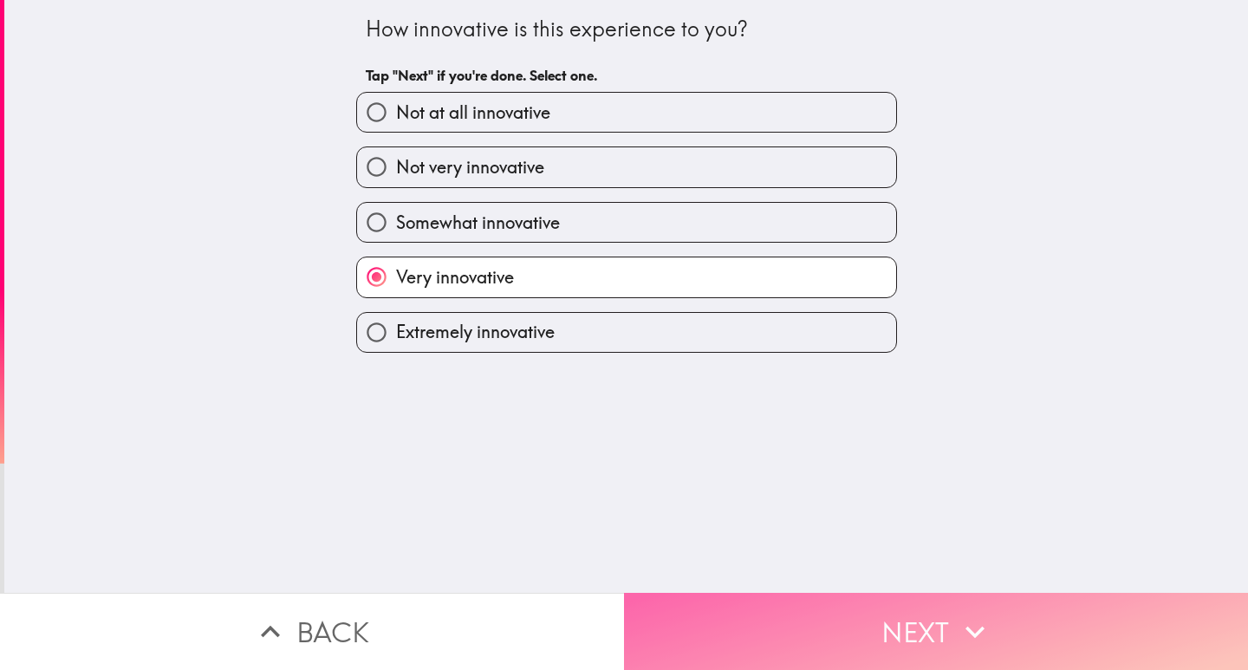
click at [785, 599] on button "Next" at bounding box center [936, 631] width 624 height 77
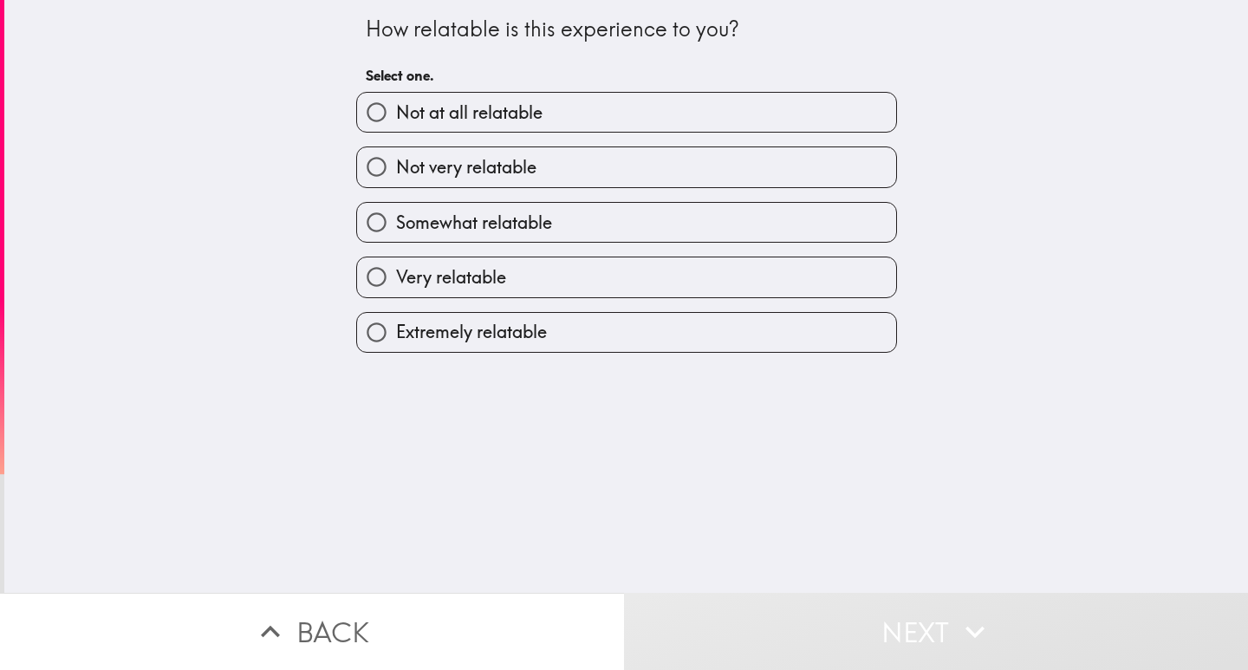
click at [426, 343] on span "Extremely relatable" at bounding box center [471, 332] width 151 height 24
click at [396, 343] on input "Extremely relatable" at bounding box center [376, 332] width 39 height 39
radio input "true"
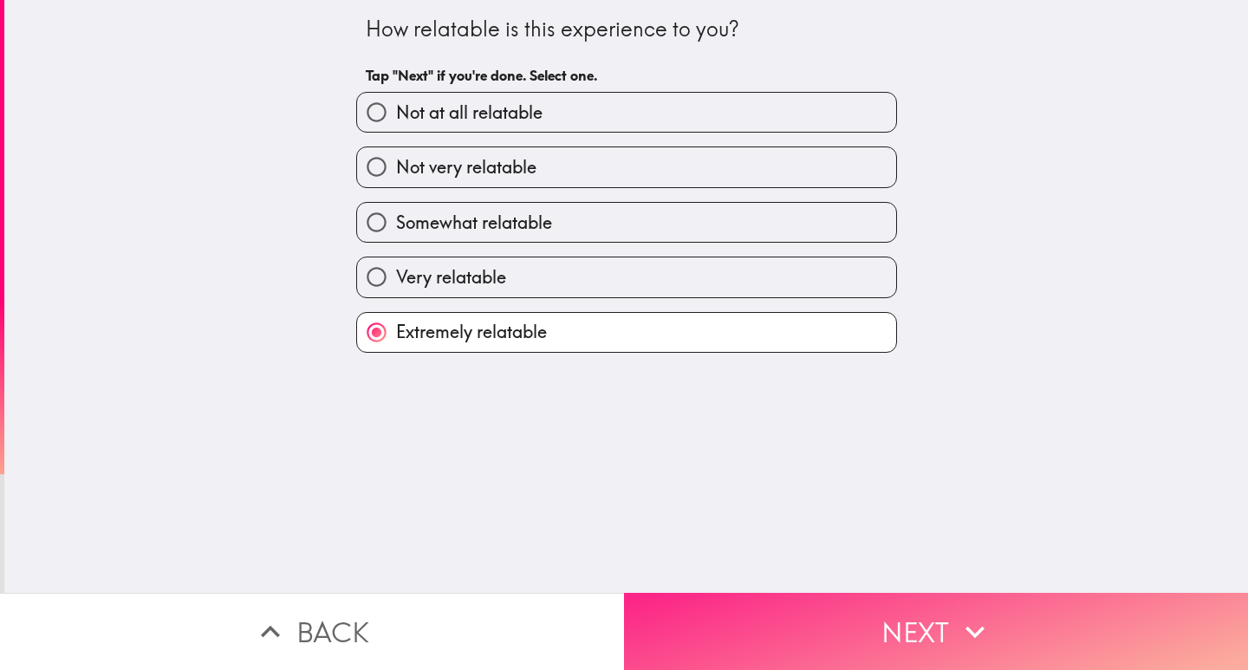
click at [804, 596] on button "Next" at bounding box center [936, 631] width 624 height 77
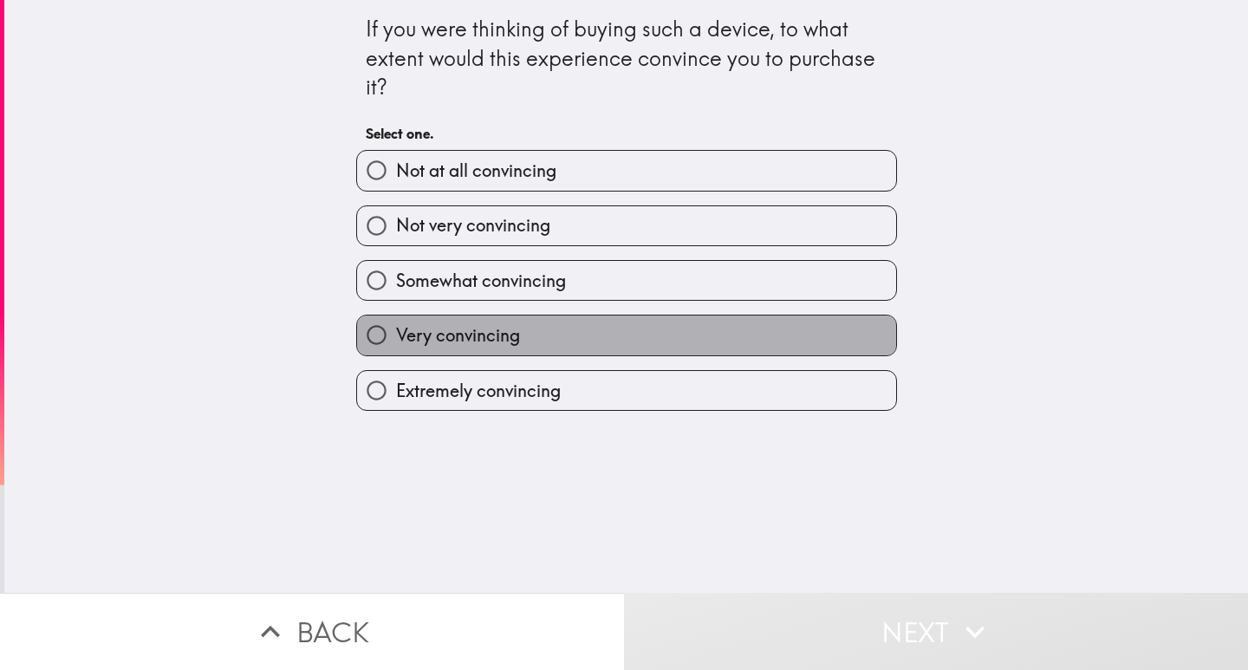
click at [445, 334] on span "Very convincing" at bounding box center [458, 335] width 124 height 24
click at [396, 334] on input "Very convincing" at bounding box center [376, 334] width 39 height 39
radio input "true"
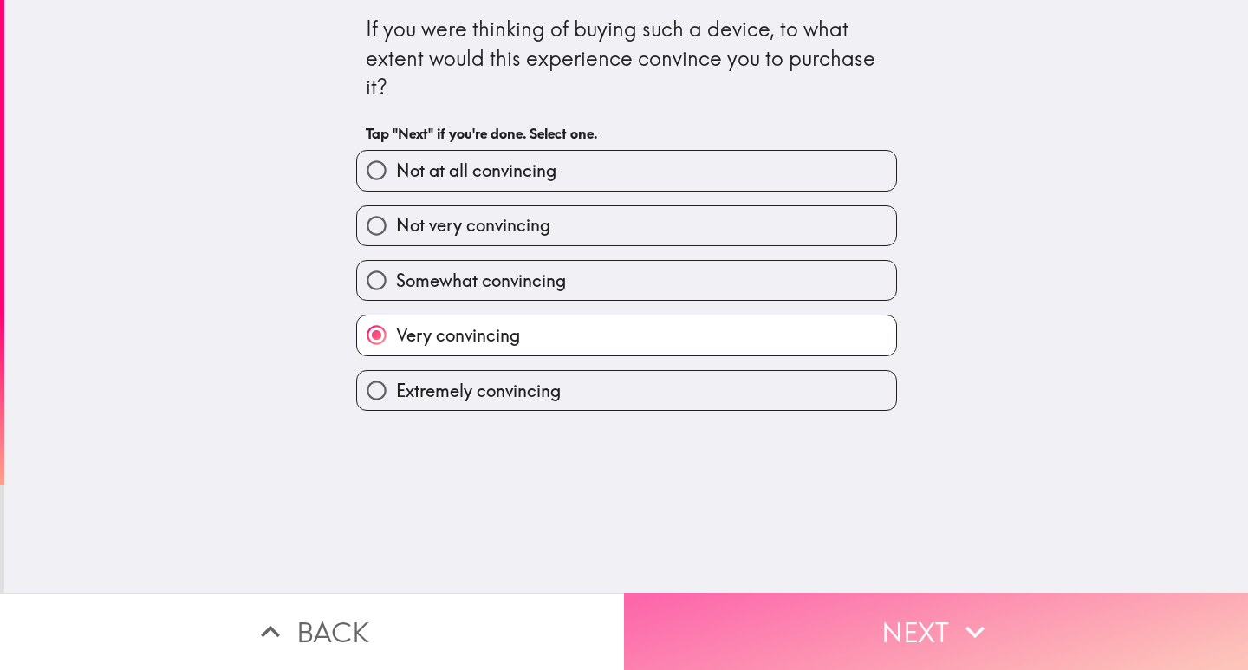
click at [786, 624] on button "Next" at bounding box center [936, 631] width 624 height 77
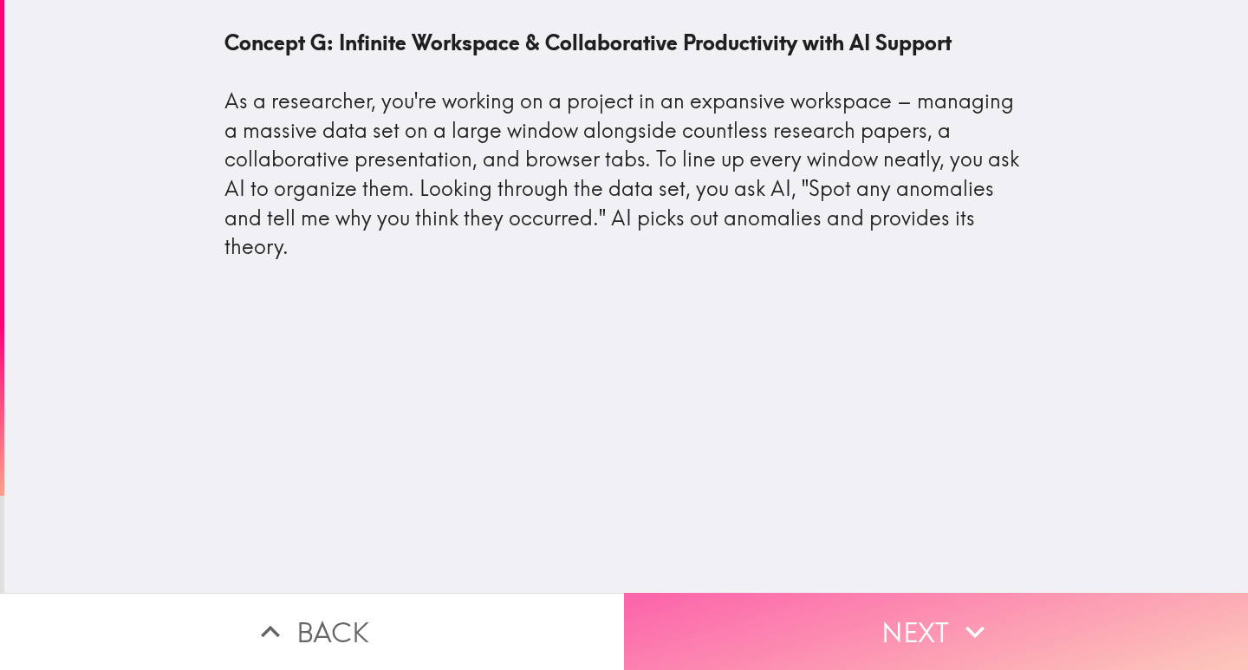
click at [790, 630] on button "Next" at bounding box center [936, 631] width 624 height 77
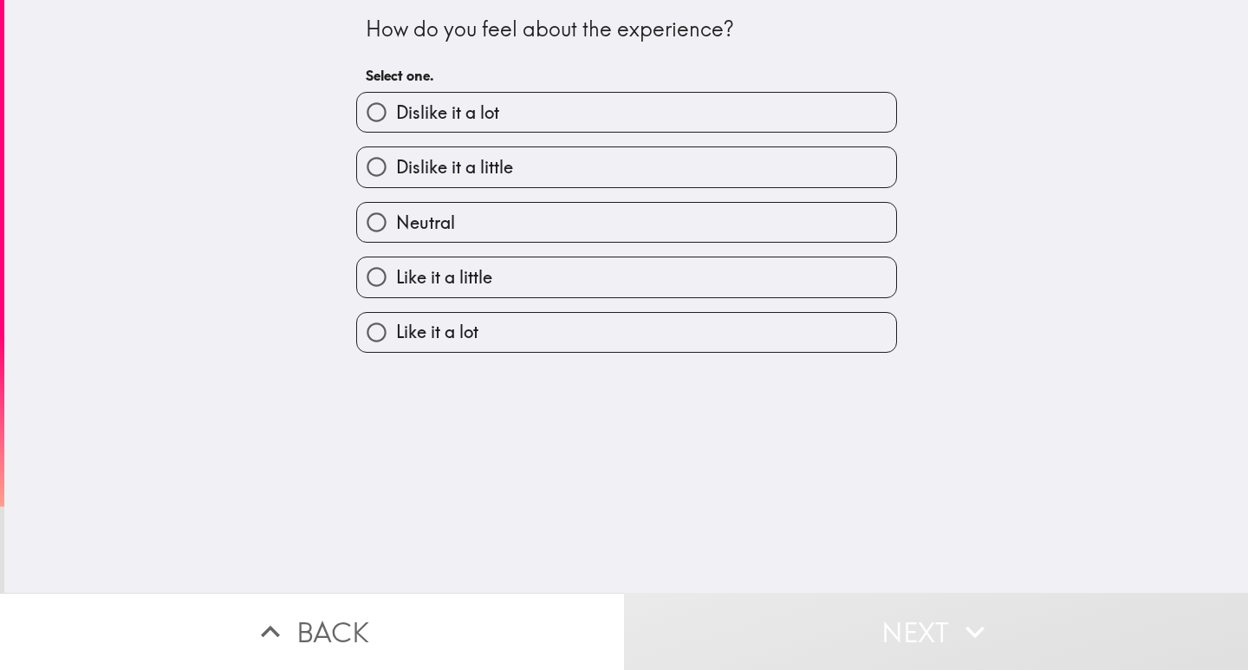
click at [553, 340] on label "Like it a lot" at bounding box center [626, 332] width 539 height 39
click at [396, 340] on input "Like it a lot" at bounding box center [376, 332] width 39 height 39
radio input "true"
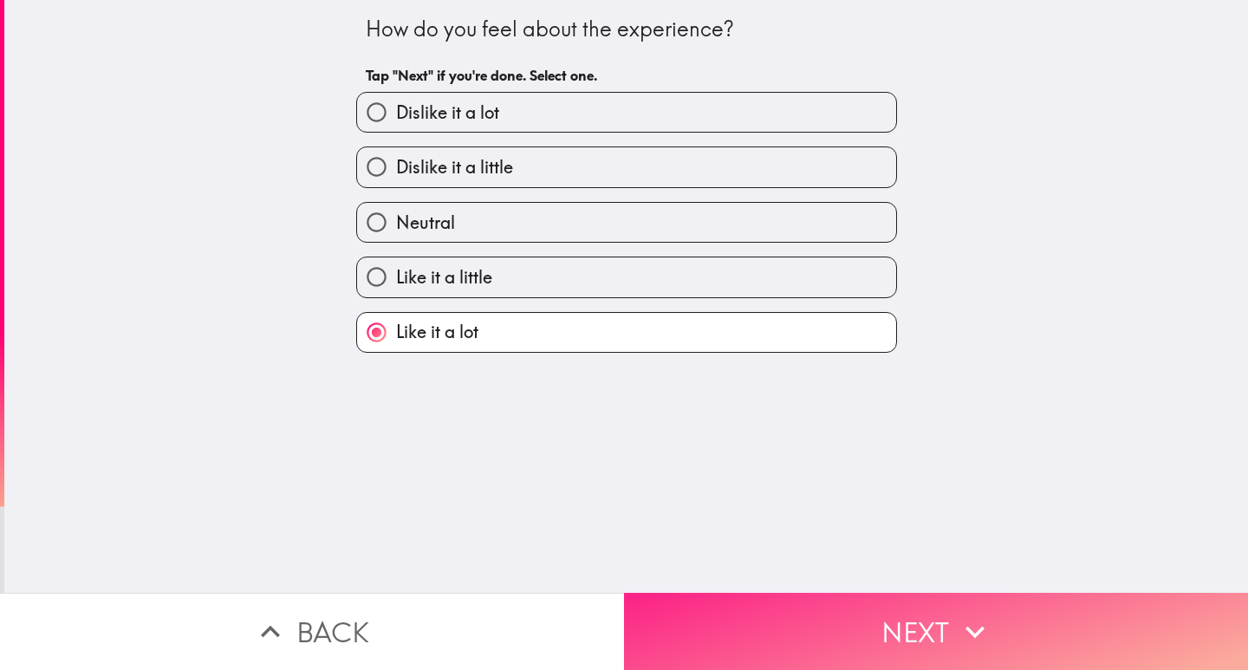
click at [811, 619] on button "Next" at bounding box center [936, 631] width 624 height 77
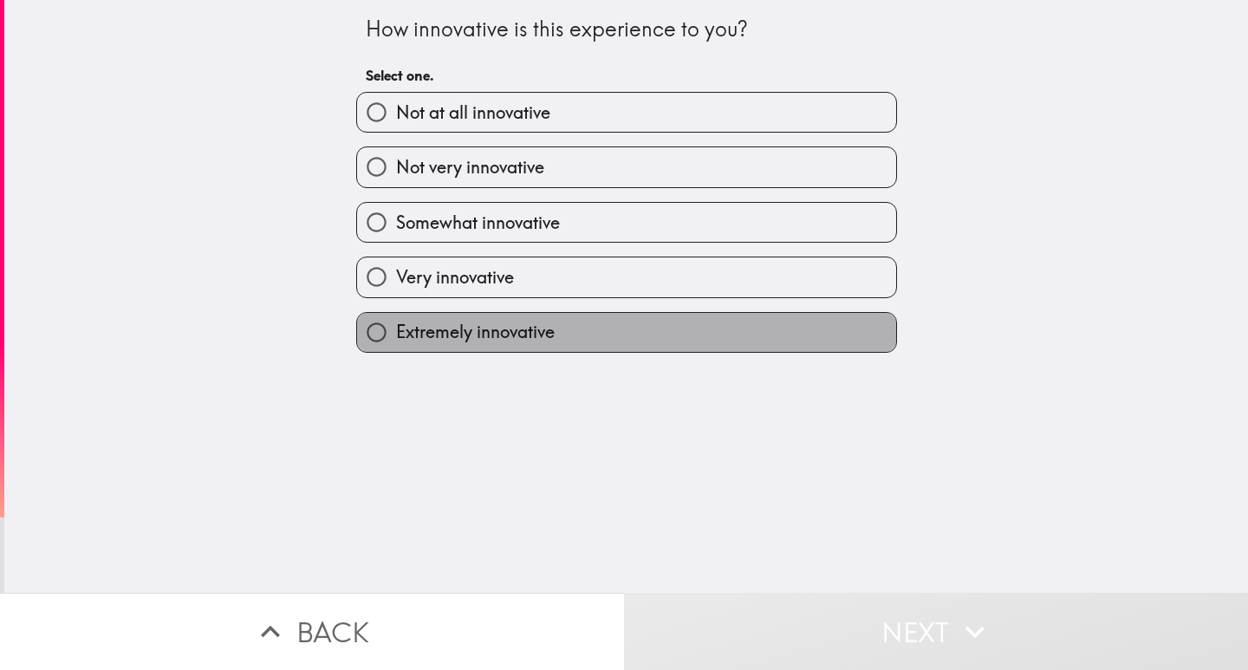
click at [497, 340] on span "Extremely innovative" at bounding box center [475, 332] width 159 height 24
click at [396, 340] on input "Extremely innovative" at bounding box center [376, 332] width 39 height 39
radio input "true"
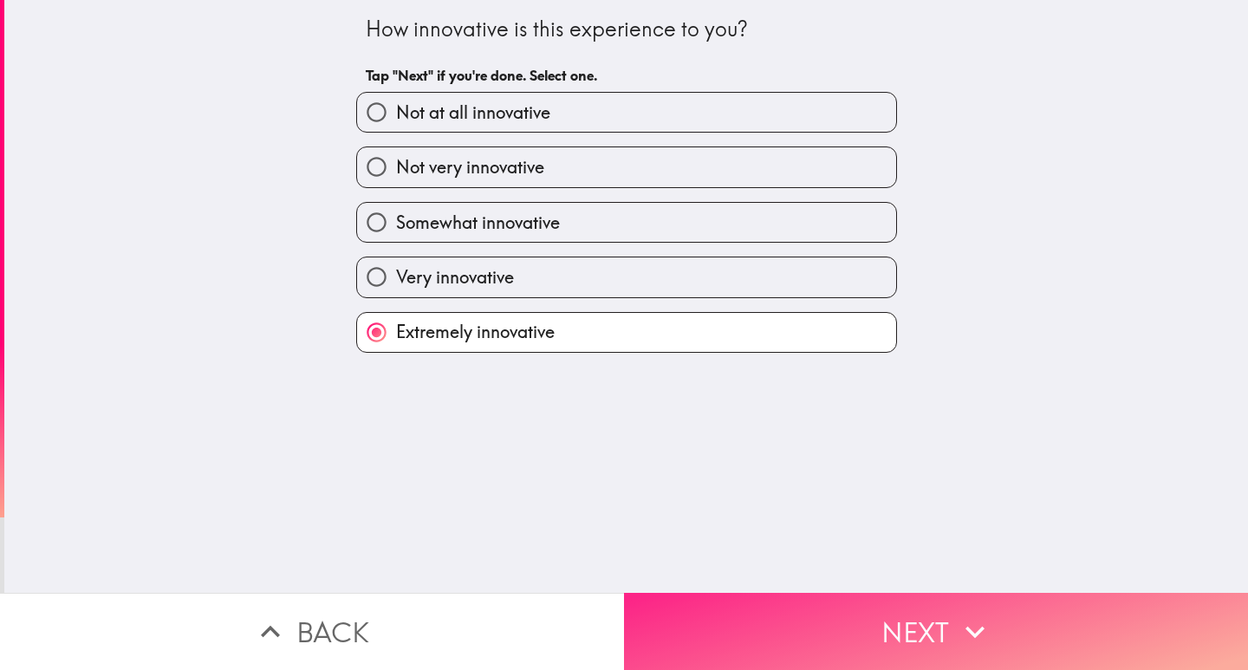
click at [758, 613] on button "Next" at bounding box center [936, 631] width 624 height 77
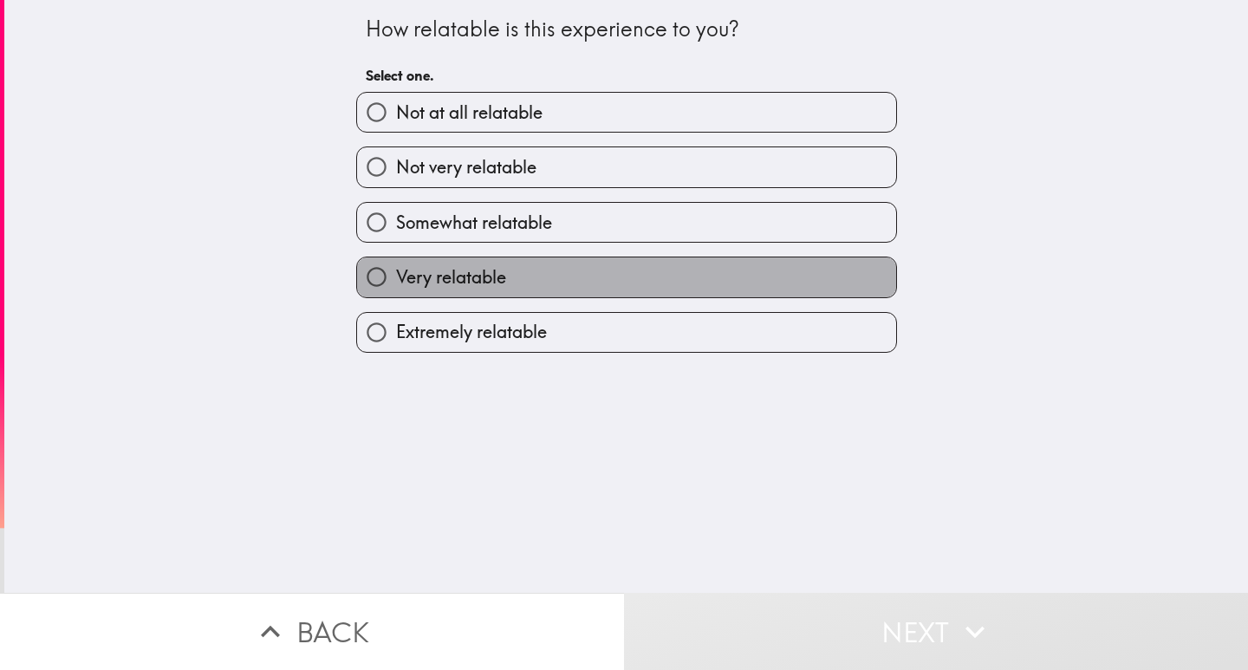
drag, startPoint x: 499, startPoint y: 272, endPoint x: 564, endPoint y: 319, distance: 80.1
click at [500, 271] on label "Very relatable" at bounding box center [626, 276] width 539 height 39
click at [396, 271] on input "Very relatable" at bounding box center [376, 276] width 39 height 39
radio input "true"
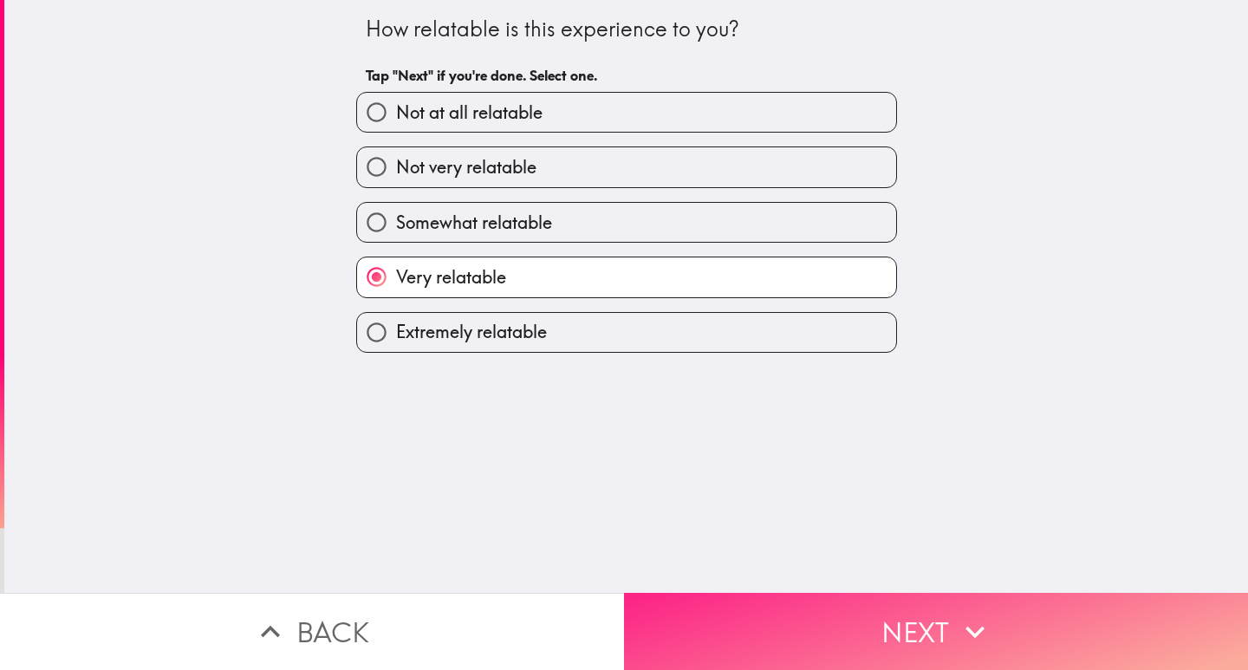
click at [800, 617] on button "Next" at bounding box center [936, 631] width 624 height 77
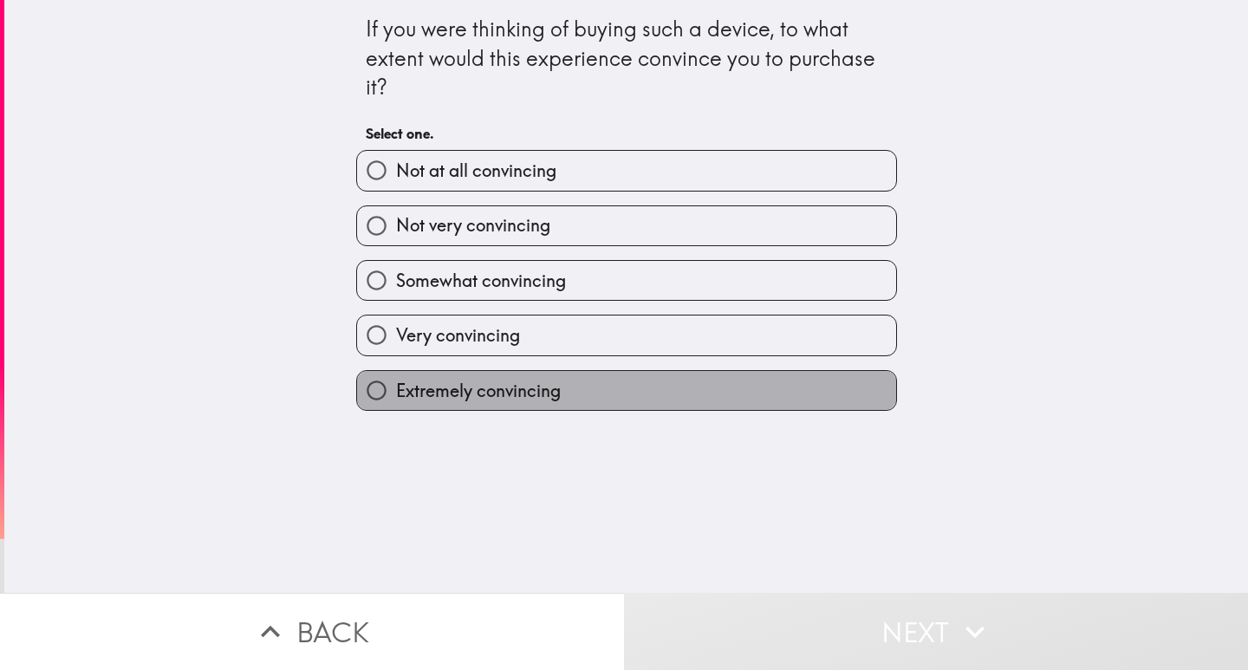
click at [500, 396] on span "Extremely convincing" at bounding box center [478, 391] width 165 height 24
click at [396, 396] on input "Extremely convincing" at bounding box center [376, 390] width 39 height 39
radio input "true"
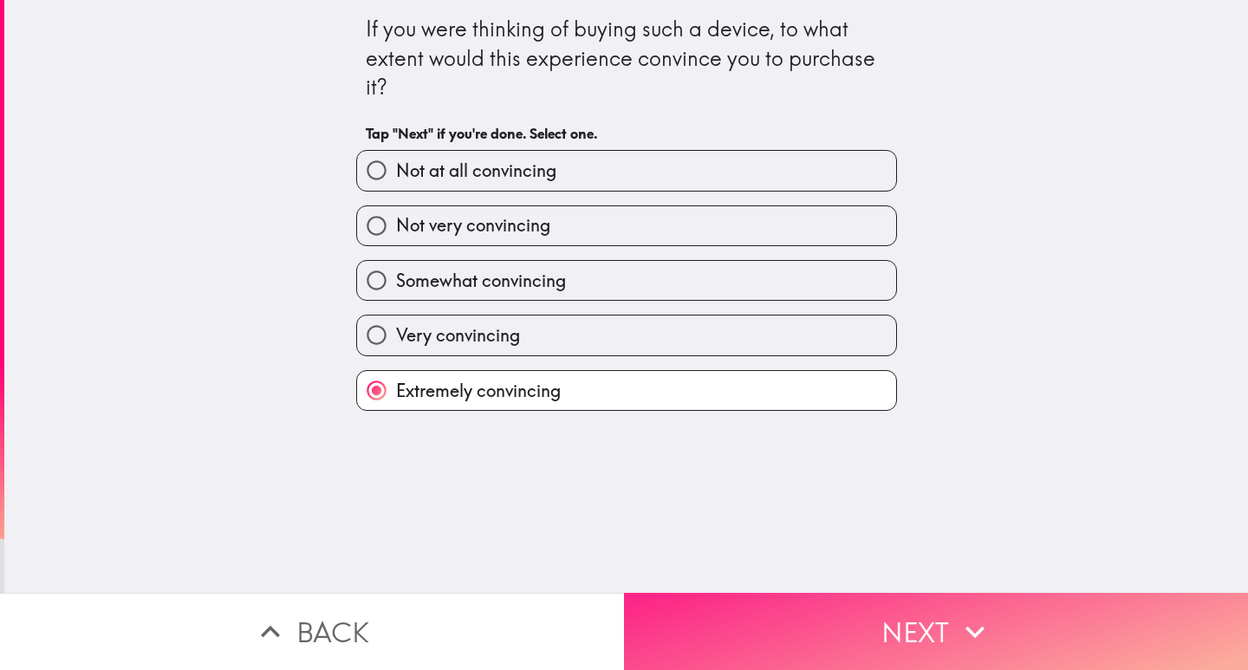
click at [773, 619] on button "Next" at bounding box center [936, 631] width 624 height 77
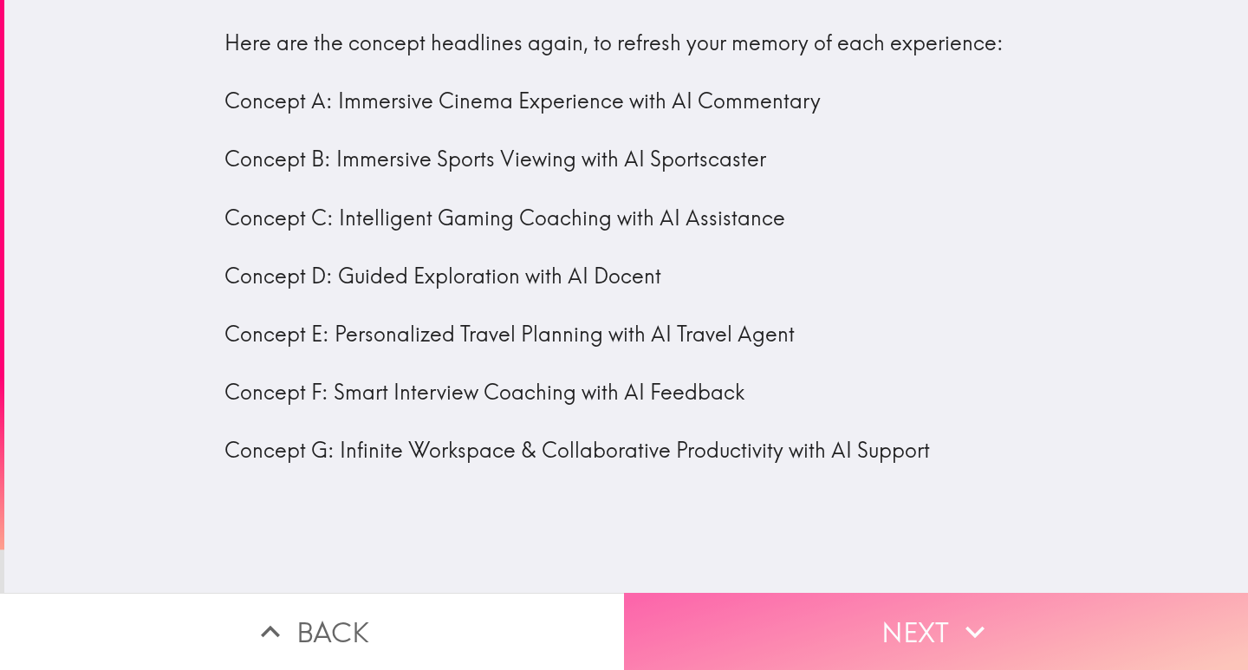
click at [741, 602] on button "Next" at bounding box center [936, 631] width 624 height 77
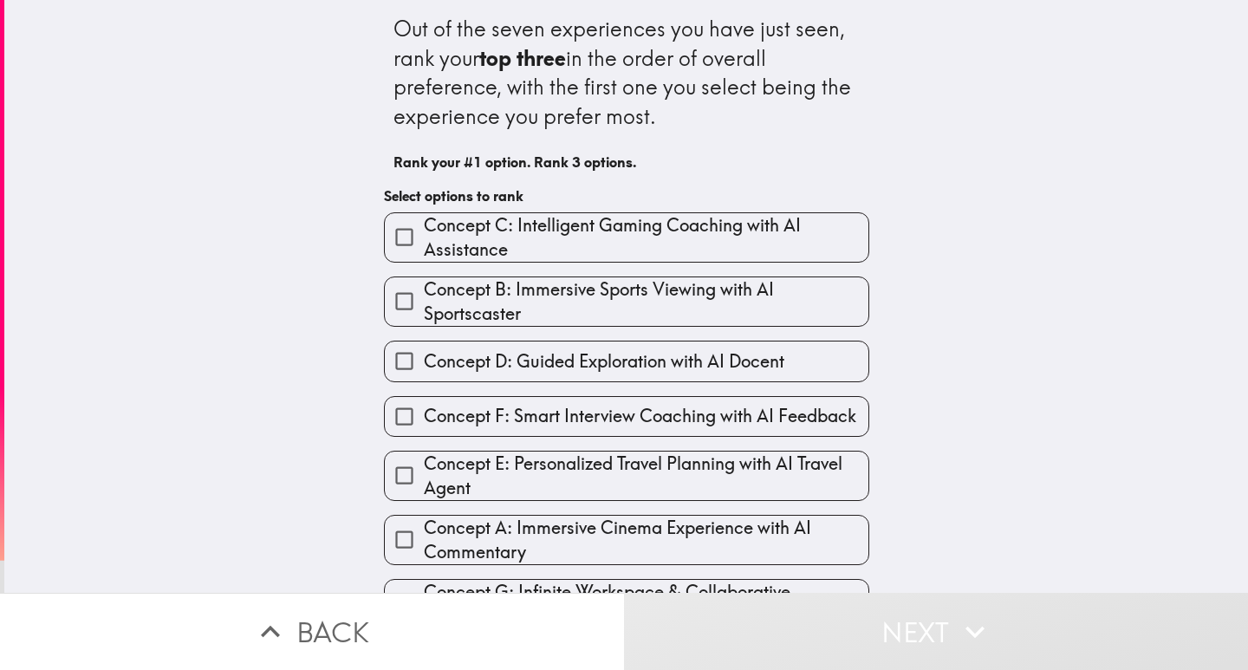
click at [588, 311] on span "Concept B: Immersive Sports Viewing with AI Sportscaster" at bounding box center [646, 301] width 445 height 49
click at [424, 311] on input "Concept B: Immersive Sports Viewing with AI Sportscaster" at bounding box center [404, 301] width 39 height 39
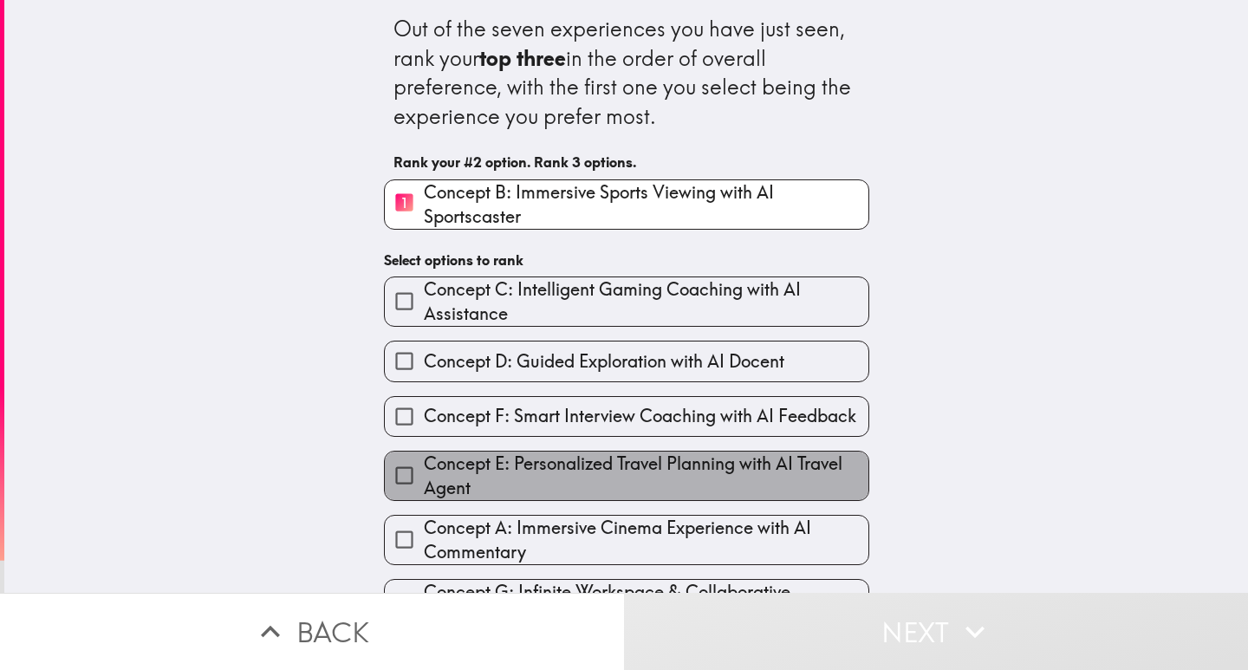
click at [573, 466] on span "Concept E: Personalized Travel Planning with AI Travel Agent" at bounding box center [646, 475] width 445 height 49
click at [424, 466] on input "Concept E: Personalized Travel Planning with AI Travel Agent" at bounding box center [404, 475] width 39 height 39
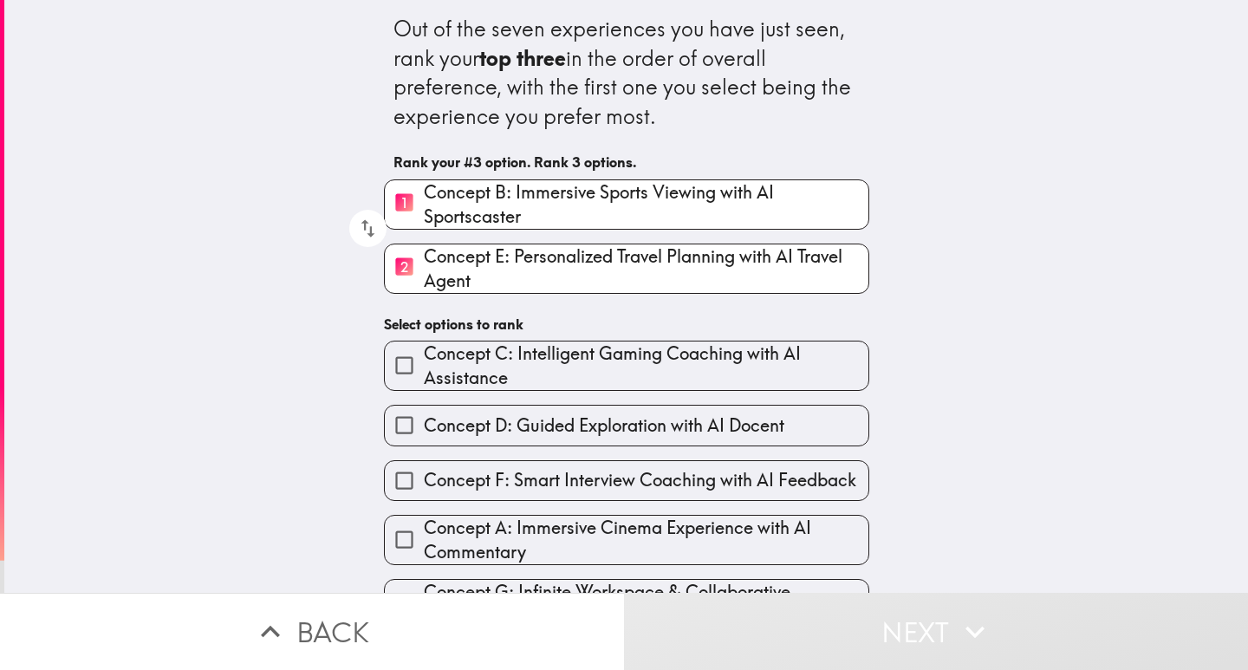
click at [646, 522] on span "Concept A: Immersive Cinema Experience with AI Commentary" at bounding box center [646, 540] width 445 height 49
click at [424, 522] on input "Concept A: Immersive Cinema Experience with AI Commentary" at bounding box center [404, 539] width 39 height 39
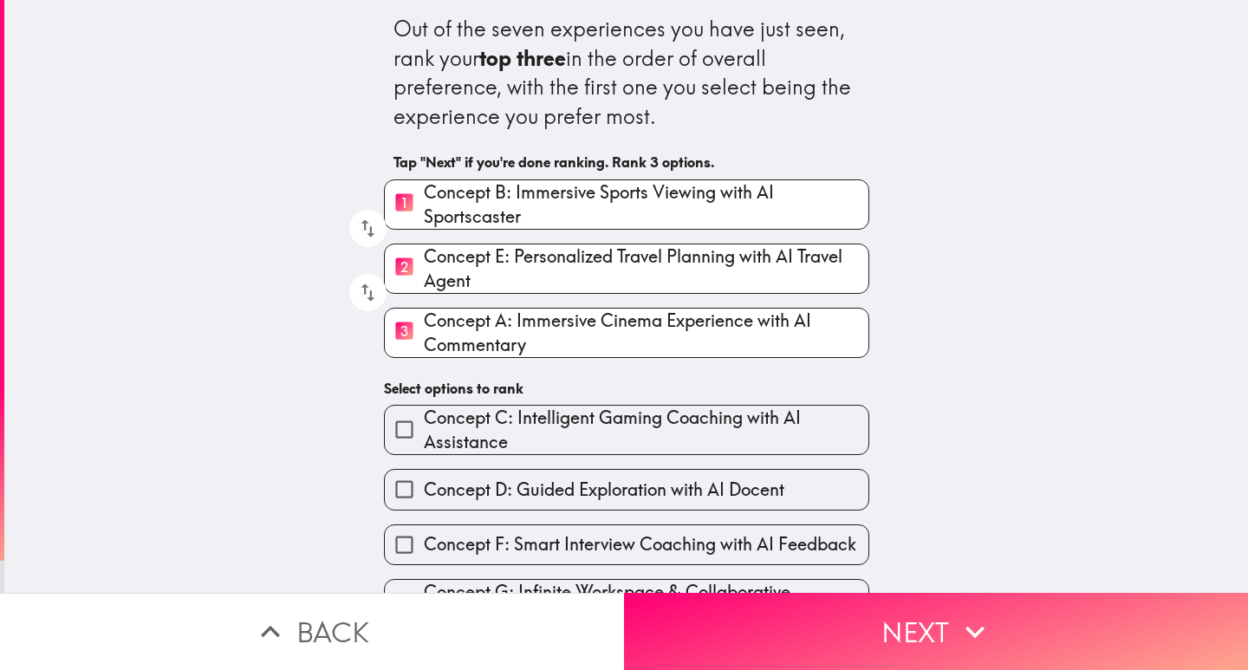
click at [669, 489] on span "Concept D: Guided Exploration with AI Docent" at bounding box center [604, 489] width 360 height 24
click at [424, 489] on input "Concept D: Guided Exploration with AI Docent" at bounding box center [404, 489] width 39 height 39
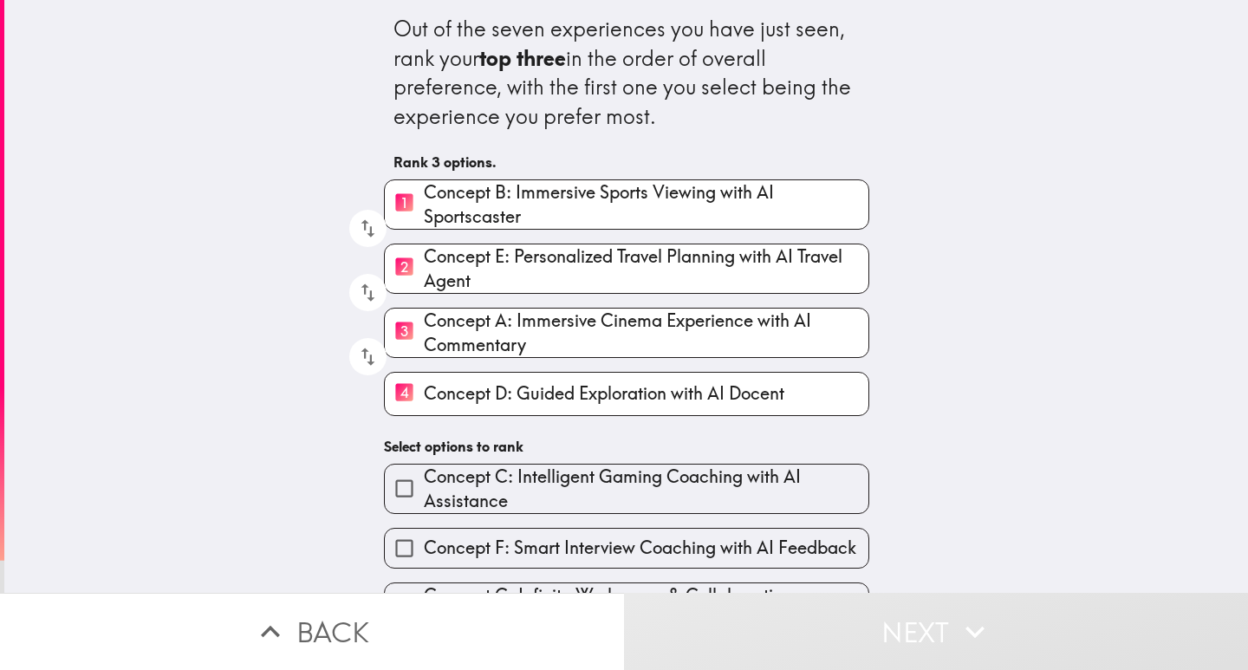
scroll to position [53, 0]
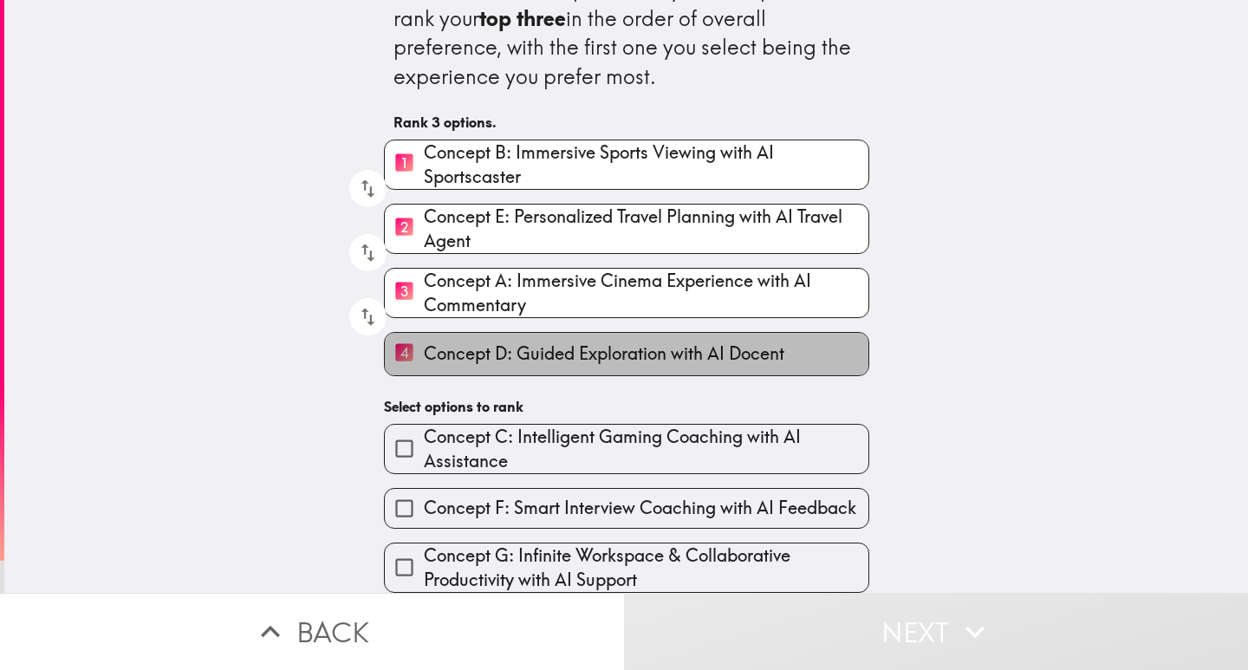
click at [488, 341] on span "Concept D: Guided Exploration with AI Docent" at bounding box center [604, 353] width 360 height 24
click at [424, 340] on input "4 Concept D: Guided Exploration with AI Docent" at bounding box center [404, 354] width 39 height 42
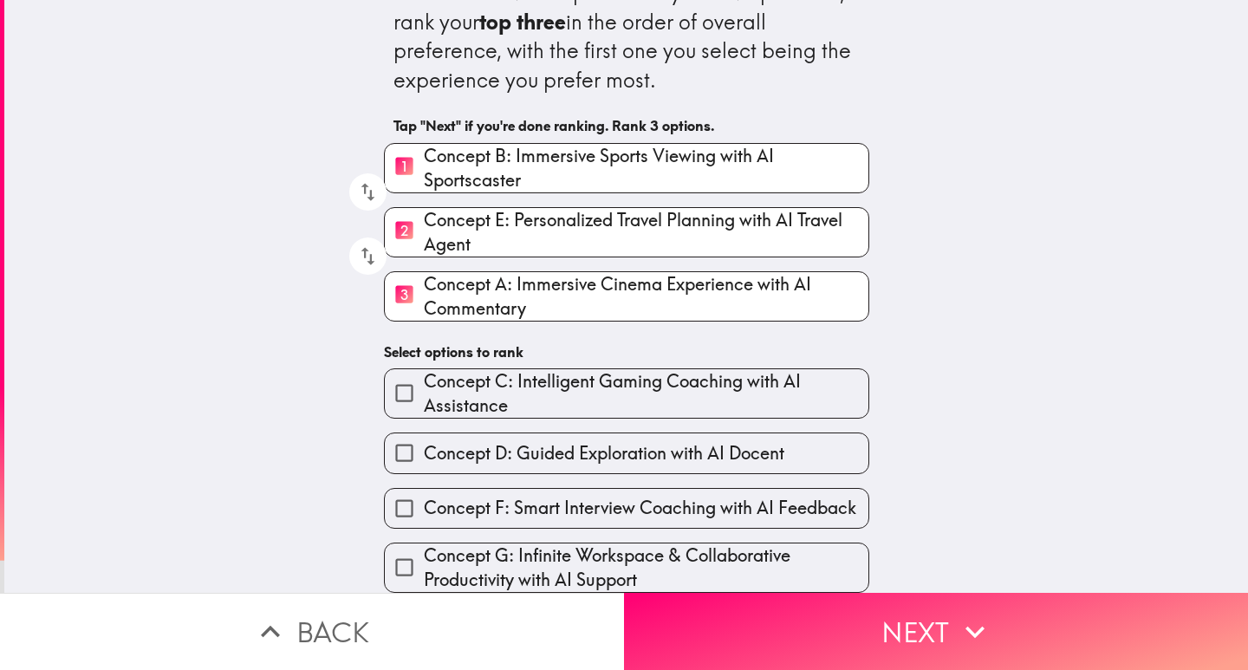
scroll to position [49, 0]
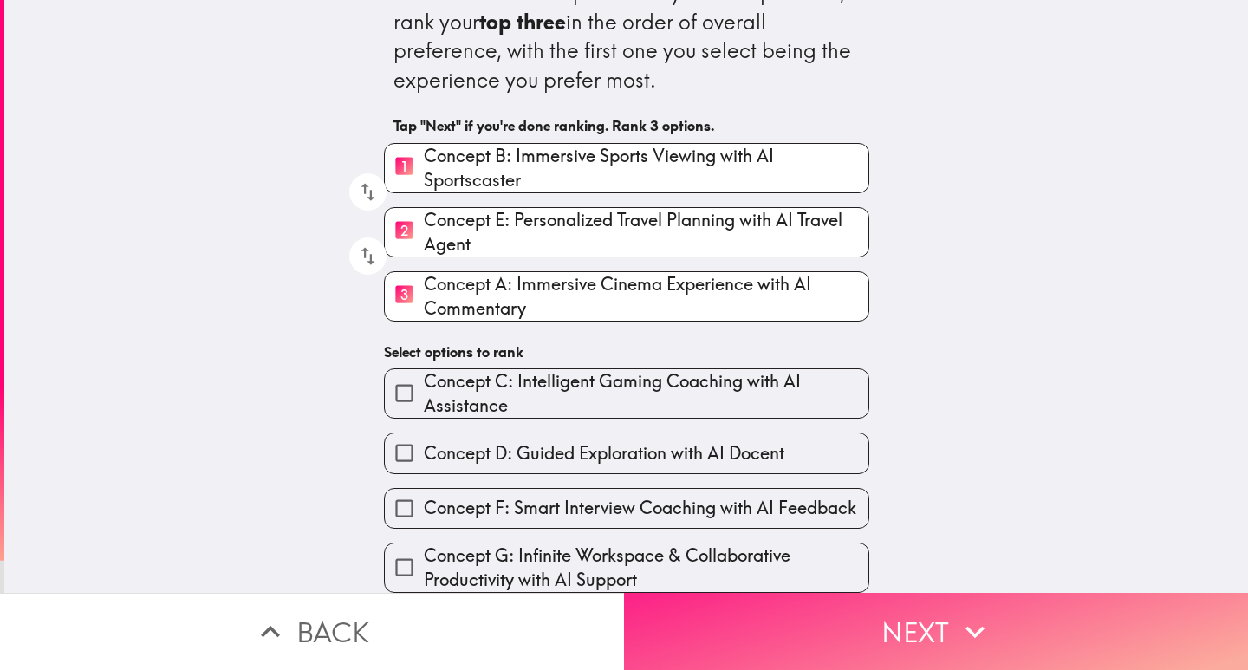
click at [854, 606] on button "Next" at bounding box center [936, 631] width 624 height 77
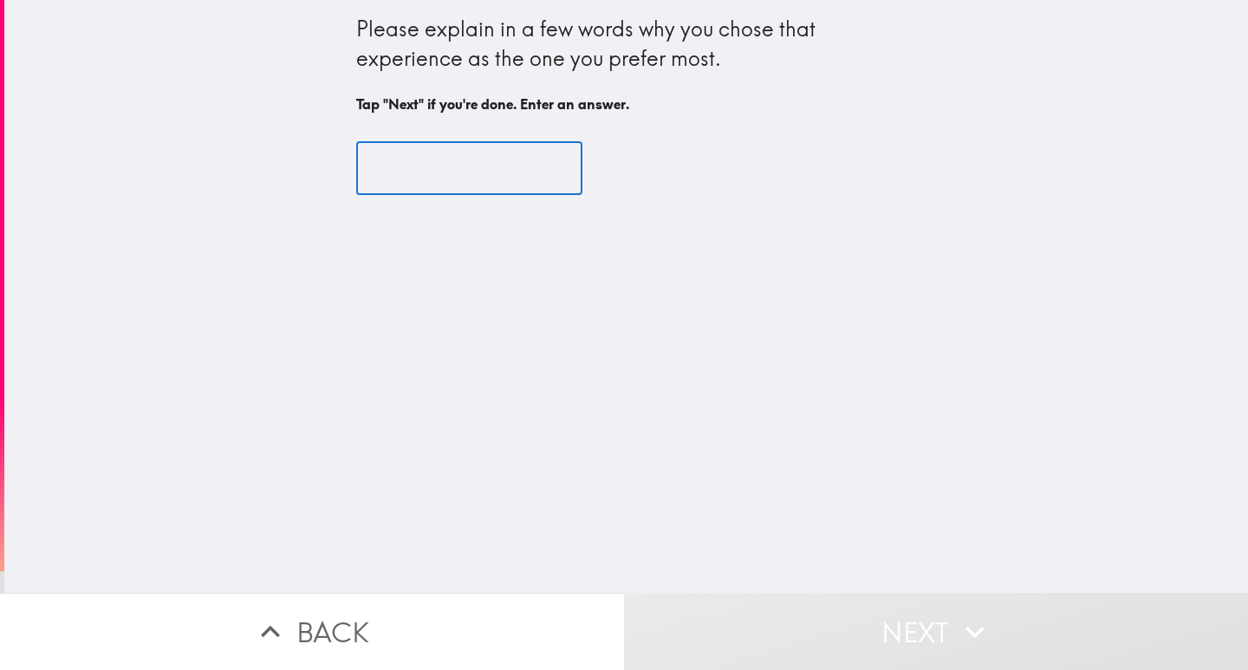
click at [411, 186] on input "text" at bounding box center [469, 169] width 226 height 54
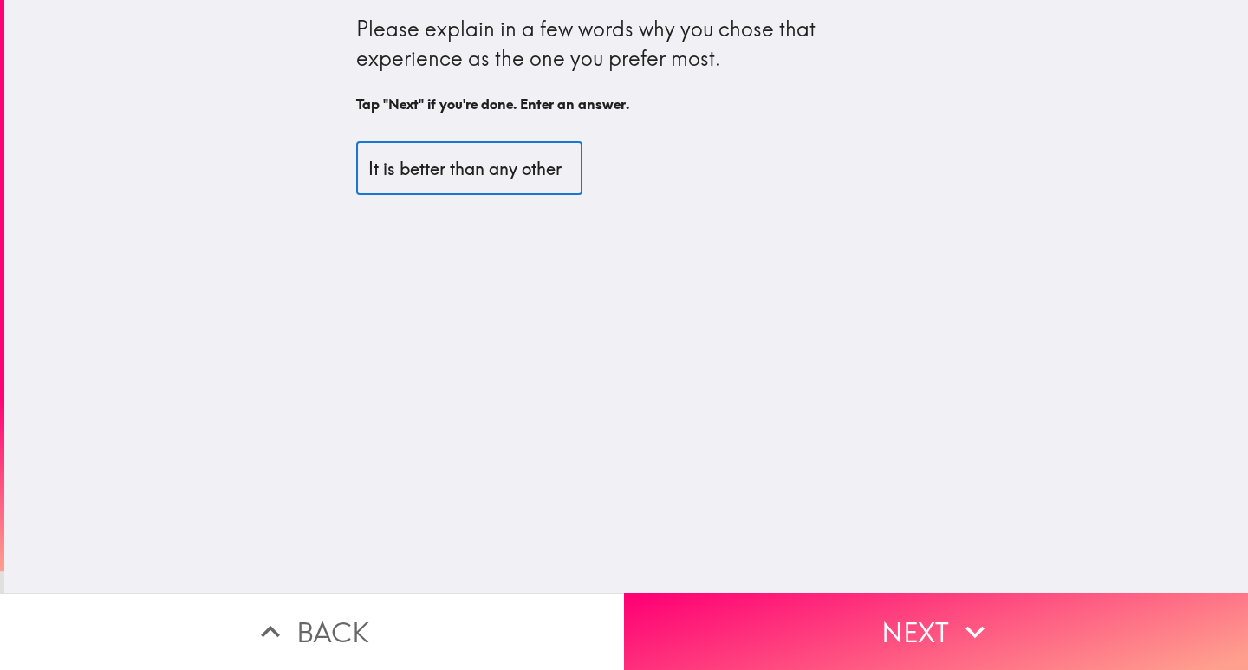
scroll to position [0, 10]
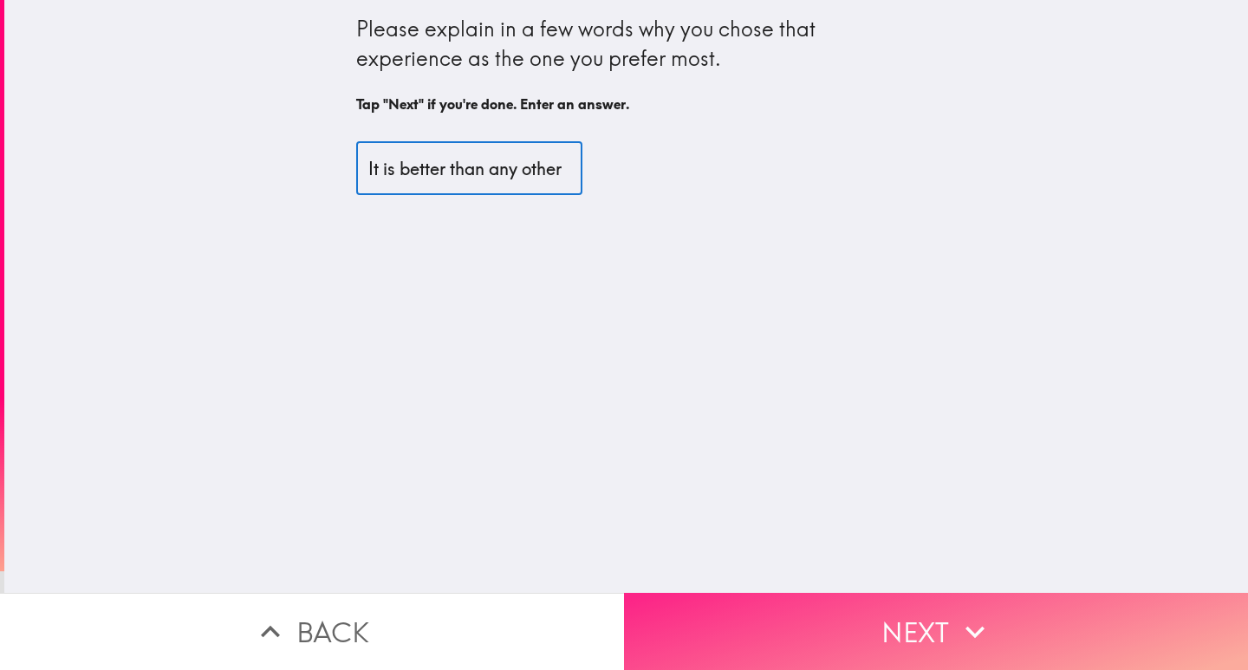
type input "It is better than any other"
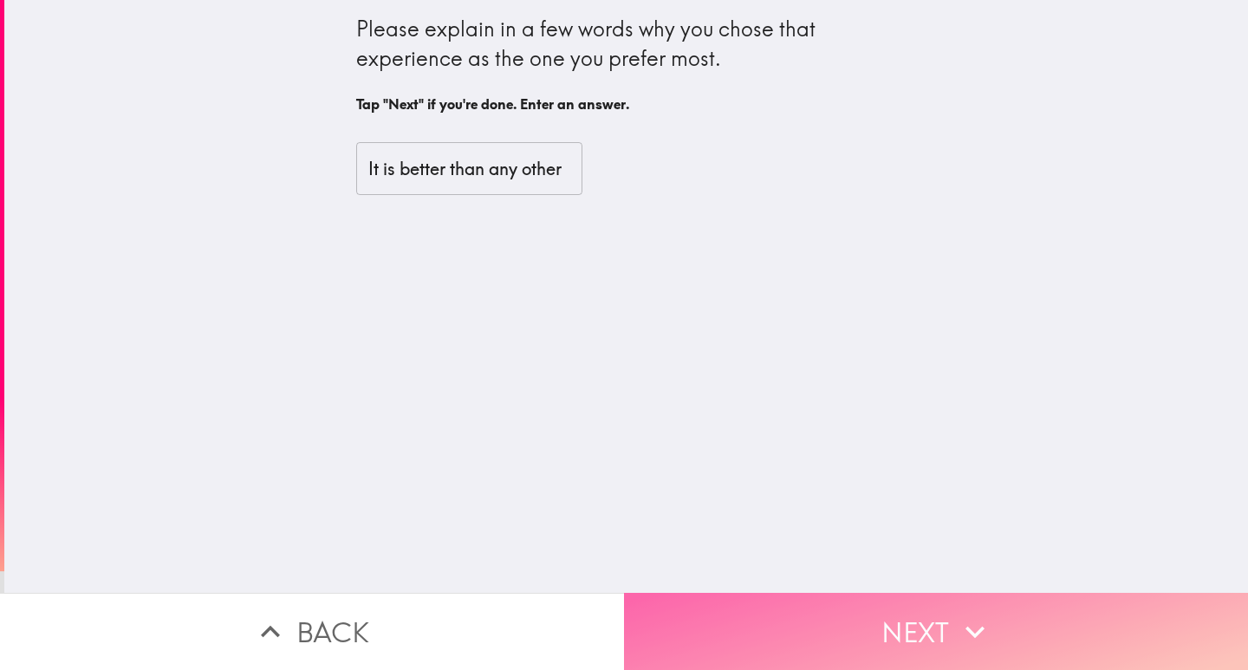
scroll to position [0, 0]
click at [763, 646] on button "Next" at bounding box center [936, 631] width 624 height 77
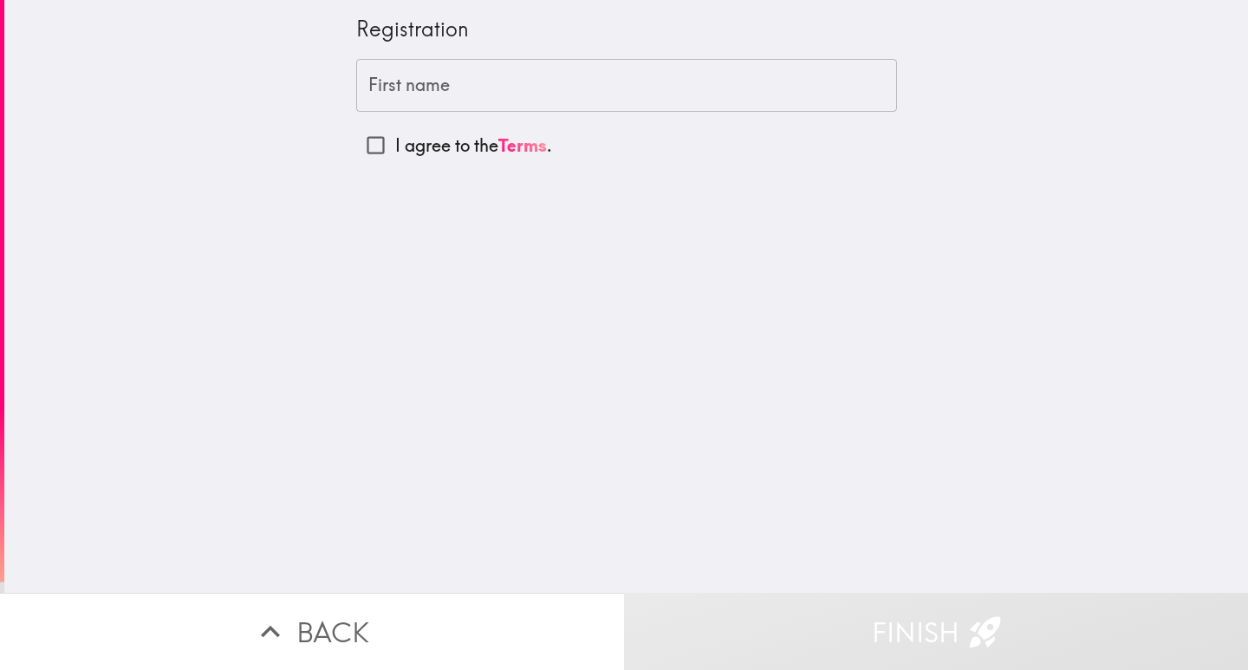
drag, startPoint x: 386, startPoint y: 81, endPoint x: 407, endPoint y: 86, distance: 22.1
click at [407, 86] on input "First name" at bounding box center [626, 86] width 541 height 54
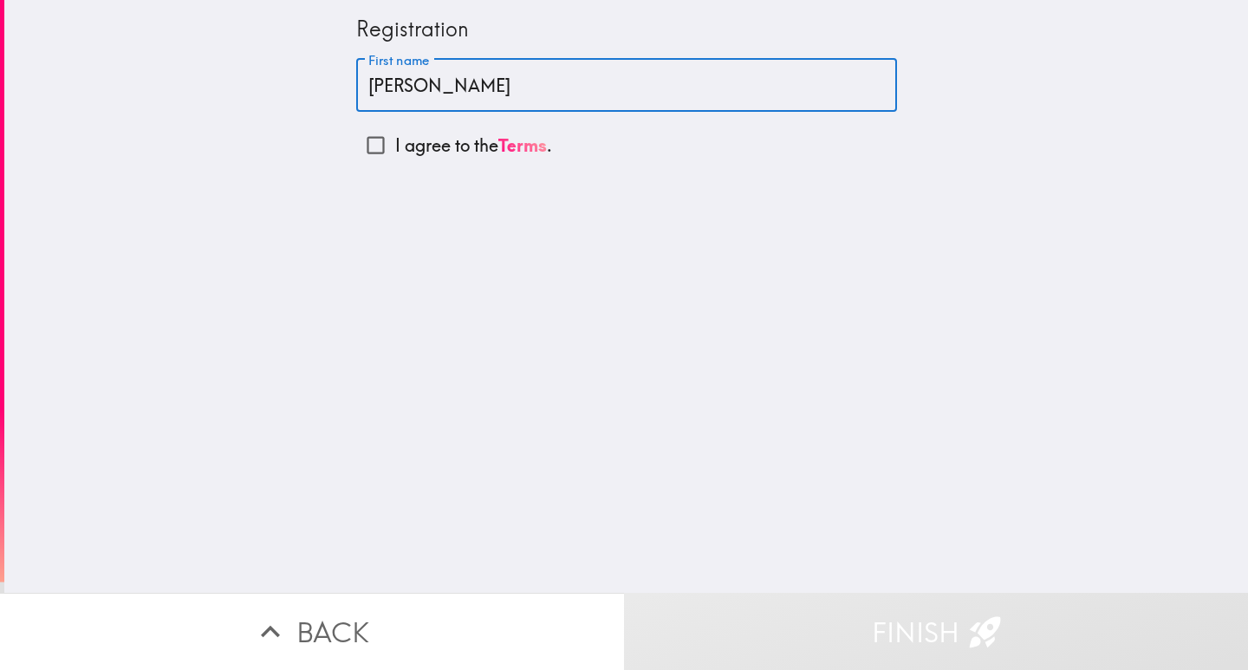
type input "[PERSON_NAME]"
click at [360, 142] on input "I agree to the Terms ." at bounding box center [375, 145] width 39 height 39
checkbox input "true"
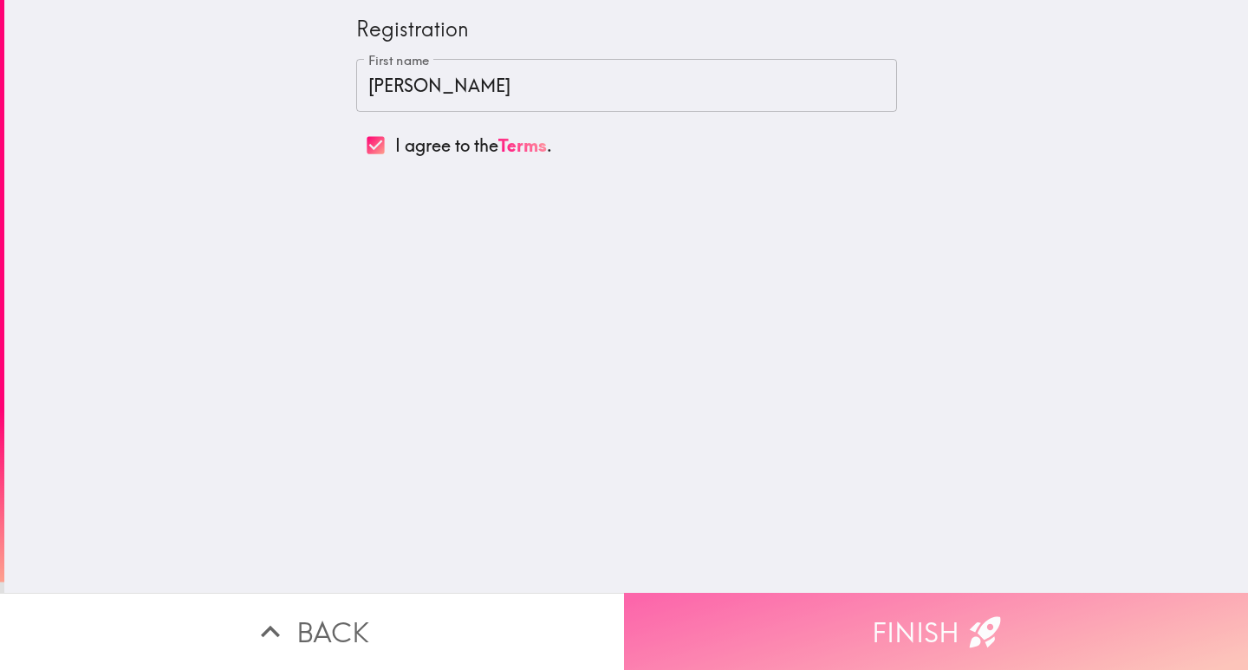
click at [861, 640] on button "Finish" at bounding box center [936, 631] width 624 height 77
